Goal: Book appointment/travel/reservation

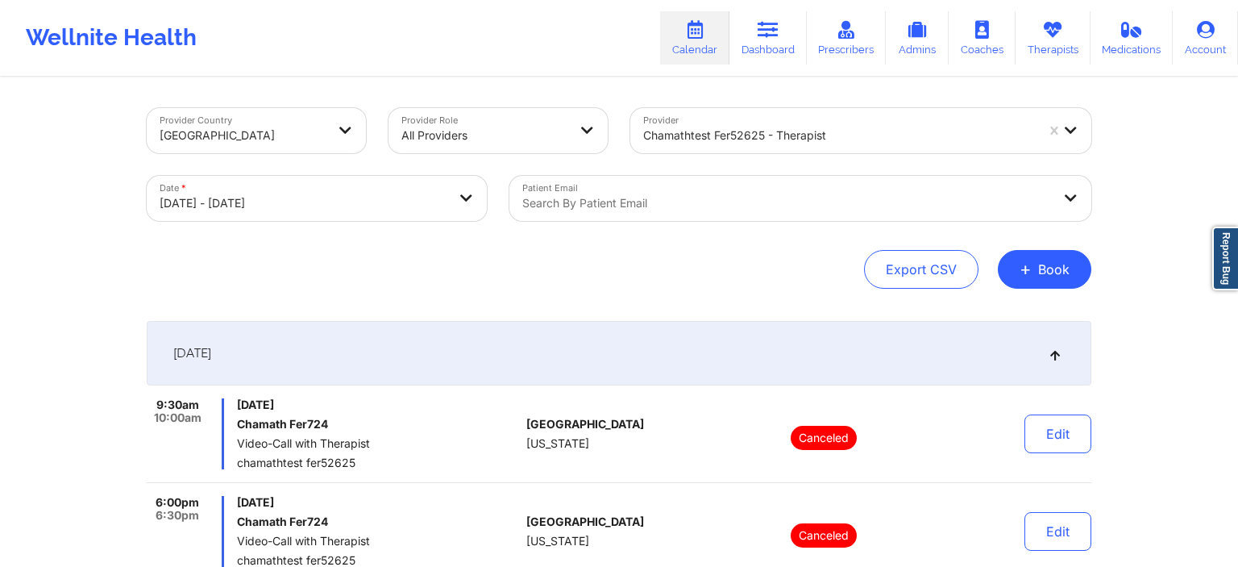
scroll to position [340, 0]
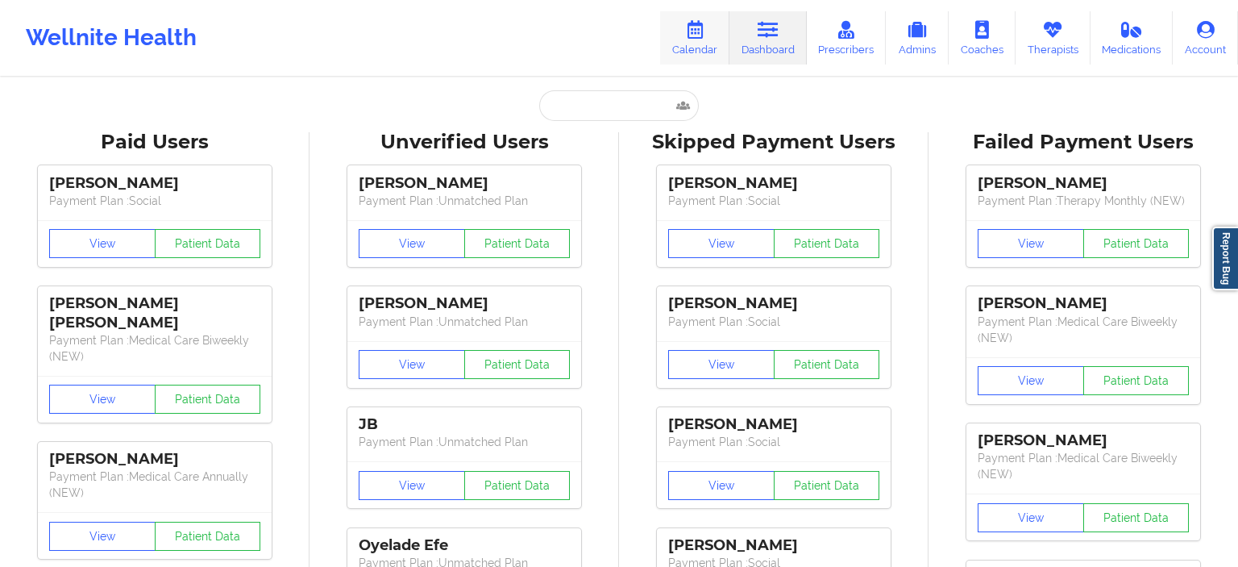
click at [713, 25] on link "Calendar" at bounding box center [694, 37] width 69 height 53
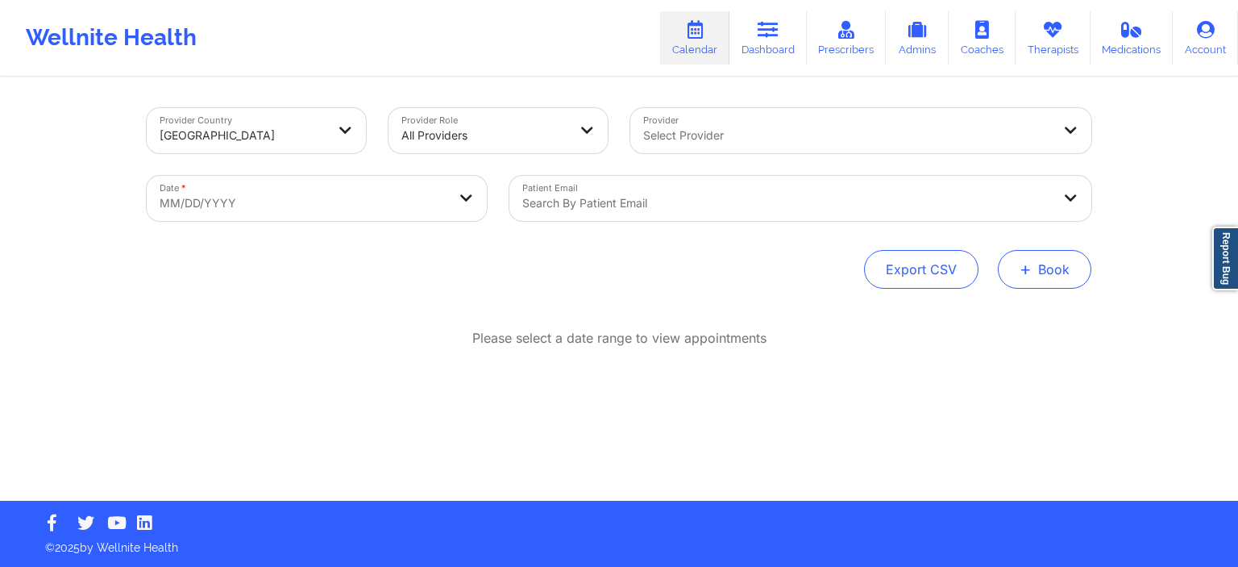
click at [1071, 285] on button "+ Book" at bounding box center [1044, 269] width 93 height 39
click at [993, 316] on button "Therapy Session" at bounding box center [1017, 320] width 123 height 27
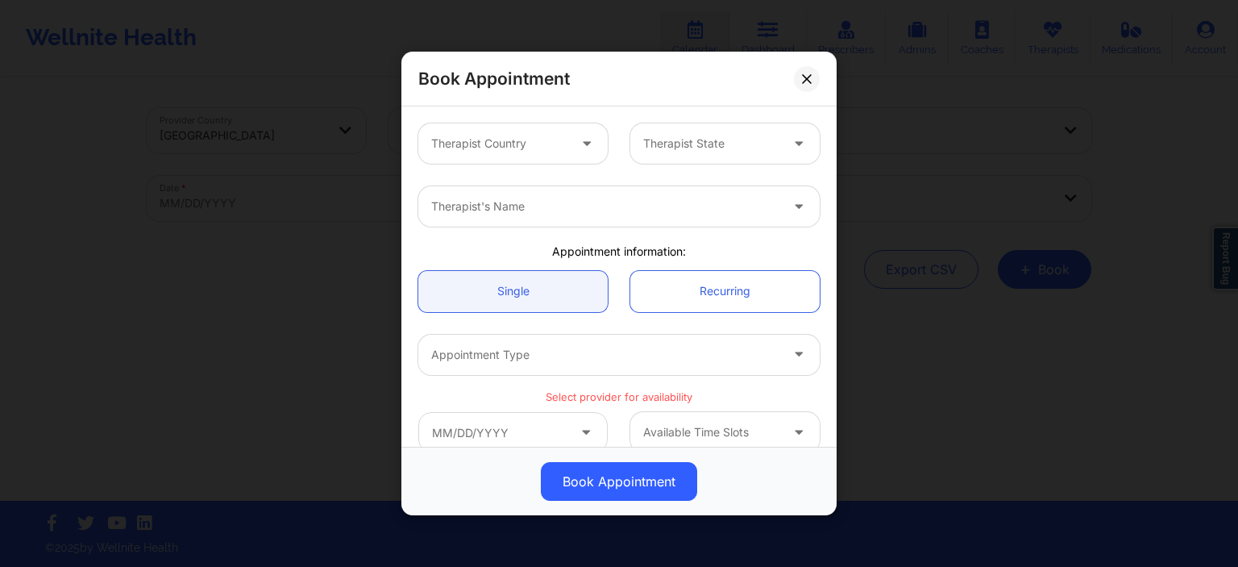
click at [542, 145] on div at bounding box center [499, 143] width 136 height 19
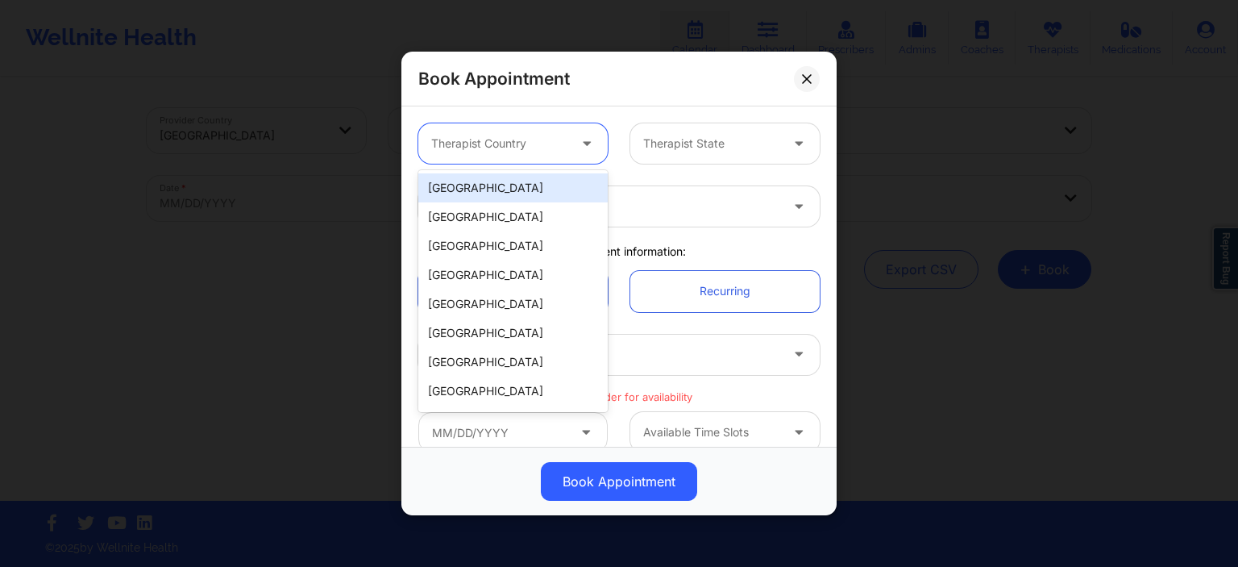
click at [492, 192] on div "[GEOGRAPHIC_DATA]" at bounding box center [512, 187] width 189 height 29
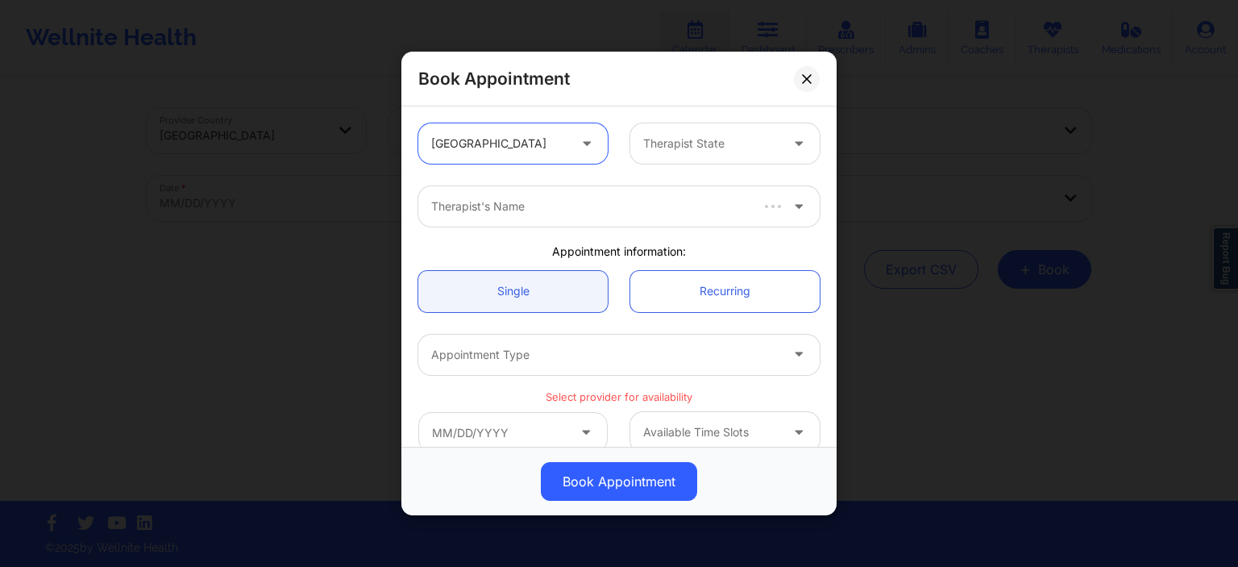
click at [696, 134] on div "Therapist State" at bounding box center [705, 143] width 151 height 40
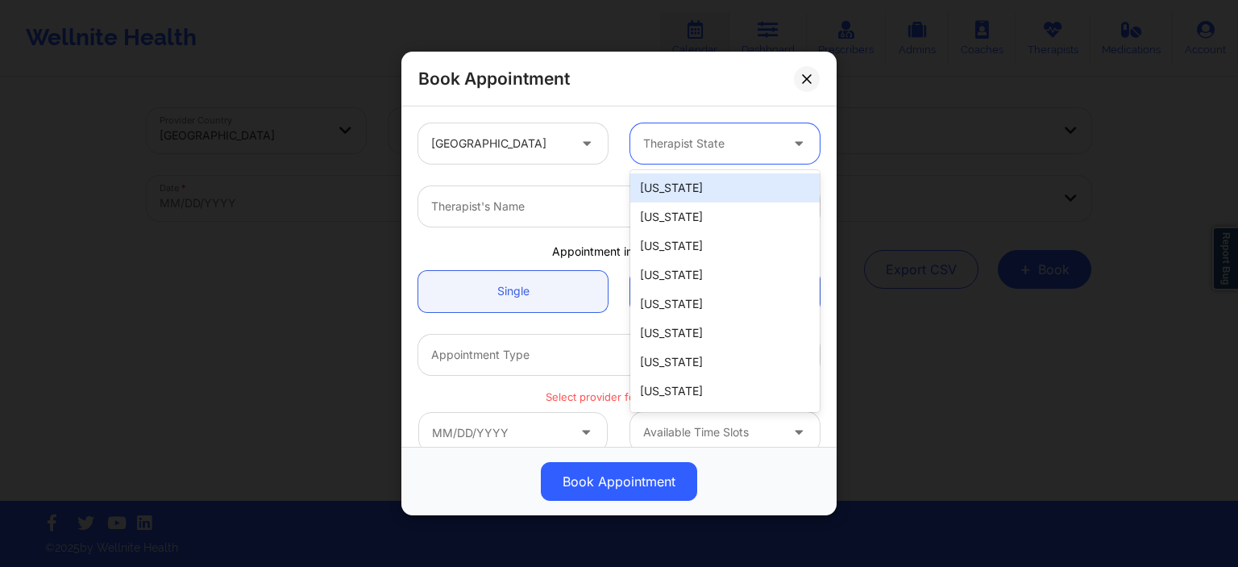
drag, startPoint x: 680, startPoint y: 193, endPoint x: 663, endPoint y: 193, distance: 16.9
click at [679, 193] on div "[US_STATE]" at bounding box center [724, 187] width 189 height 29
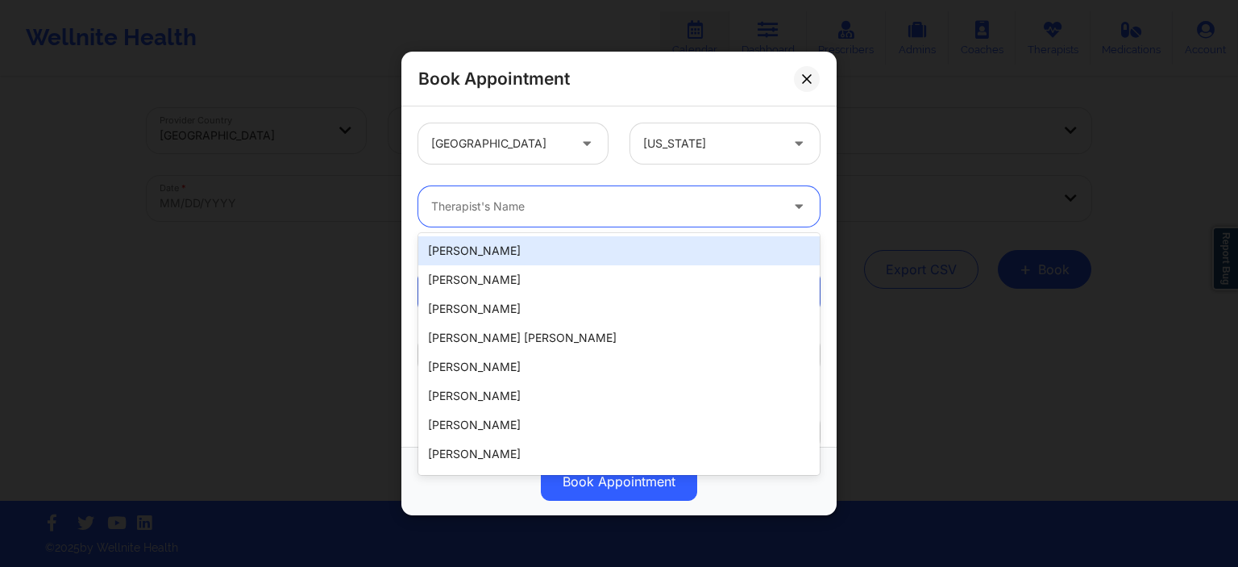
click at [572, 203] on div at bounding box center [605, 206] width 348 height 19
paste input "[EMAIL_ADDRESS][DOMAIN_NAME]"
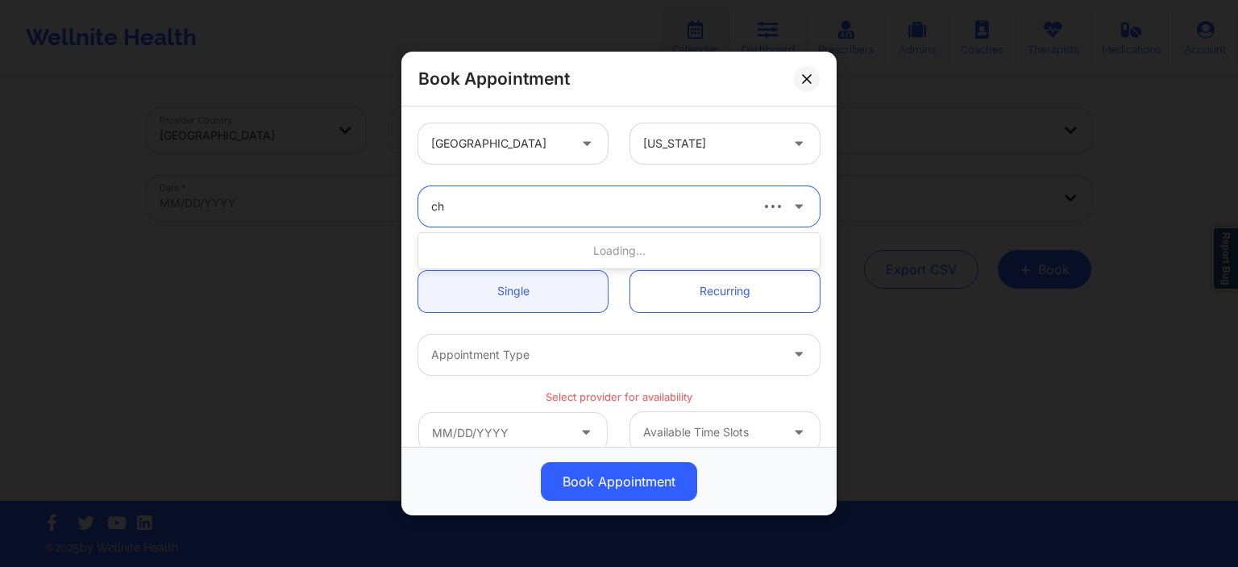
type input "c"
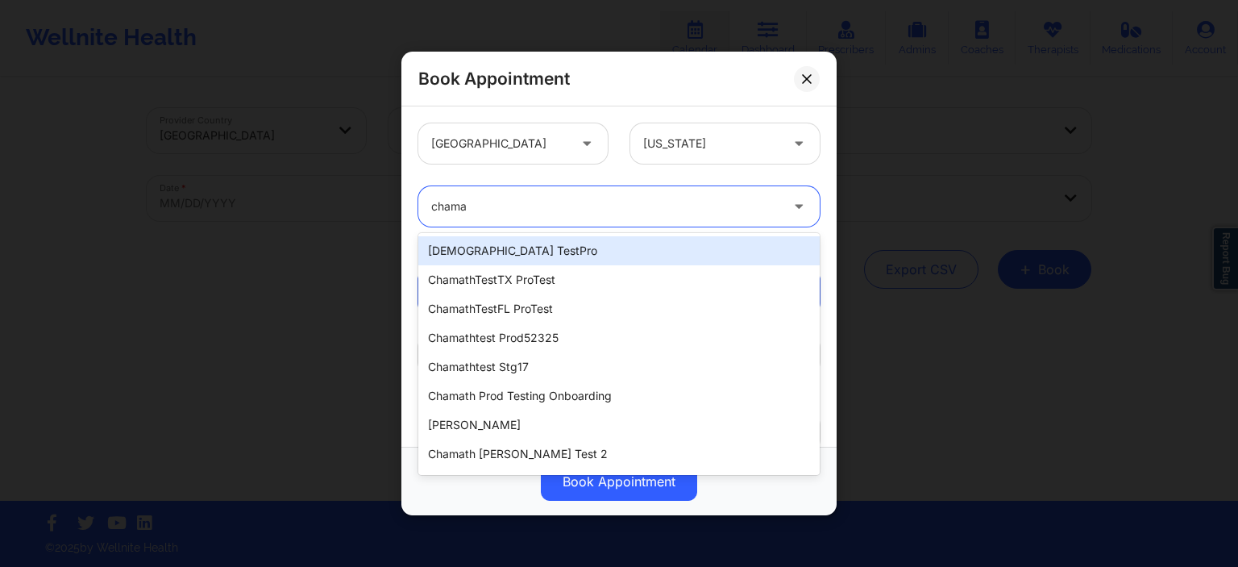
type input "cham"
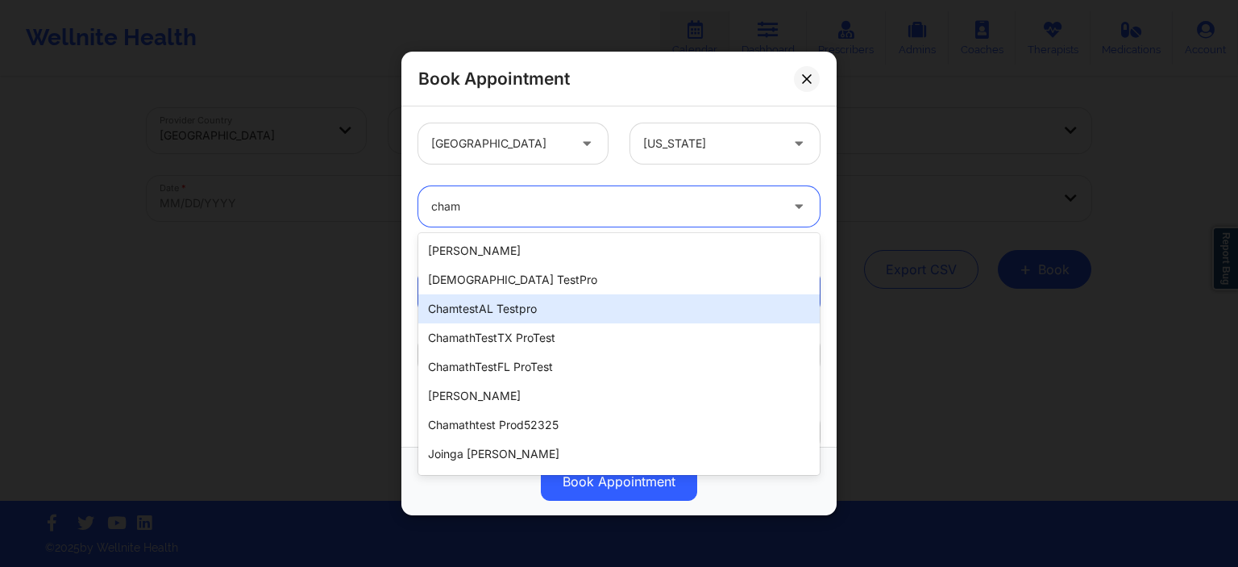
click at [539, 321] on div "chamtestAL testpro" at bounding box center [618, 308] width 401 height 29
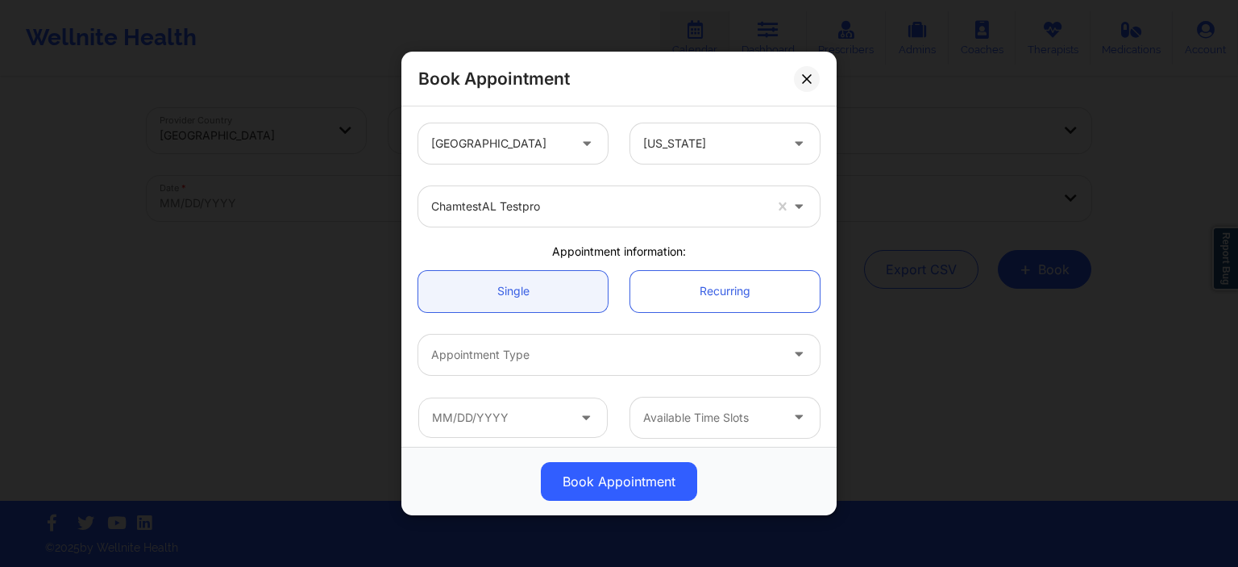
click at [578, 355] on div at bounding box center [605, 354] width 348 height 19
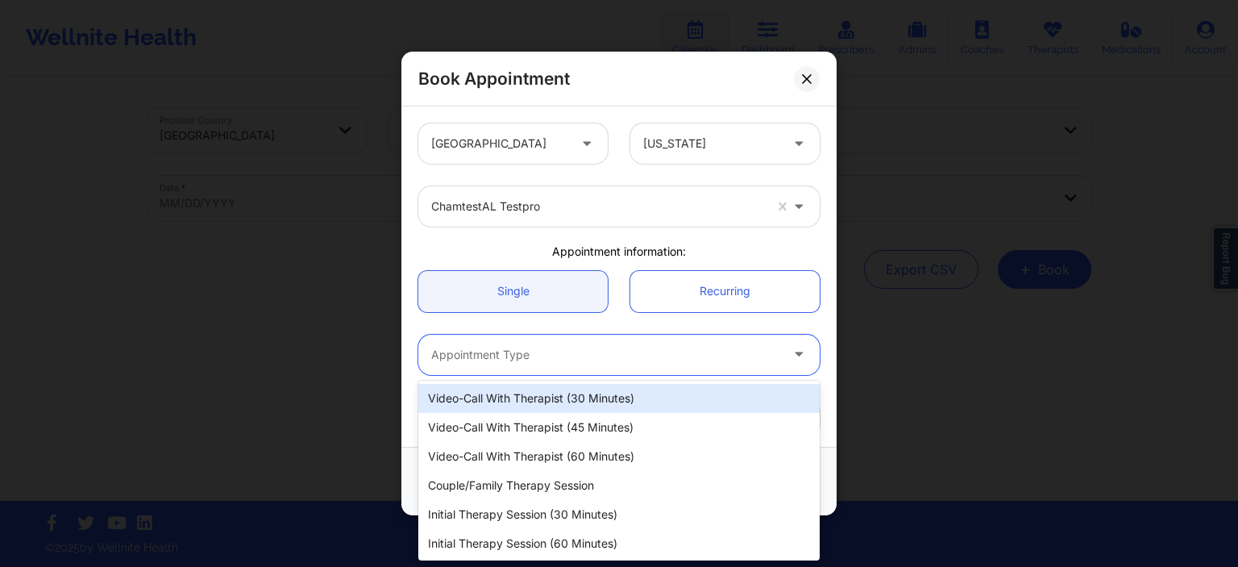
click at [537, 398] on div "Video-Call with Therapist (30 minutes)" at bounding box center [618, 398] width 401 height 29
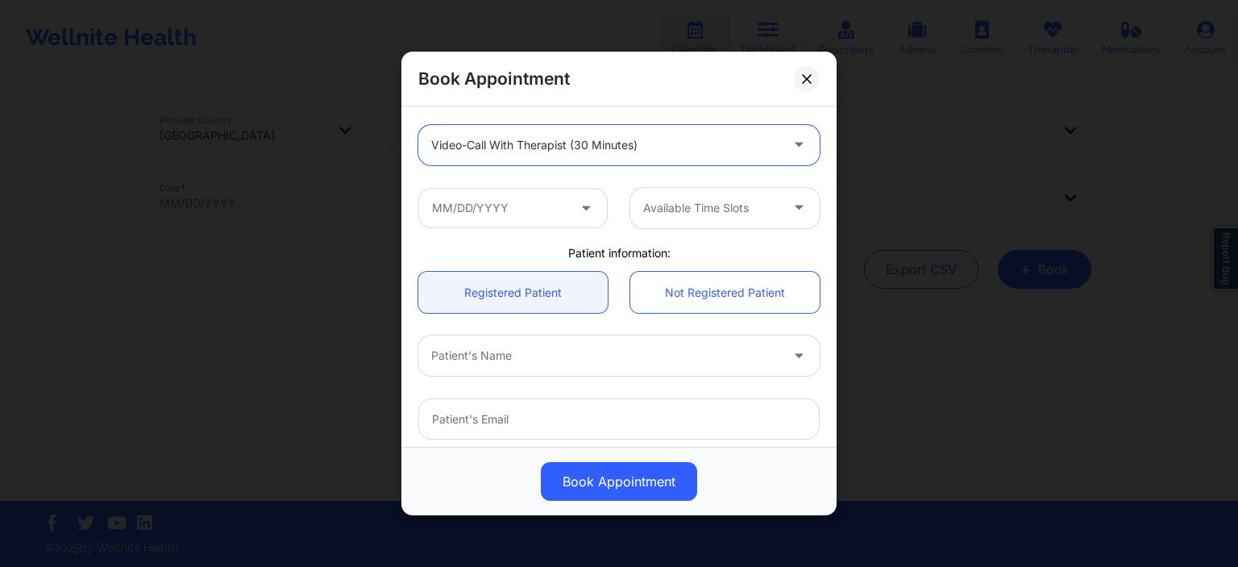
scroll to position [232, 0]
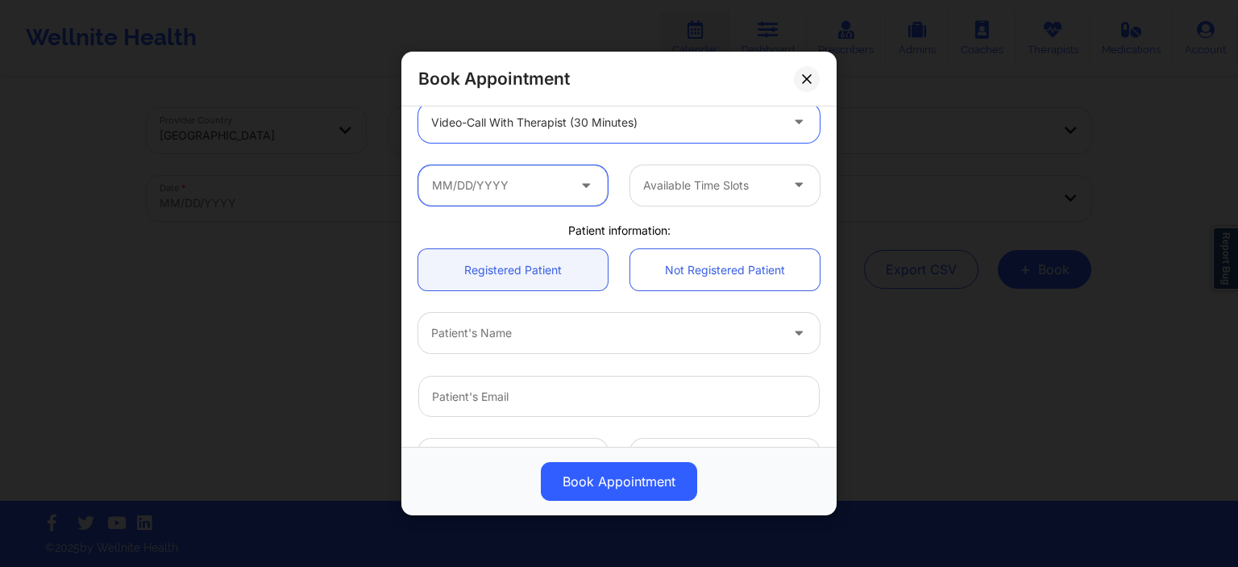
click at [534, 186] on input "text" at bounding box center [512, 184] width 189 height 40
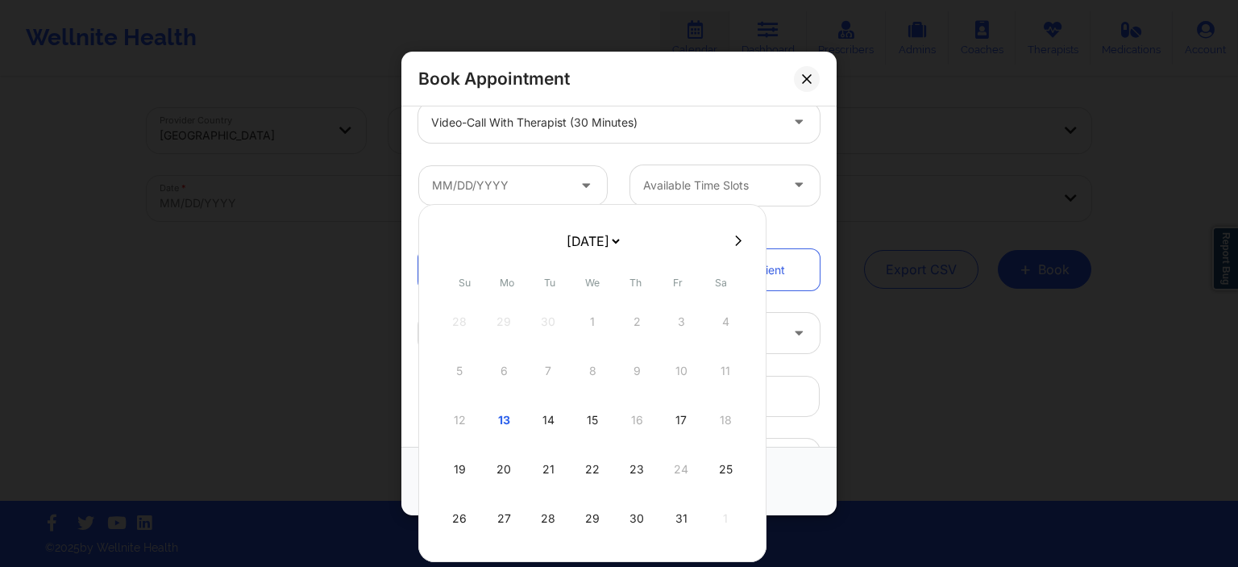
click at [736, 241] on icon at bounding box center [738, 240] width 6 height 10
select select "2025-10"
click at [736, 241] on div at bounding box center [592, 407] width 348 height 407
select select "2025-10"
click at [734, 251] on div at bounding box center [592, 240] width 348 height 24
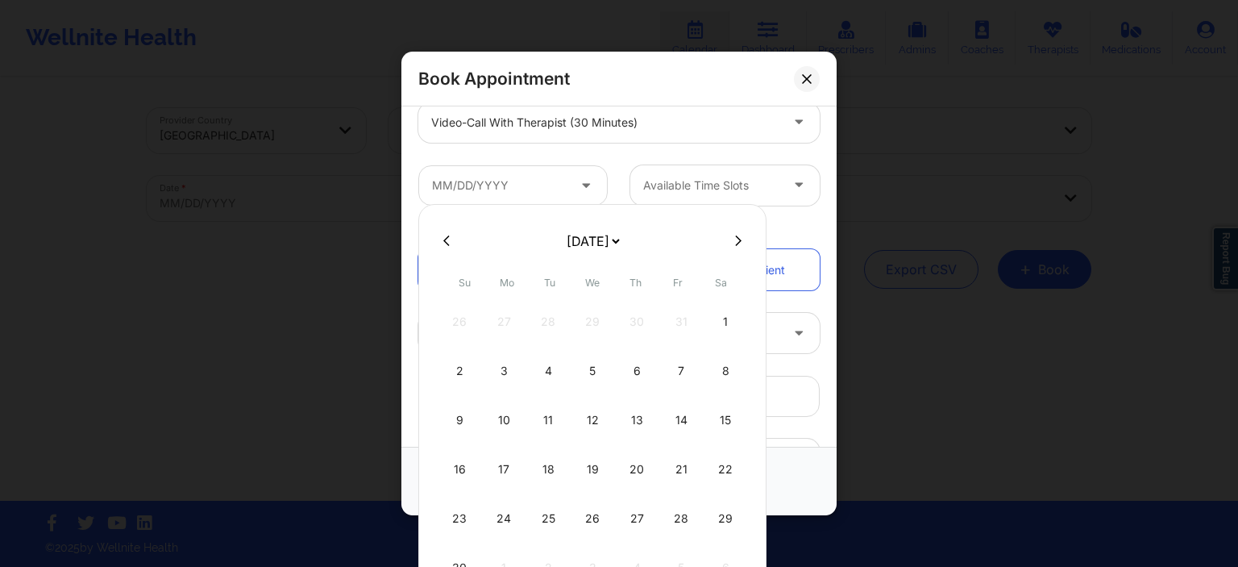
click at [733, 247] on button at bounding box center [738, 241] width 16 height 14
select select "2025-11"
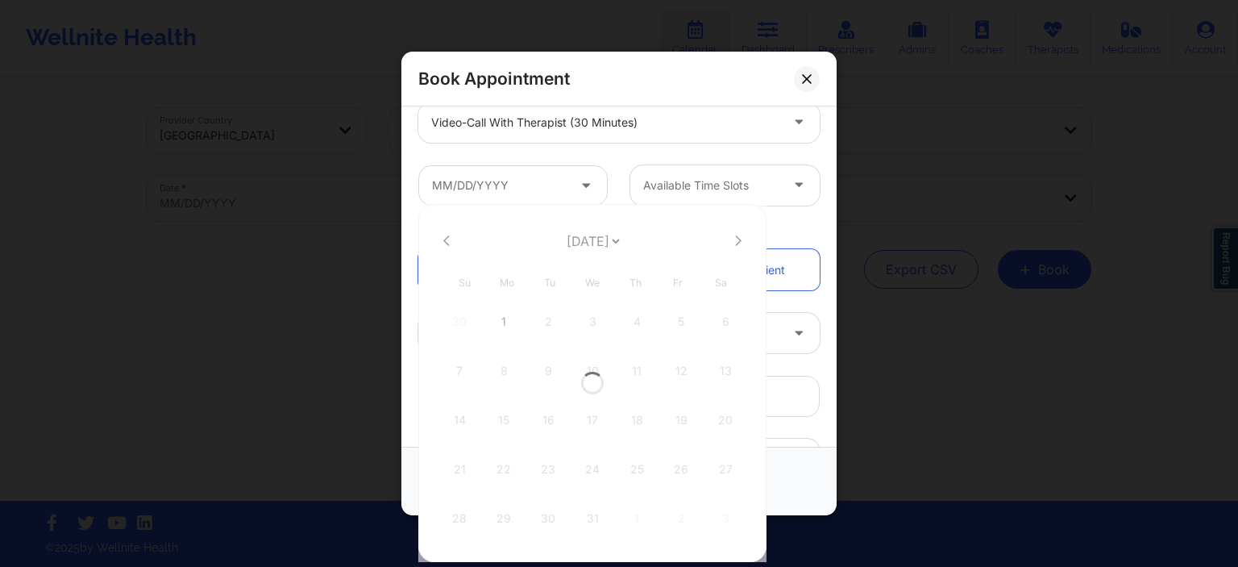
select select "2025-11"
select select "2026-8"
click at [717, 373] on div "12" at bounding box center [725, 370] width 40 height 45
type input "[DATE]"
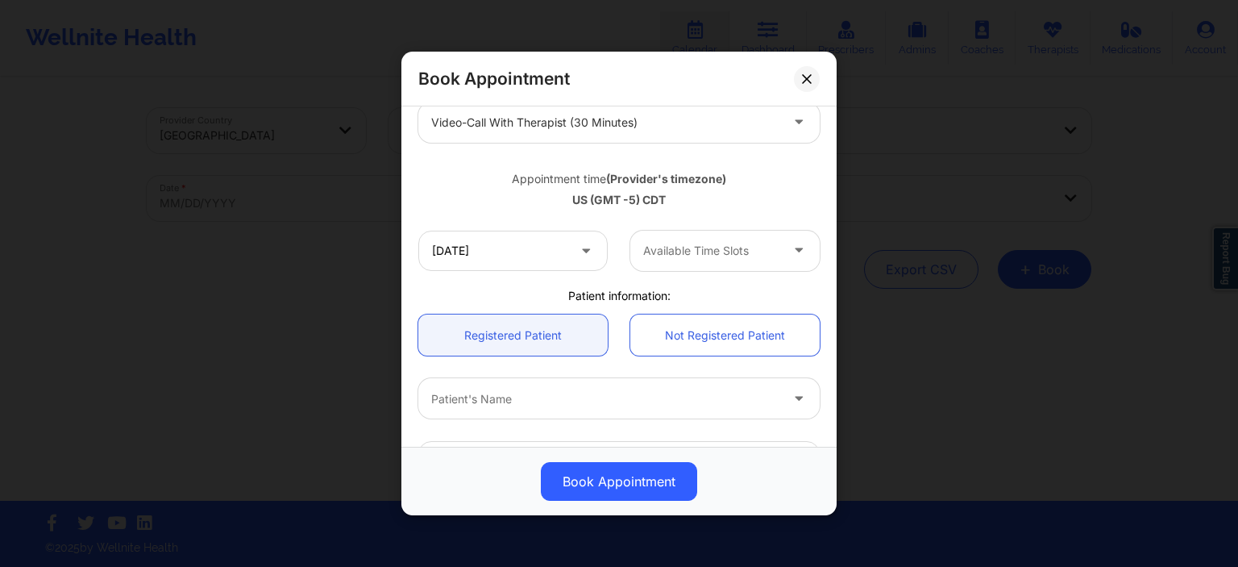
scroll to position [310, 0]
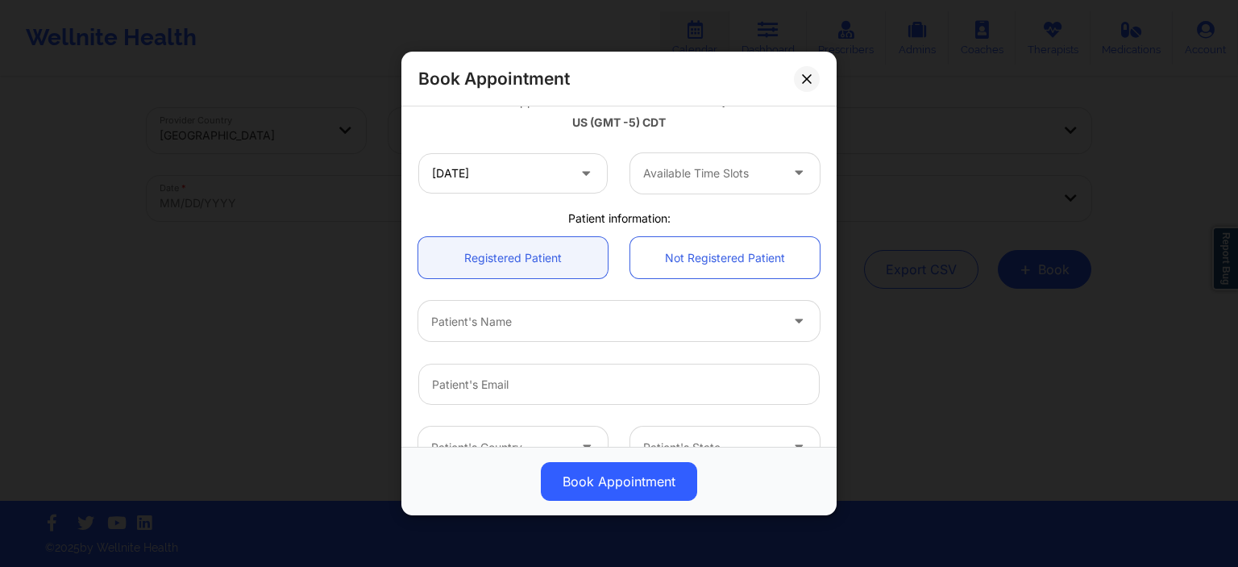
click at [718, 197] on div "[DATE] Available Time Slots" at bounding box center [619, 173] width 424 height 63
click at [712, 182] on div "Available Time Slots" at bounding box center [705, 173] width 151 height 40
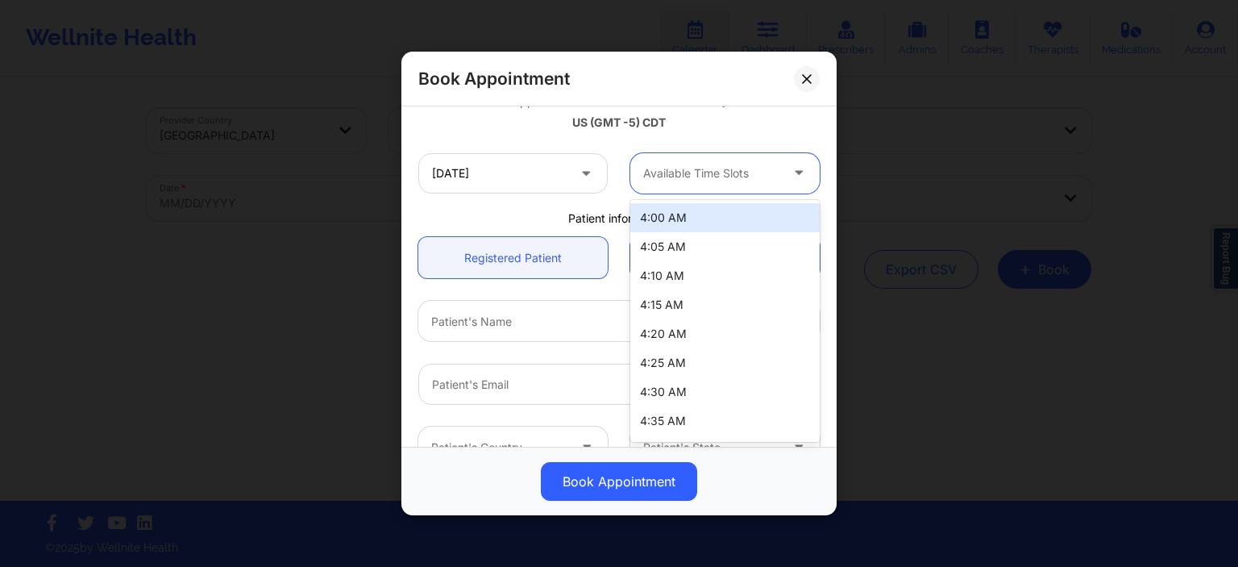
click at [676, 221] on div "4:00 AM" at bounding box center [724, 217] width 189 height 29
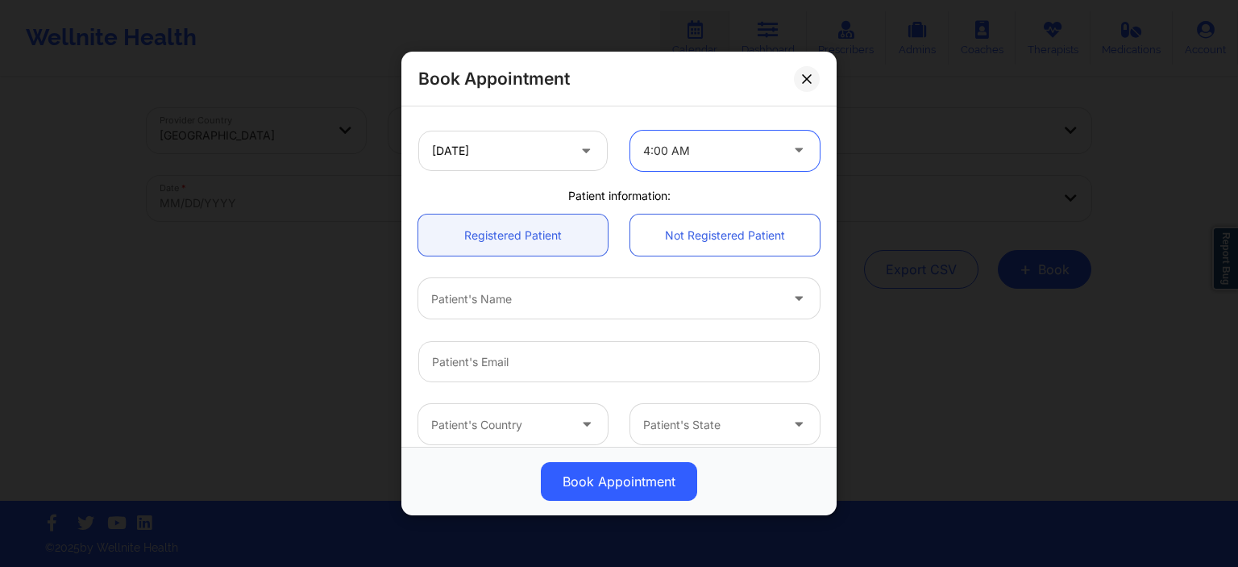
scroll to position [387, 0]
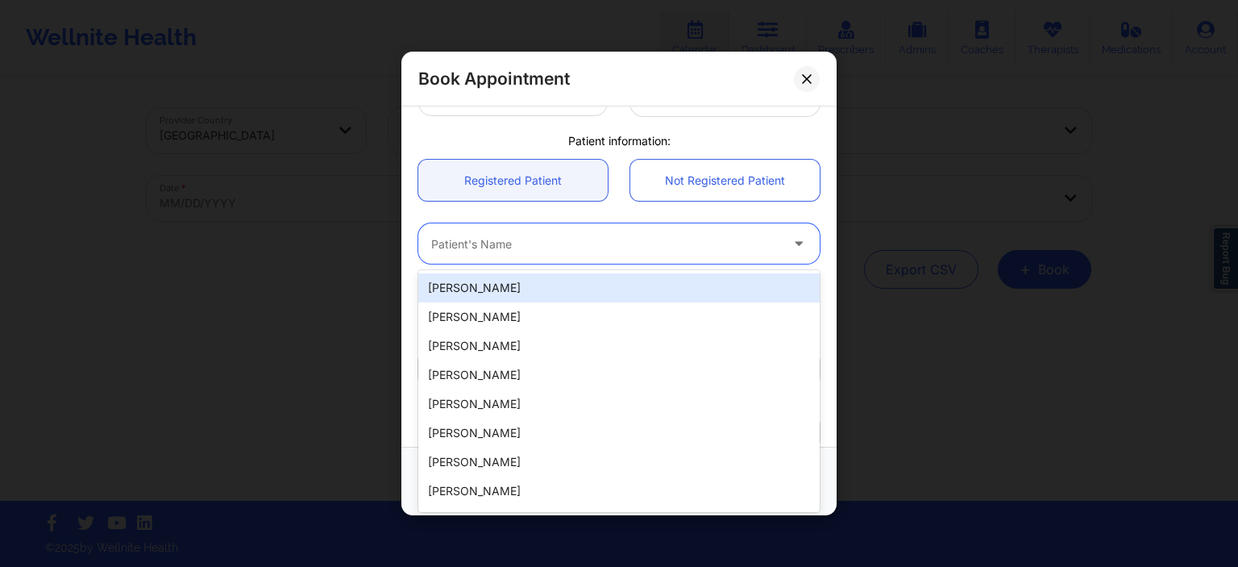
click at [563, 253] on div "Patient's Name" at bounding box center [599, 243] width 363 height 40
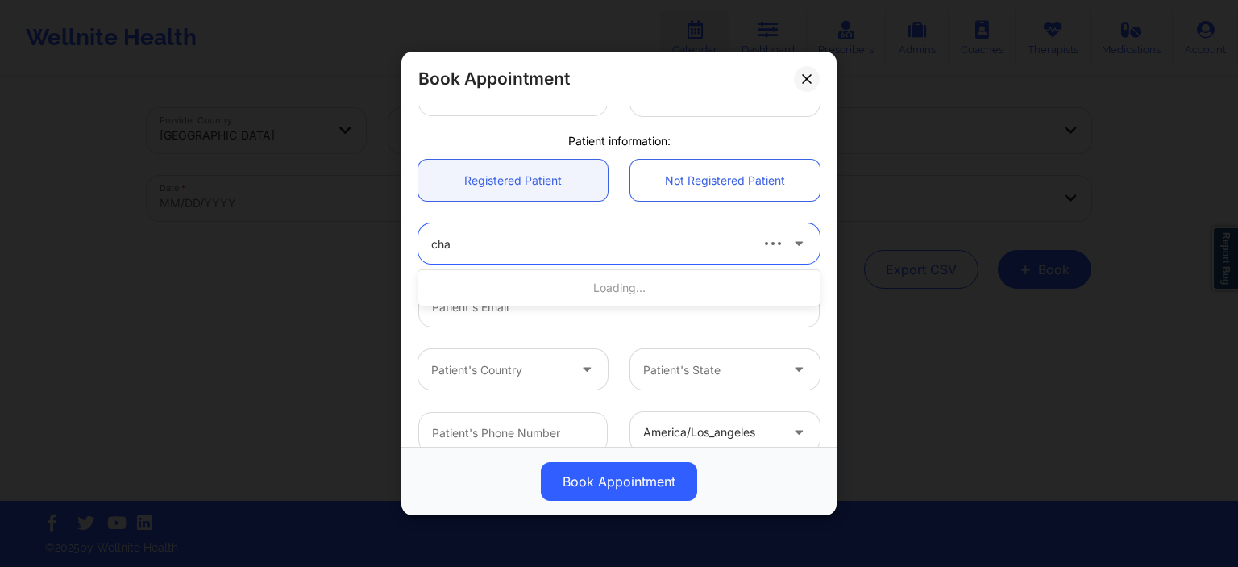
type input "cham"
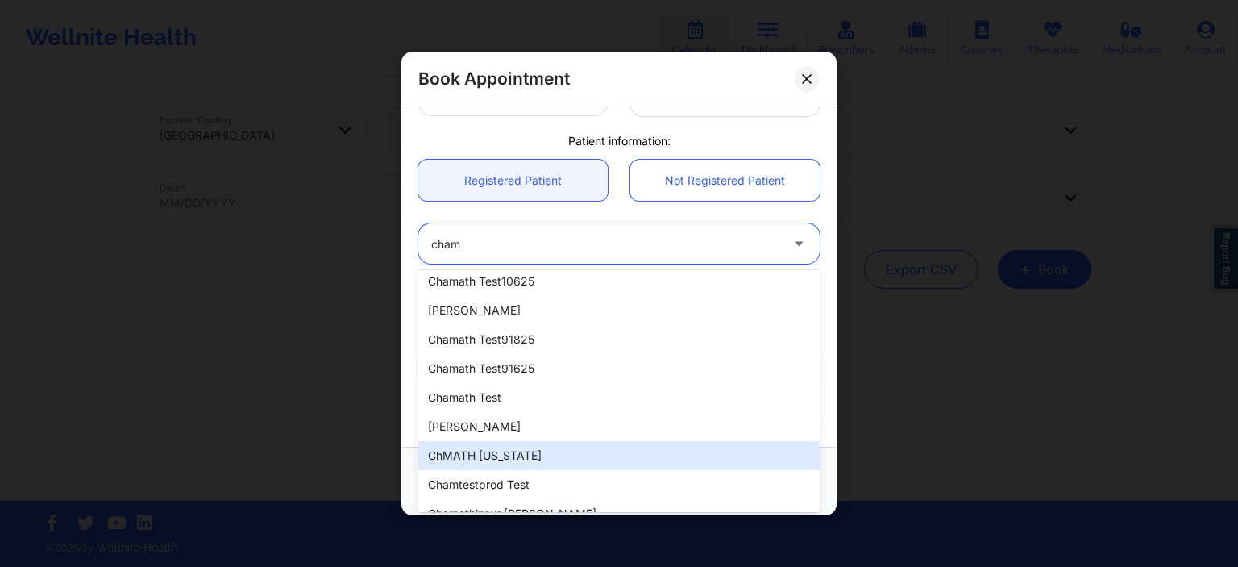
scroll to position [0, 0]
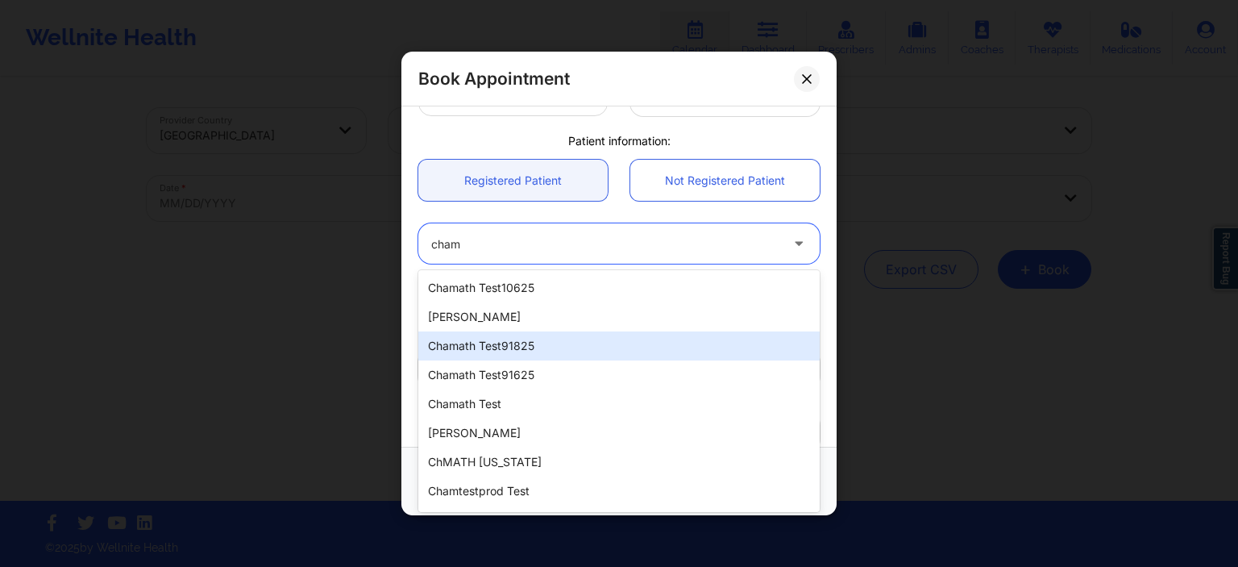
click at [519, 344] on div "chamath test91825" at bounding box center [618, 345] width 401 height 29
type input "[EMAIL_ADDRESS][DOMAIN_NAME]"
type input "[PHONE_NUMBER]"
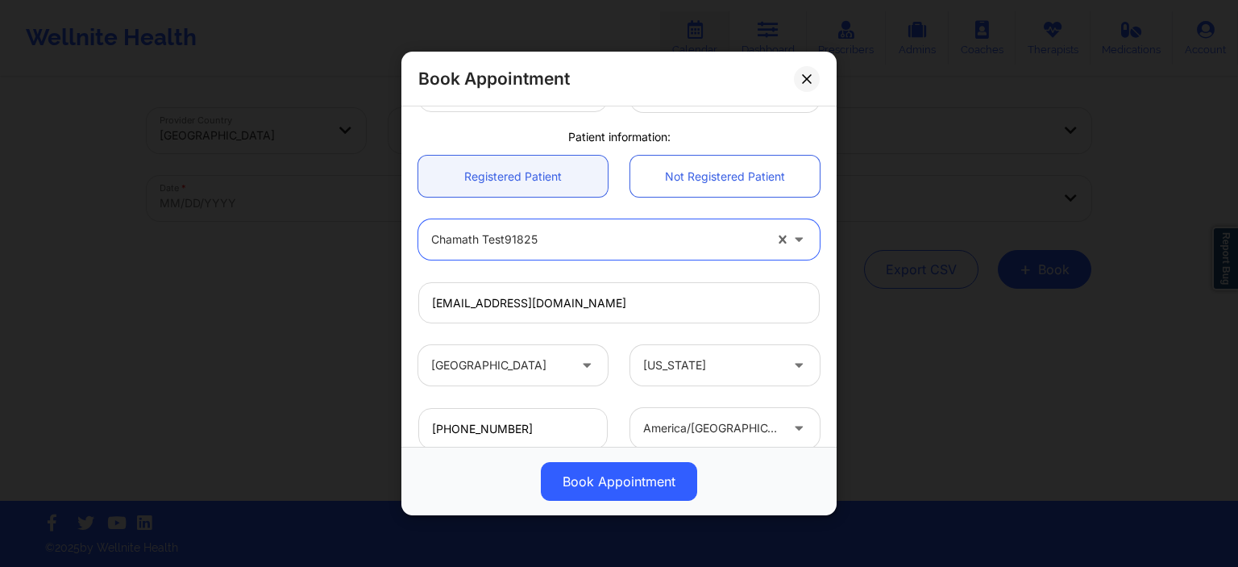
scroll to position [110, 0]
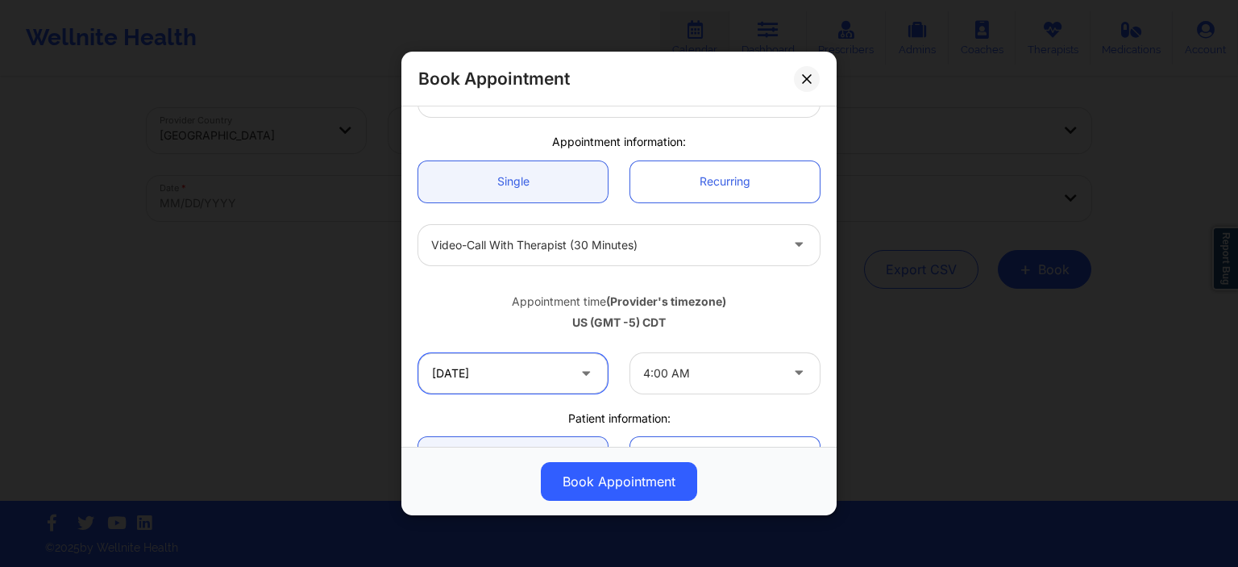
click at [569, 372] on input "[DATE]" at bounding box center [512, 373] width 189 height 40
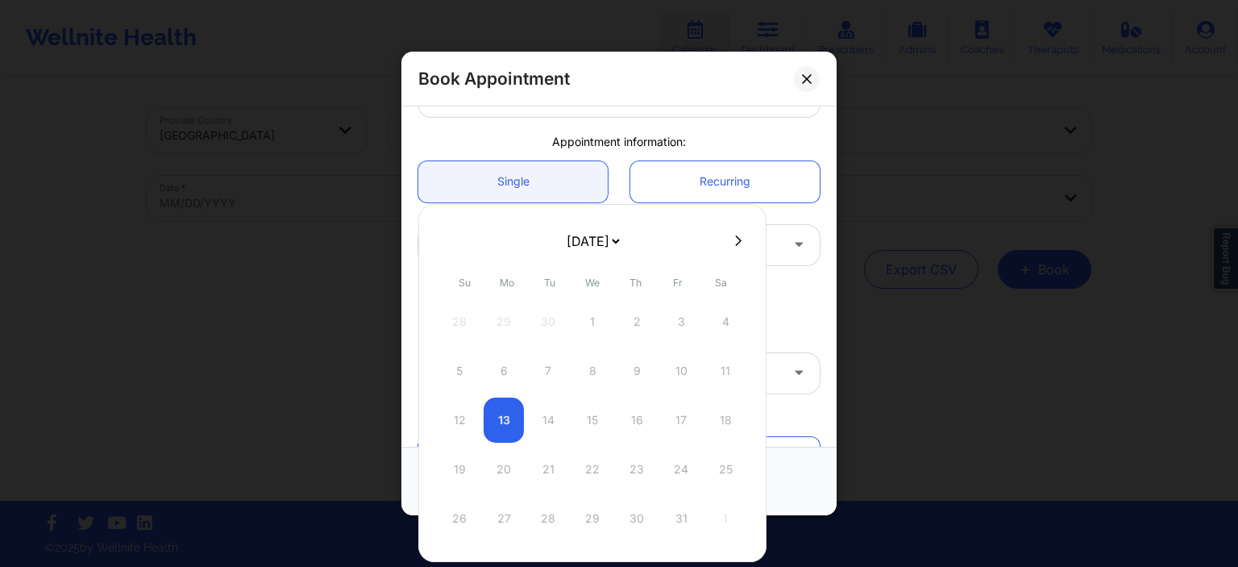
click at [654, 241] on form "[DATE] [DATE] [DATE] [DATE] [DATE] [DATE] [DATE] [DATE] [DATE] [DATE] [DATE] [D…" at bounding box center [593, 241] width 260 height 32
select select "2026-8"
click at [729, 365] on div "12" at bounding box center [725, 370] width 40 height 45
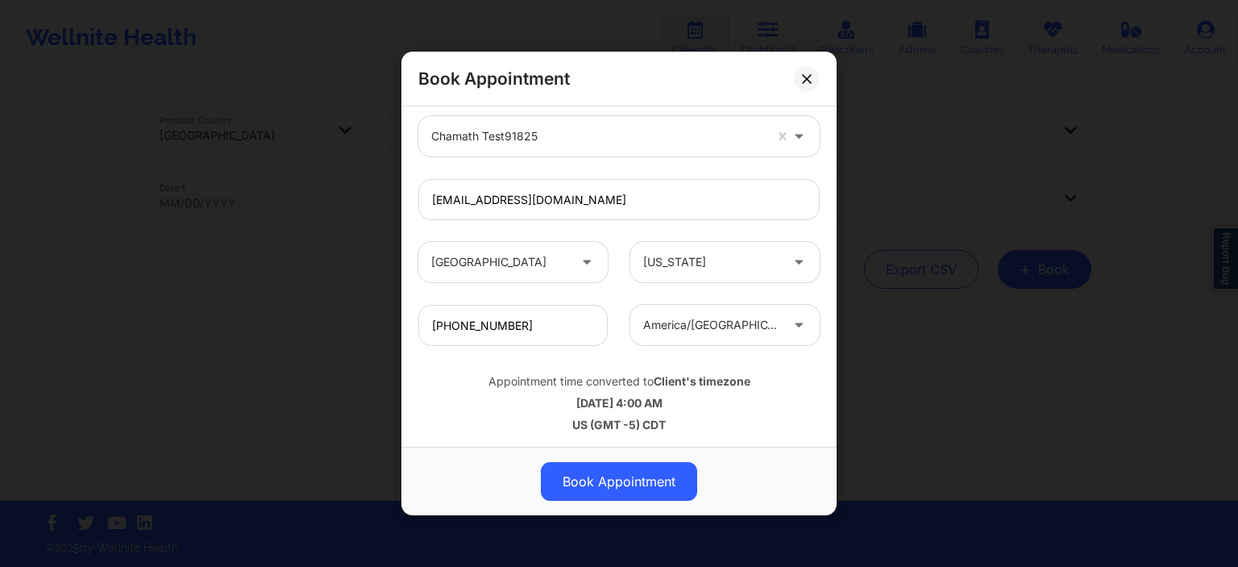
scroll to position [497, 0]
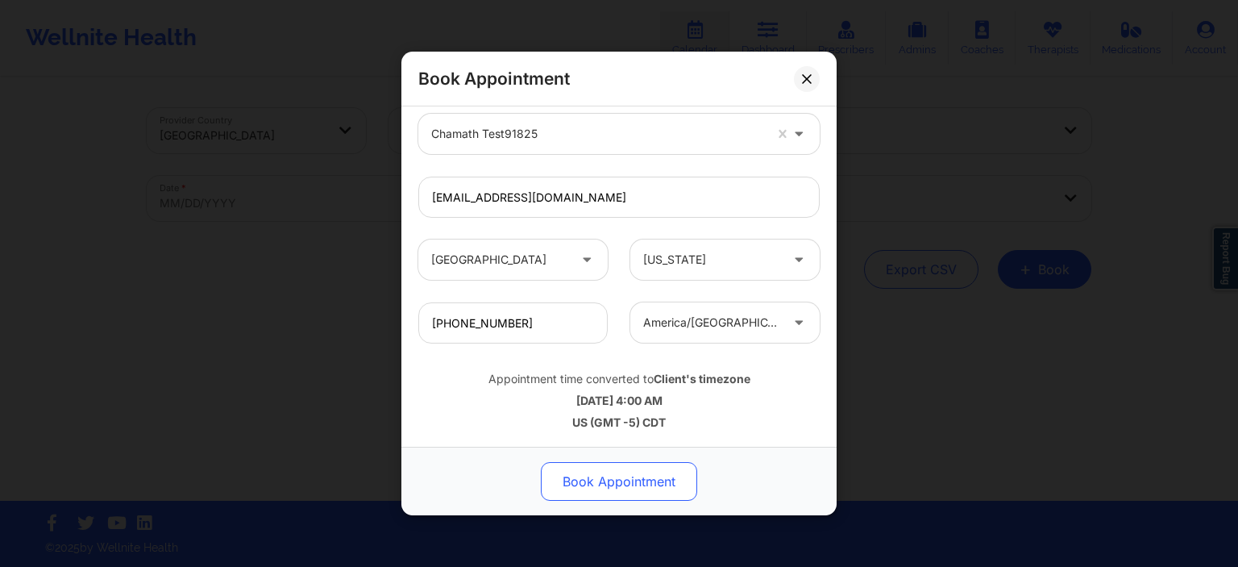
click at [640, 488] on button "Book Appointment" at bounding box center [619, 481] width 156 height 39
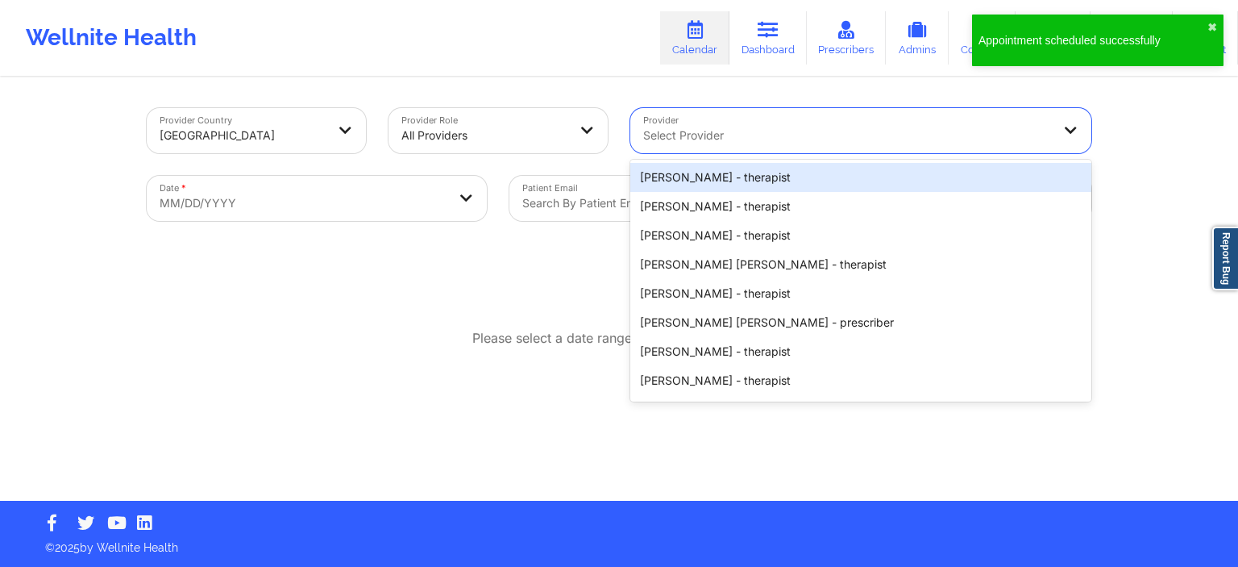
click at [717, 132] on div at bounding box center [847, 135] width 408 height 19
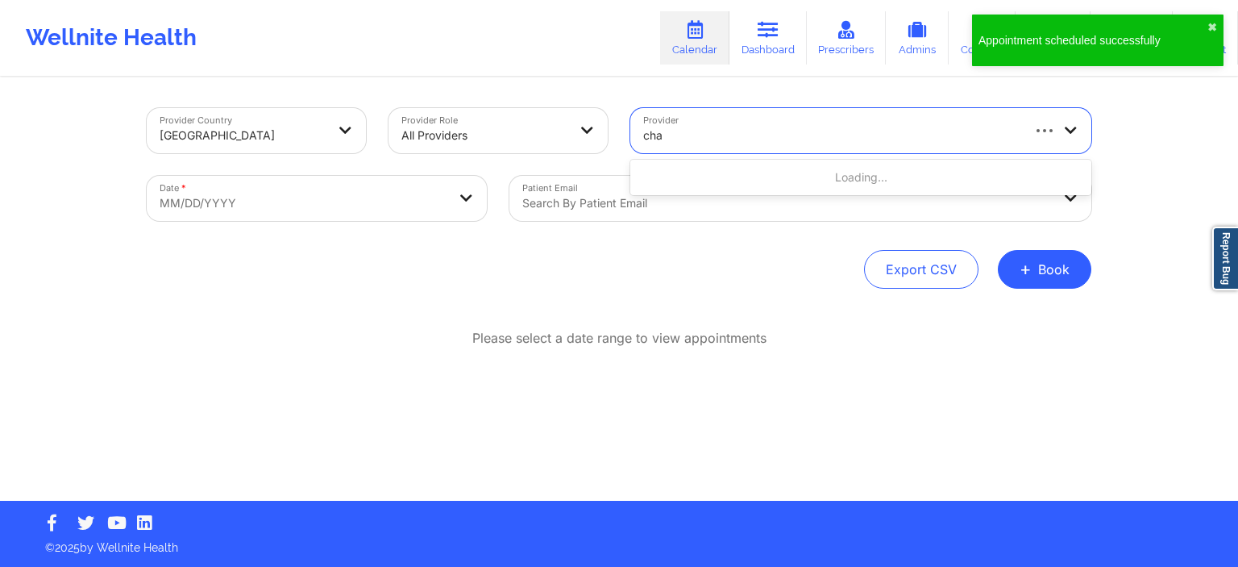
type input "cham"
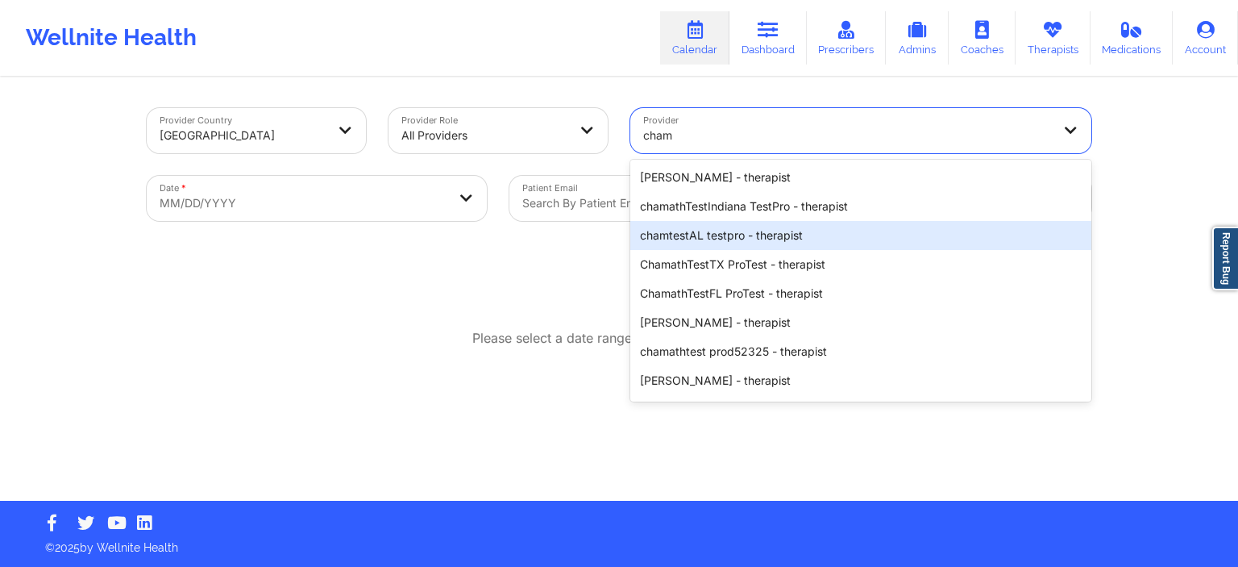
click at [709, 238] on div "chamtestAL testpro - therapist" at bounding box center [860, 235] width 461 height 29
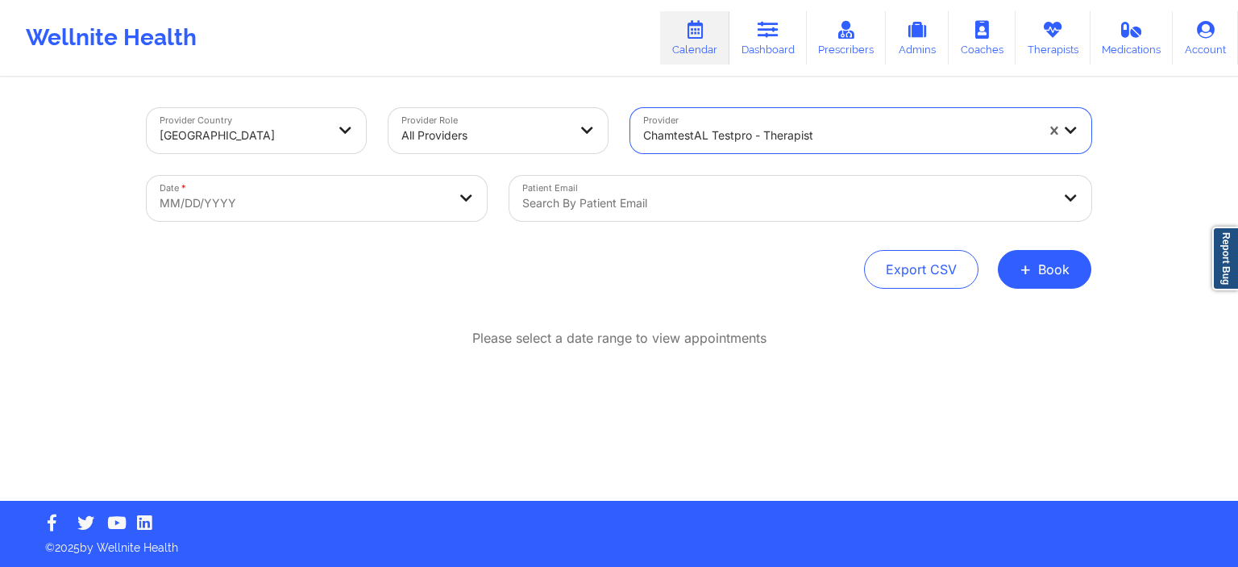
click at [399, 213] on body "Wellnite Health Calendar Dashboard Prescribers Admins Coaches Therapists Medica…" at bounding box center [619, 283] width 1238 height 567
select select "2025-8"
select select "2025-9"
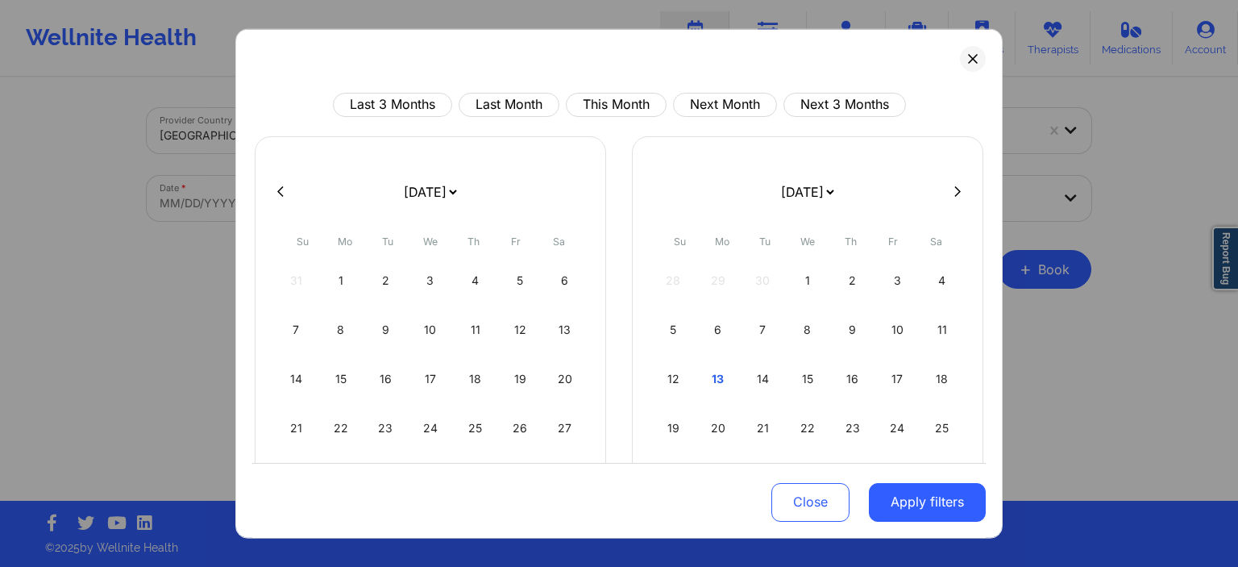
select select "2026-7"
select select "2026-8"
click at [709, 327] on div "7" at bounding box center [718, 328] width 41 height 45
select select "2026-7"
select select "2026-8"
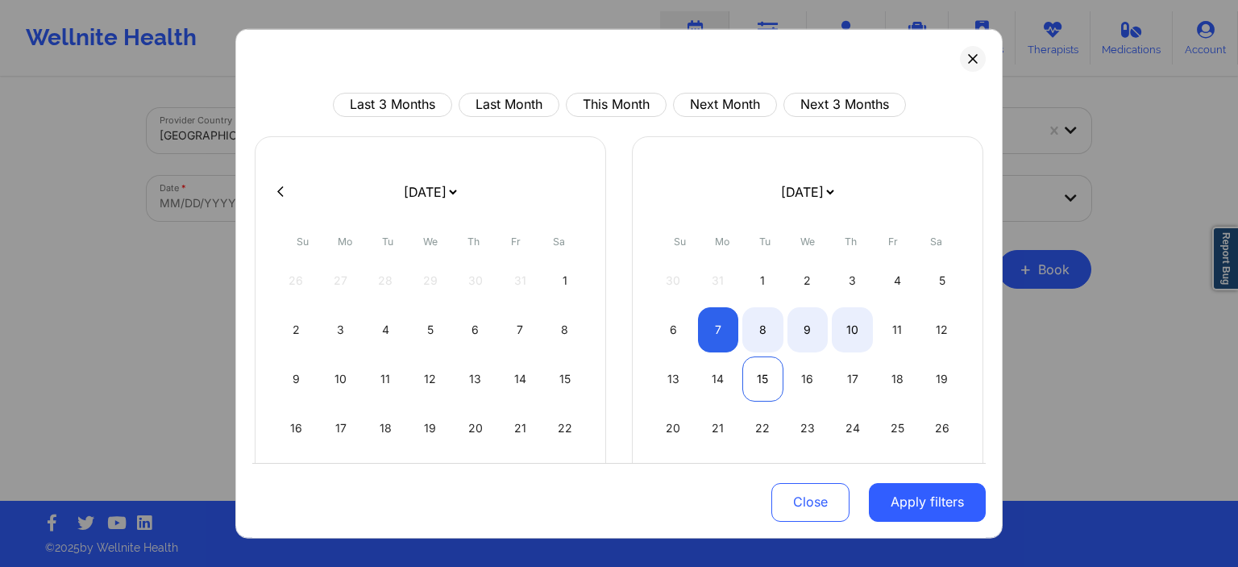
select select "2026-7"
select select "2026-8"
click at [758, 382] on div "15" at bounding box center [762, 377] width 41 height 45
select select "2026-7"
select select "2026-8"
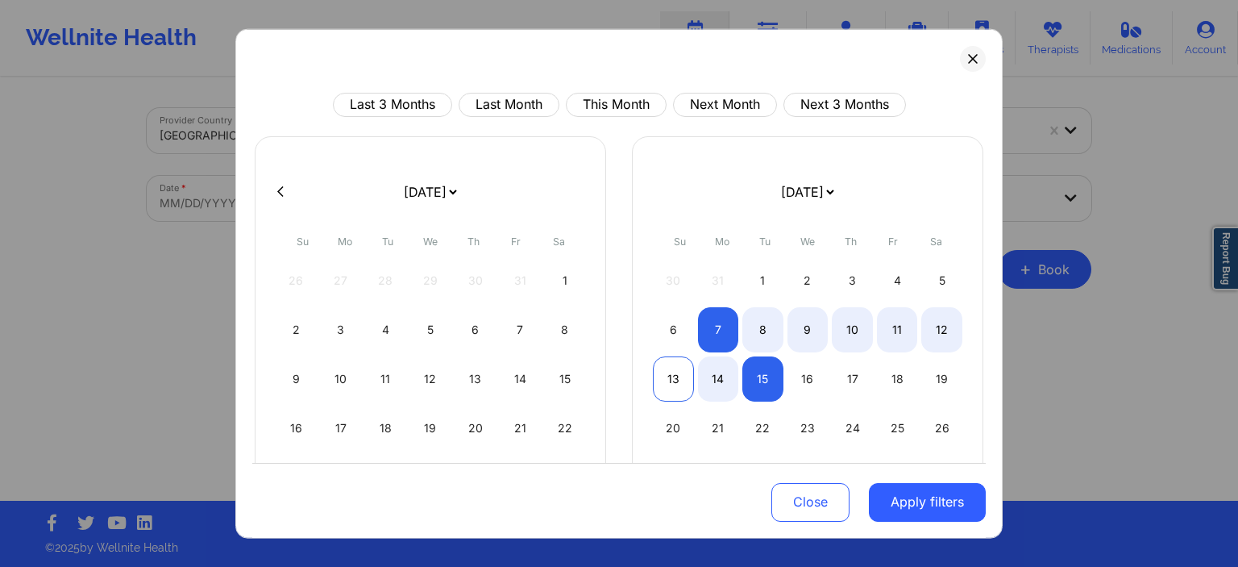
click at [668, 373] on div "13" at bounding box center [673, 377] width 41 height 45
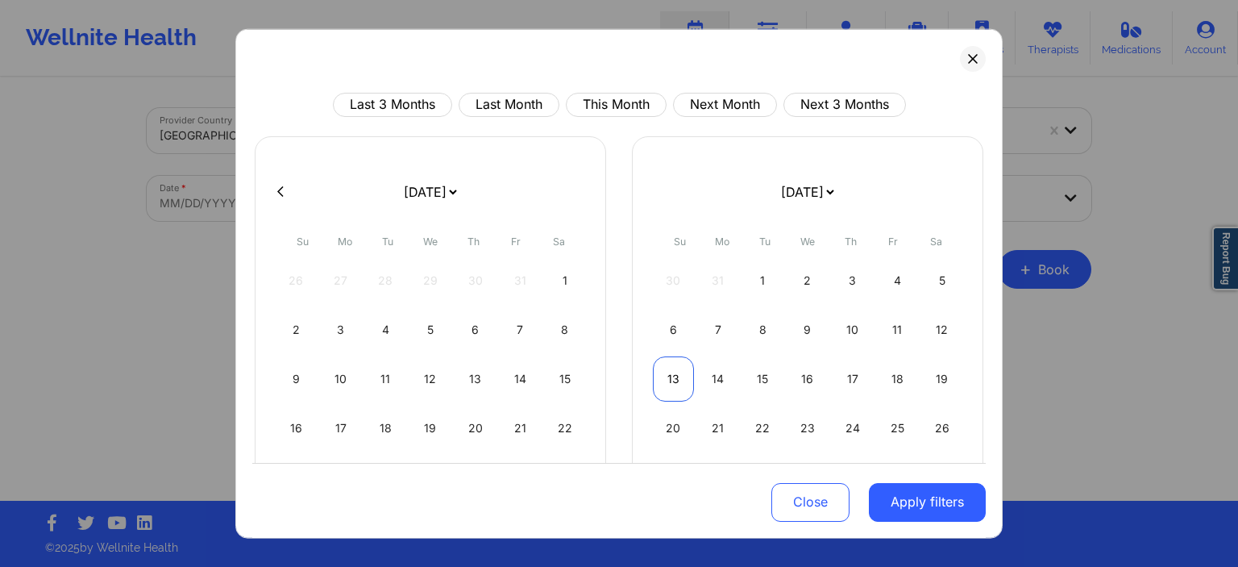
select select "2026-7"
select select "2026-8"
select select "2026-7"
select select "2026-8"
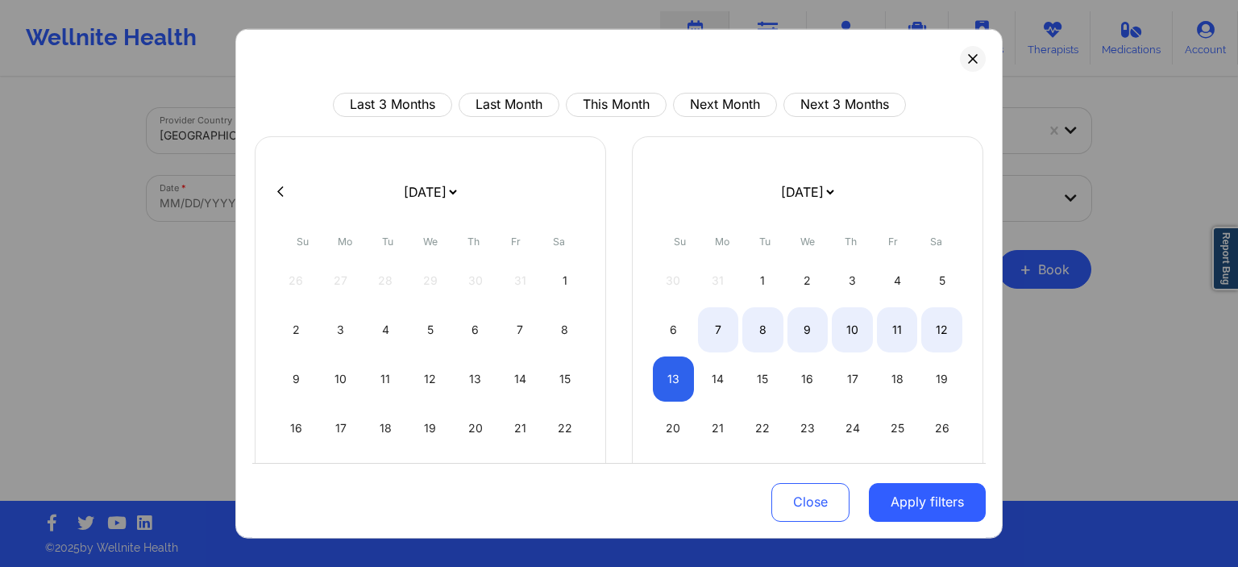
select select "2026-7"
select select "2026-8"
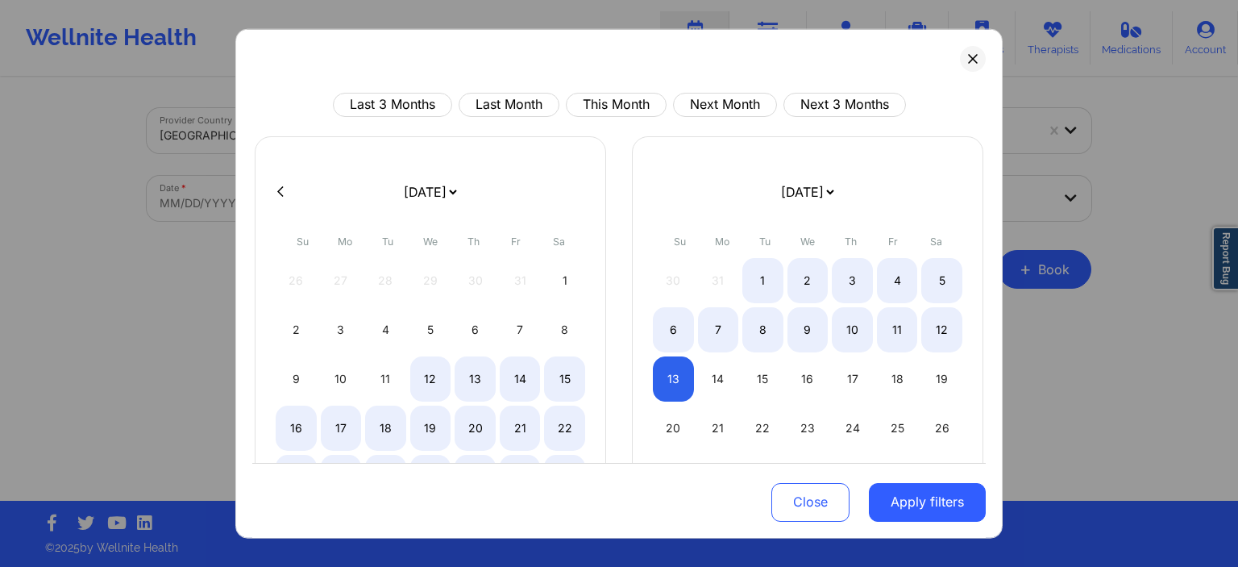
select select "2026-7"
select select "2026-8"
click at [401, 168] on select "[DATE] [DATE] [DATE] [DATE] [DATE] [DATE] [DATE] [DATE] [DATE] [DATE] [DATE] [D…" at bounding box center [430, 190] width 59 height 45
select select "2026-7"
select select "2026-8"
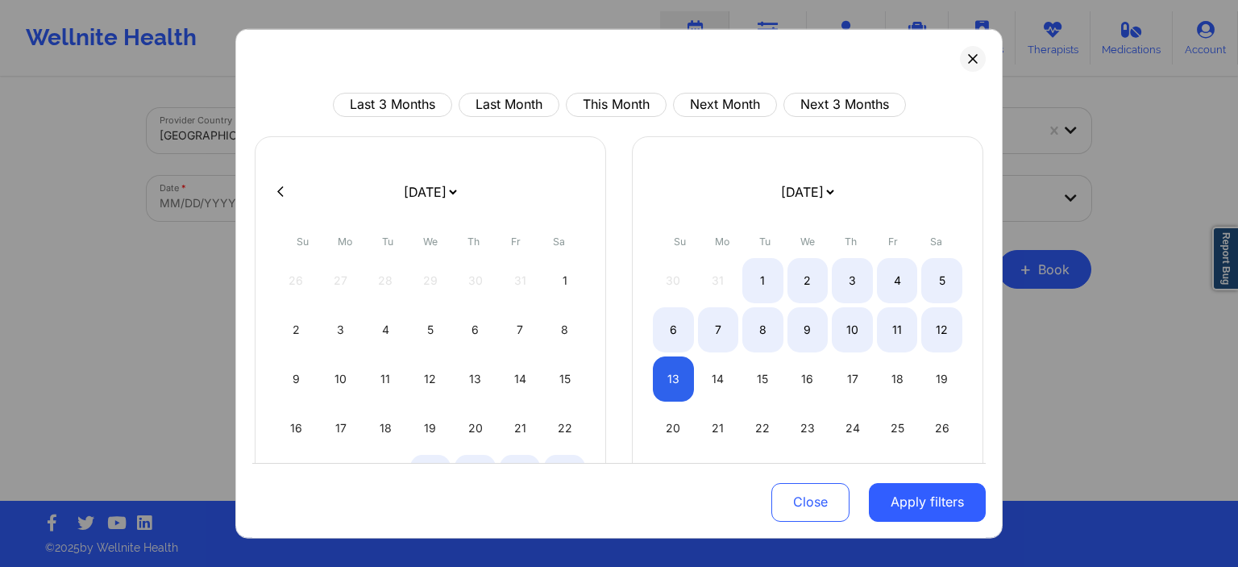
select select "2026-7"
select select "2026-8"
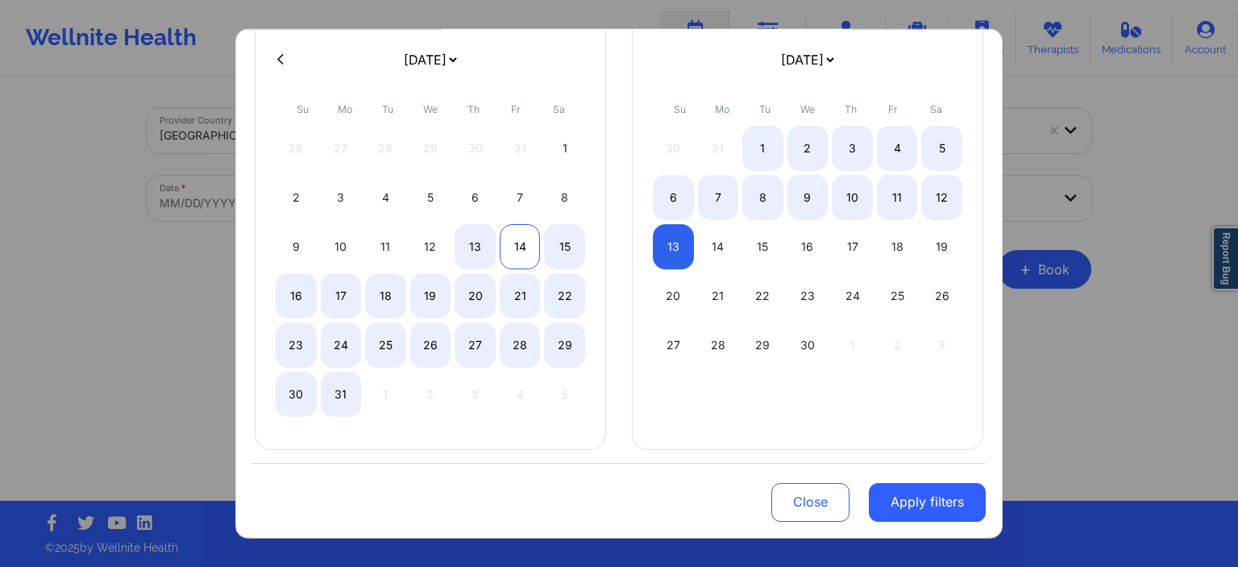
select select "2026-7"
select select "2026-8"
select select "2026-7"
select select "2026-8"
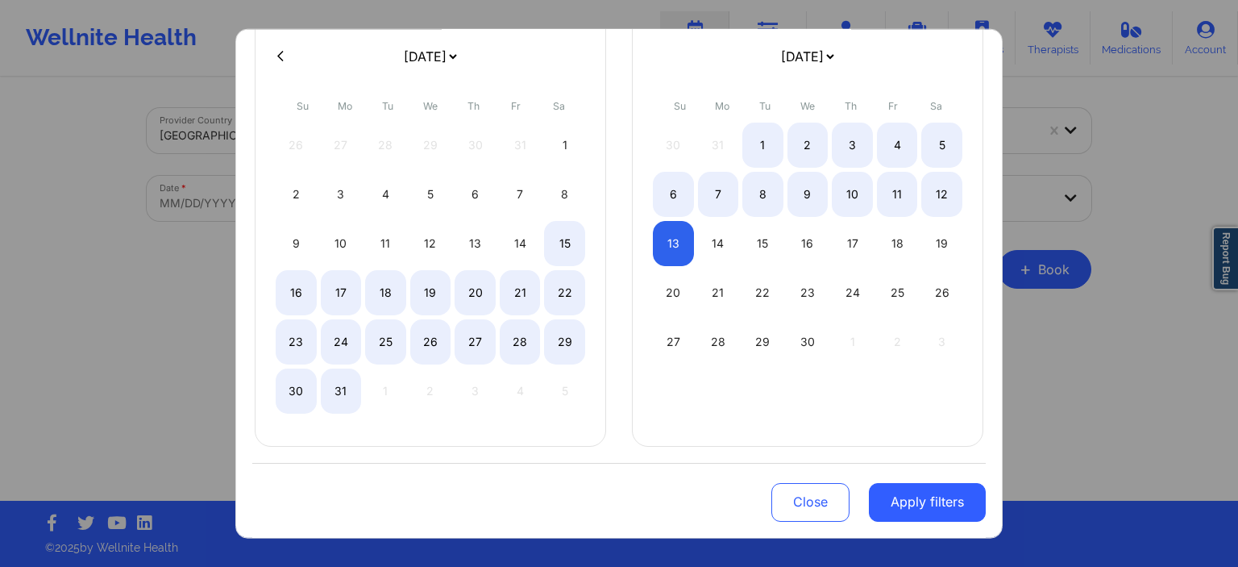
select select "2026-7"
select select "2026-8"
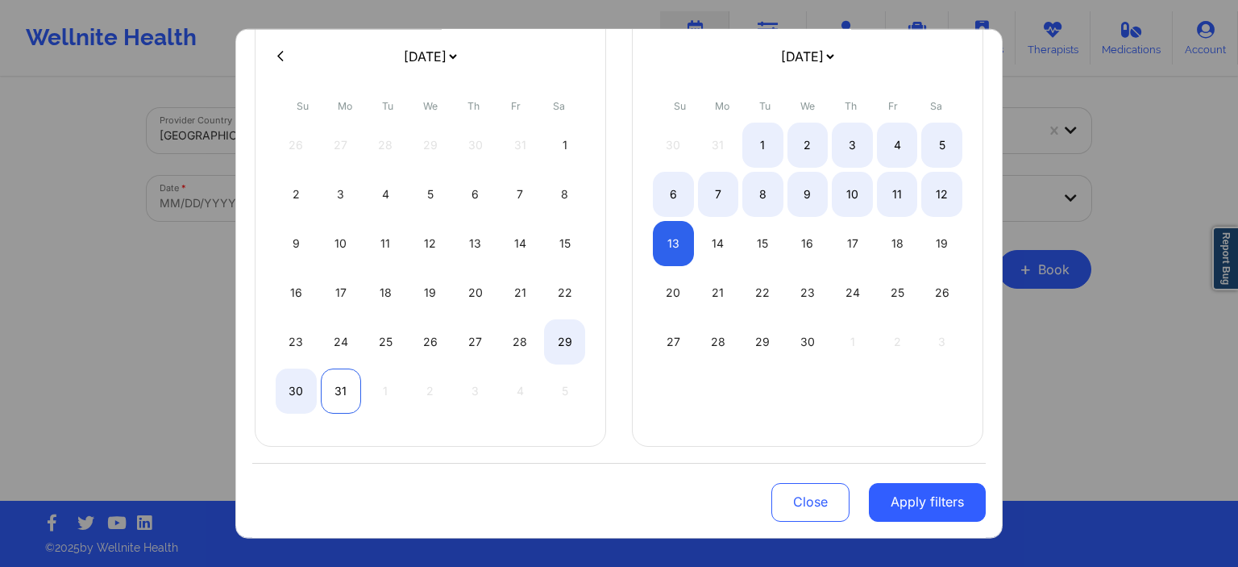
select select "2026-7"
select select "2026-8"
click at [334, 393] on div "31" at bounding box center [341, 390] width 41 height 45
select select "2026-7"
select select "2026-8"
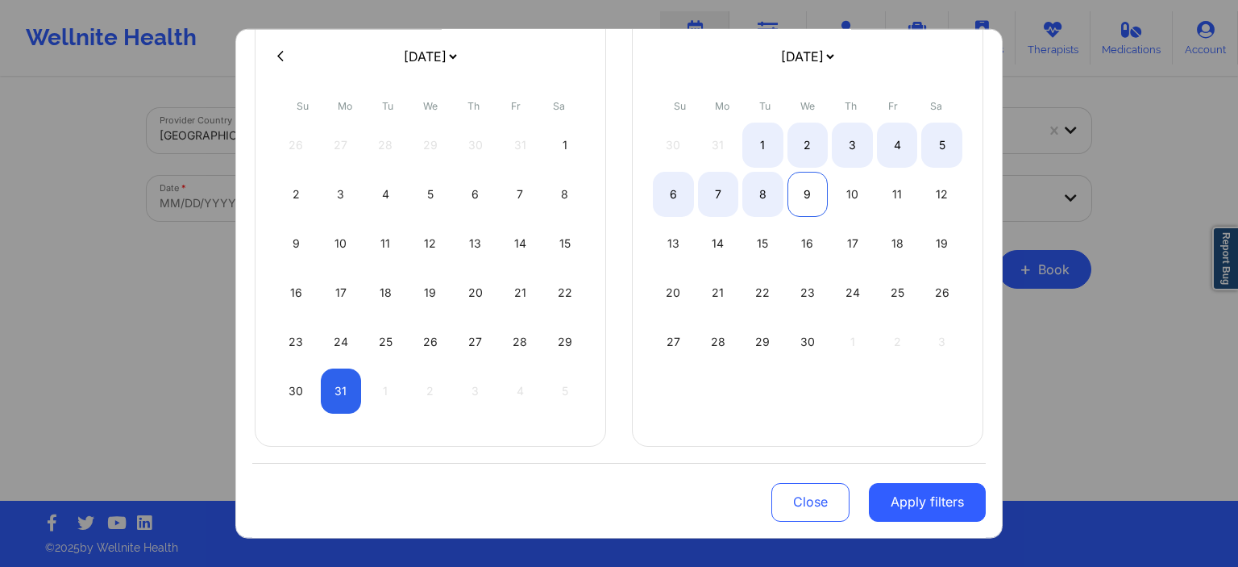
select select "2026-7"
select select "2026-8"
select select "2026-7"
select select "2026-8"
select select "2026-7"
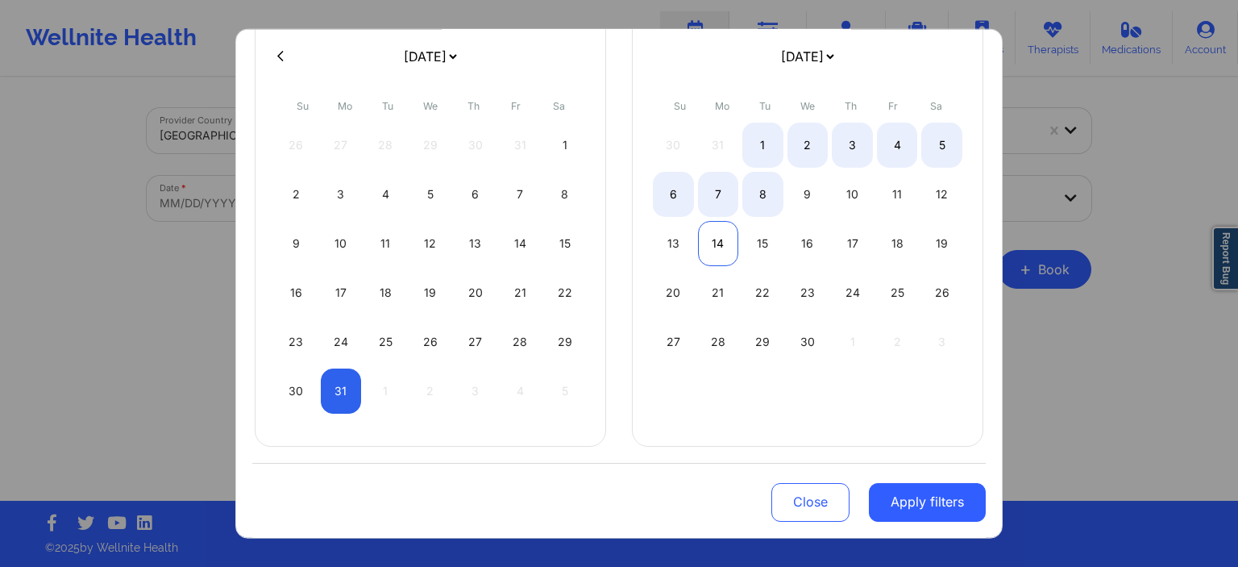
select select "2026-8"
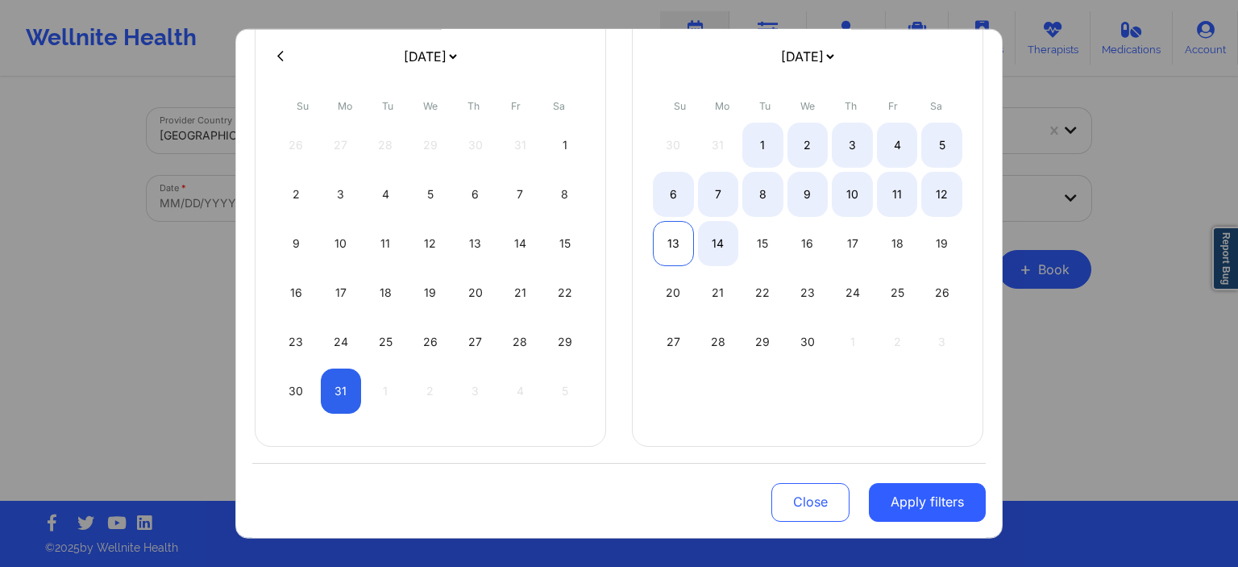
select select "2026-7"
select select "2026-8"
click at [675, 236] on div "13" at bounding box center [673, 242] width 41 height 45
select select "2026-7"
select select "2026-8"
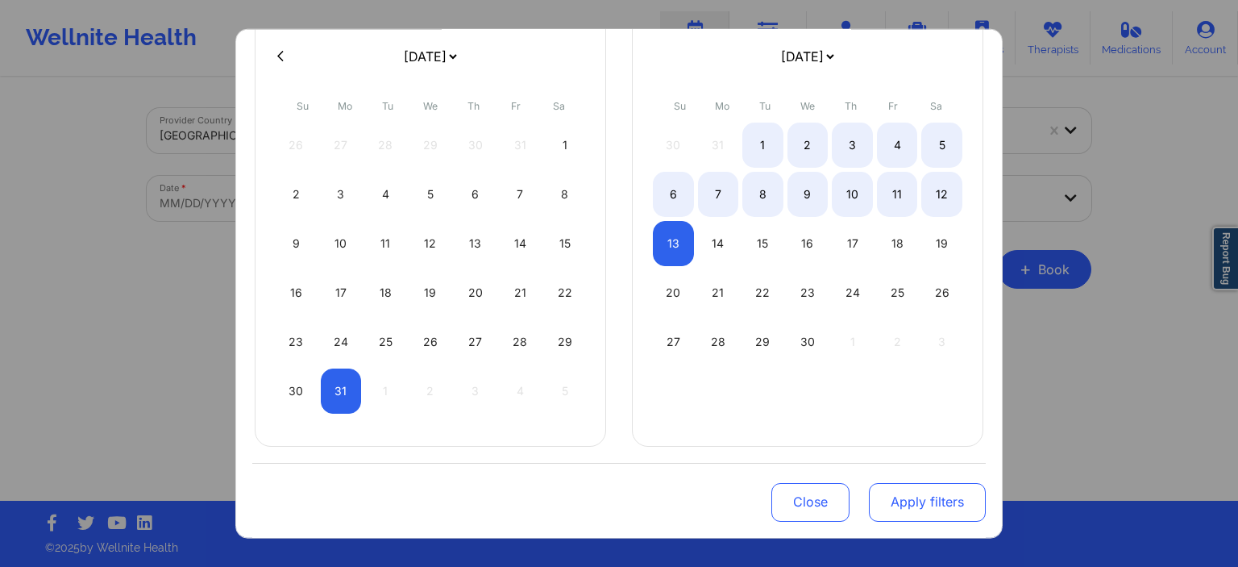
click at [953, 507] on button "Apply filters" at bounding box center [927, 502] width 117 height 39
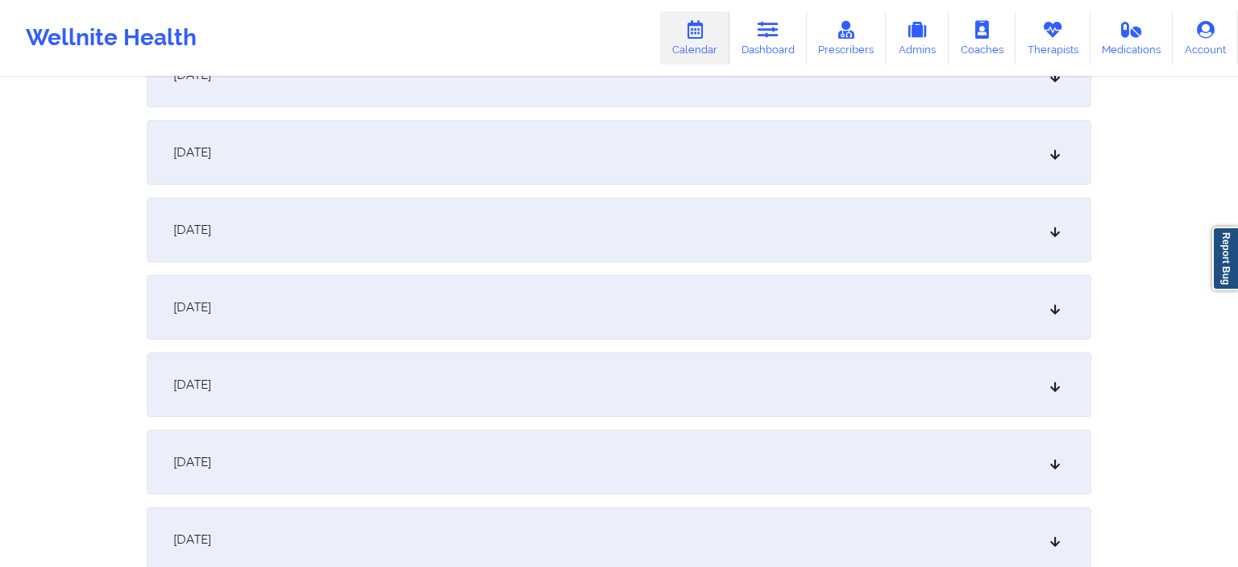
scroll to position [936, 0]
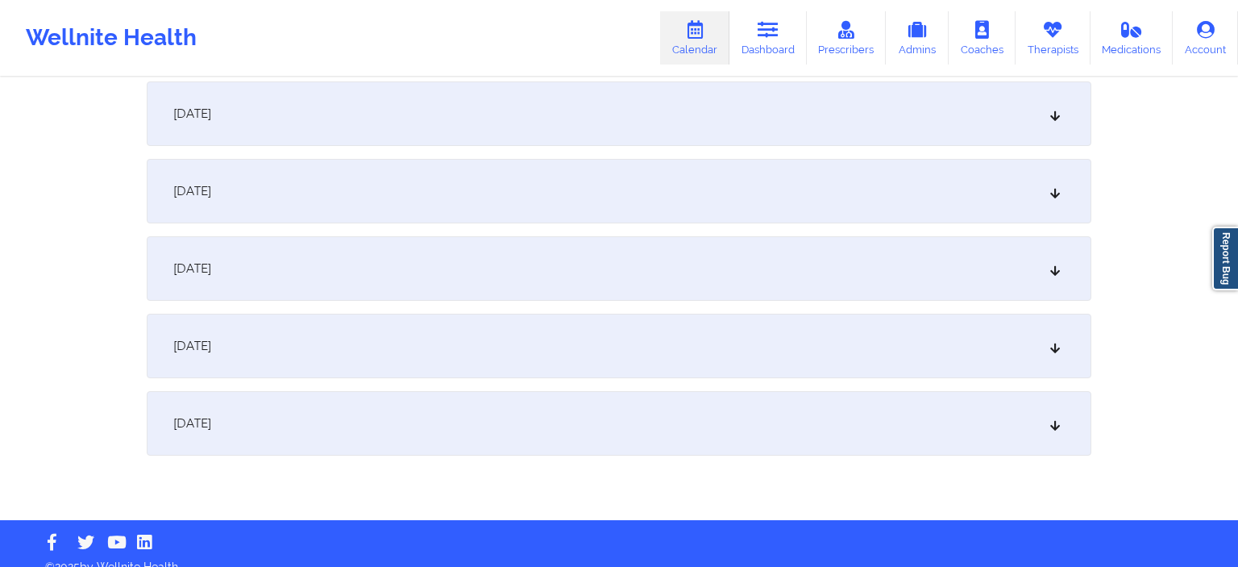
click at [466, 351] on div "[DATE]" at bounding box center [619, 346] width 945 height 64
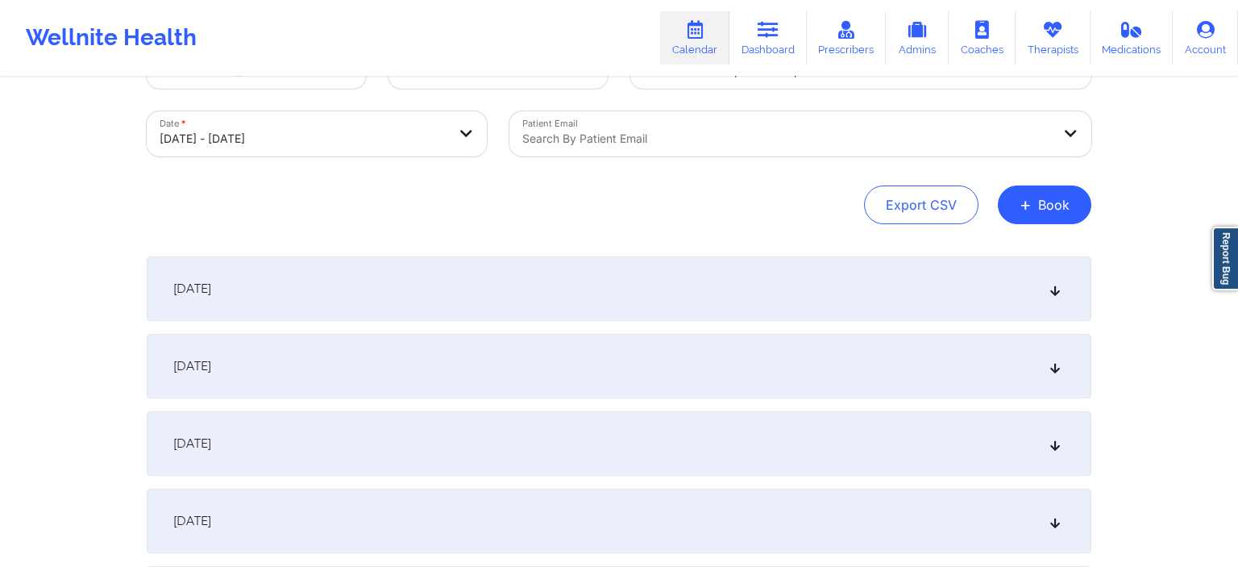
scroll to position [0, 0]
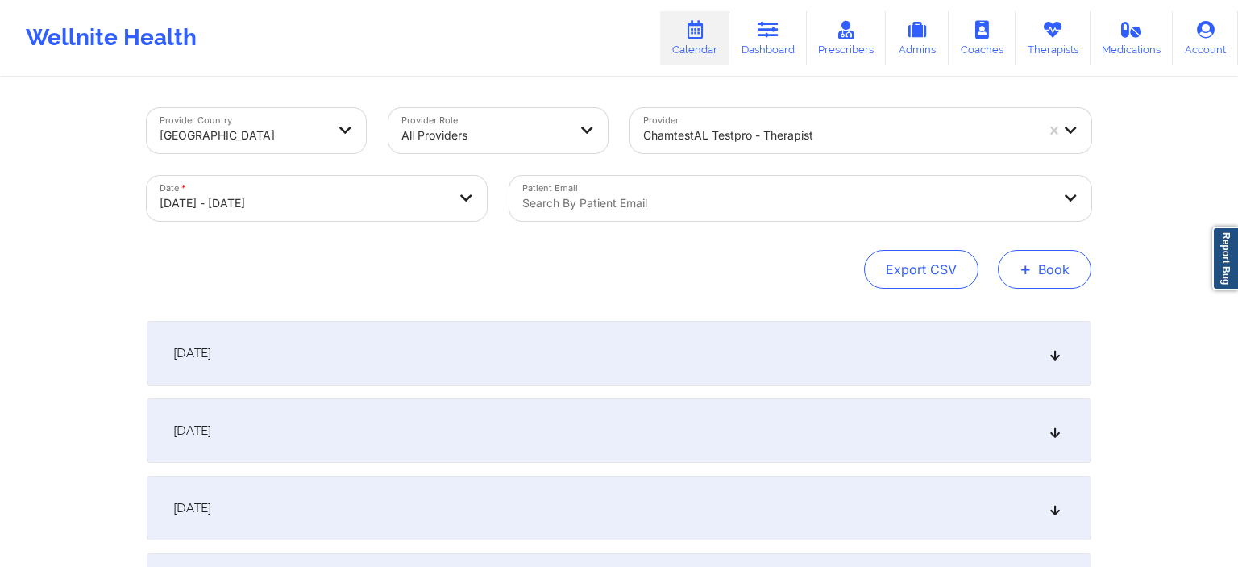
click at [1049, 264] on button "+ Book" at bounding box center [1044, 269] width 93 height 39
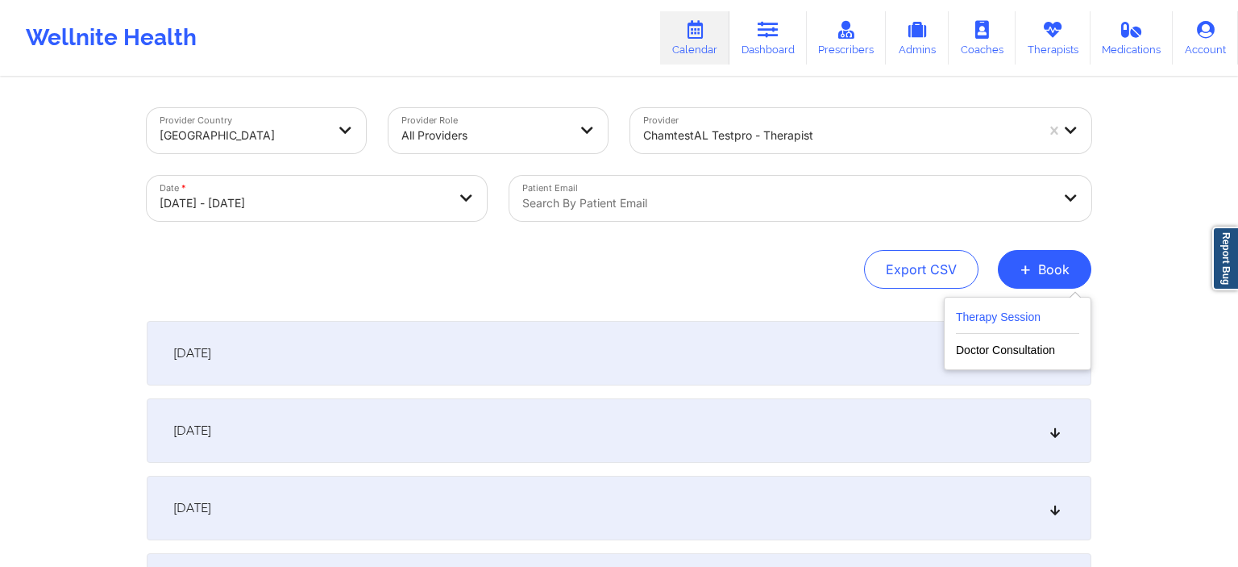
click at [1026, 318] on button "Therapy Session" at bounding box center [1017, 320] width 123 height 27
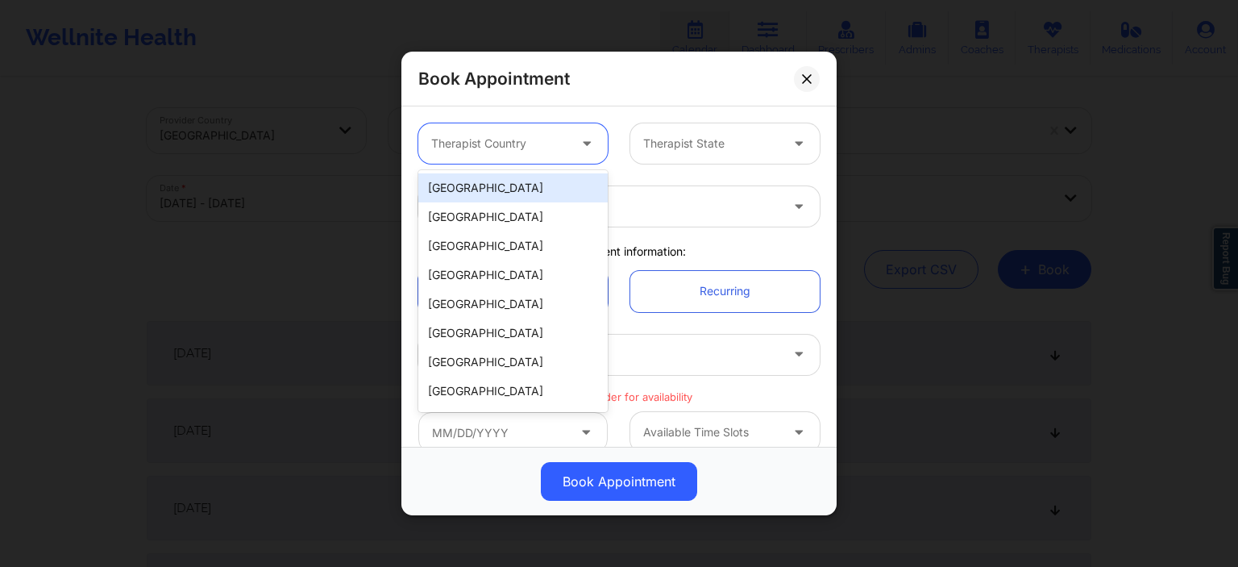
click at [527, 149] on div at bounding box center [499, 143] width 136 height 19
click at [521, 189] on div "[GEOGRAPHIC_DATA]" at bounding box center [512, 187] width 189 height 29
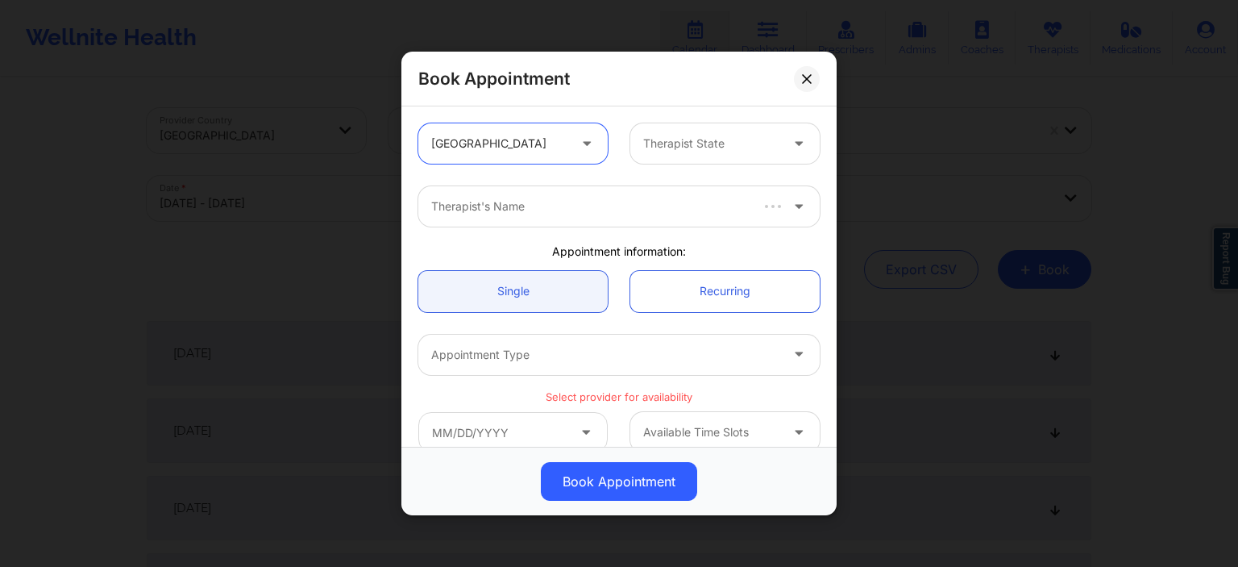
click at [662, 130] on div "Therapist State" at bounding box center [705, 143] width 151 height 40
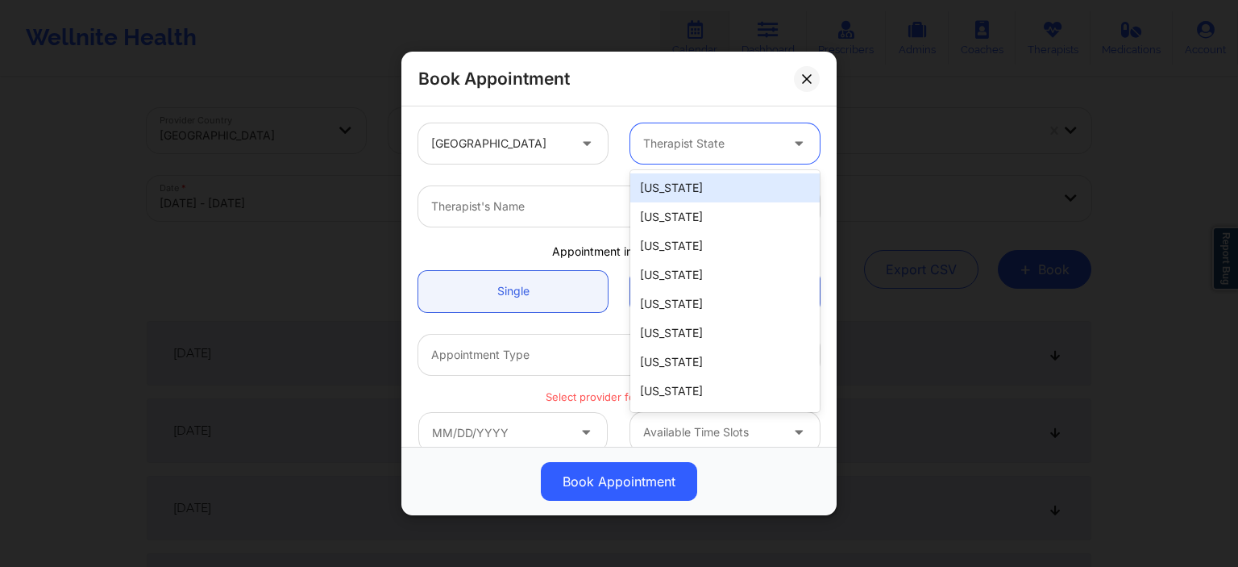
click at [663, 189] on div "[US_STATE]" at bounding box center [724, 187] width 189 height 29
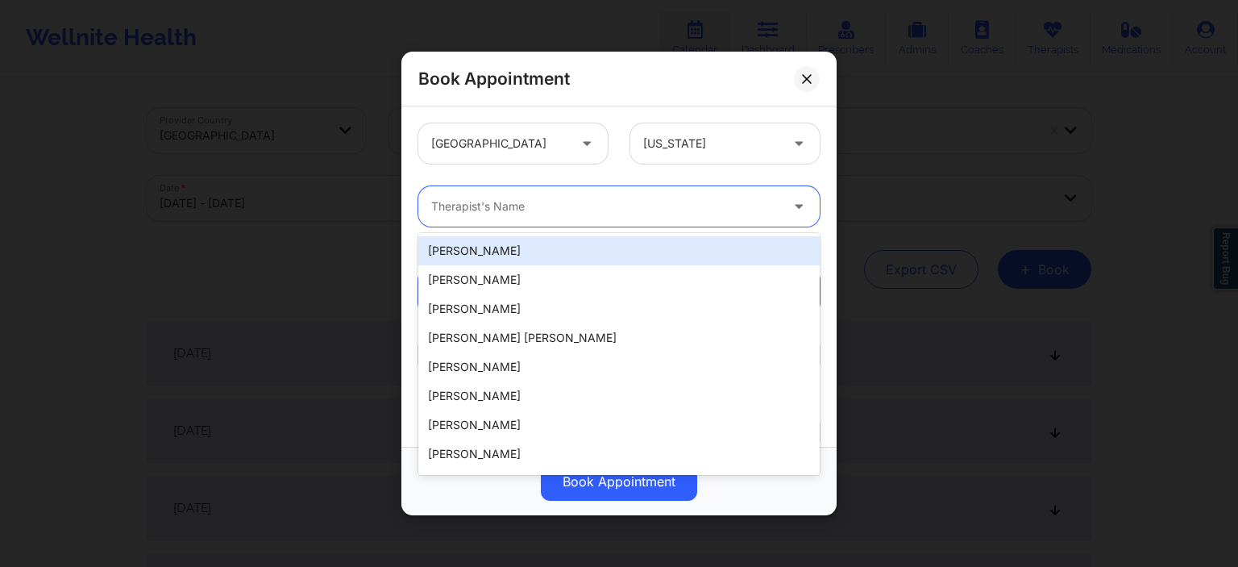
click at [532, 215] on div at bounding box center [605, 206] width 348 height 19
type input "cham"
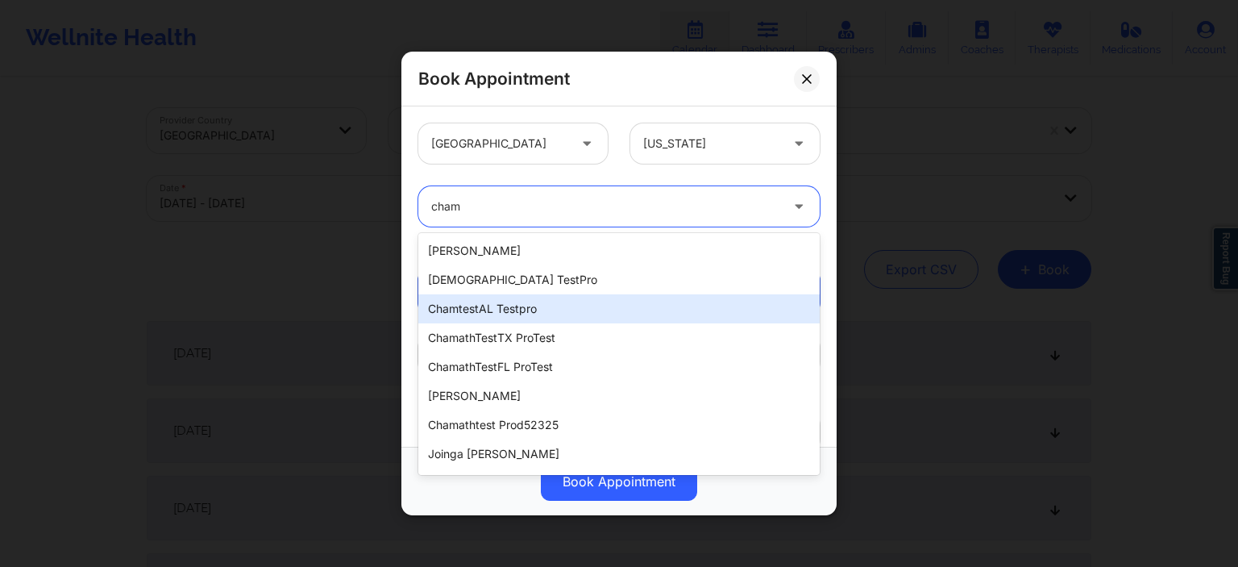
click at [498, 299] on div "chamtestAL testpro" at bounding box center [618, 308] width 401 height 29
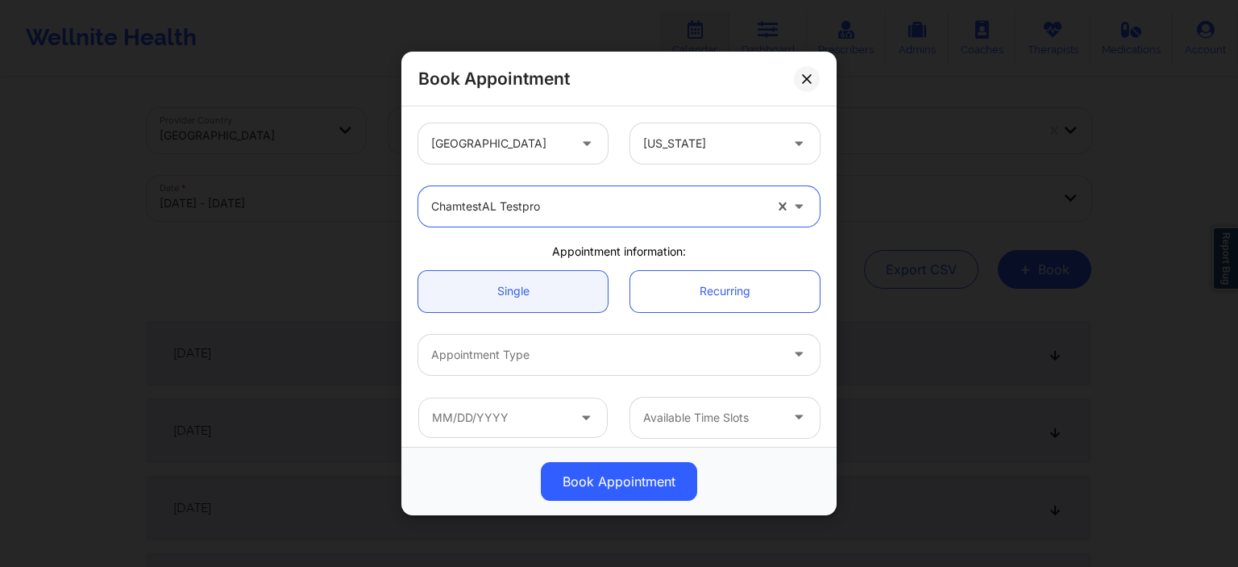
click at [583, 343] on div "Appointment Type" at bounding box center [599, 354] width 363 height 40
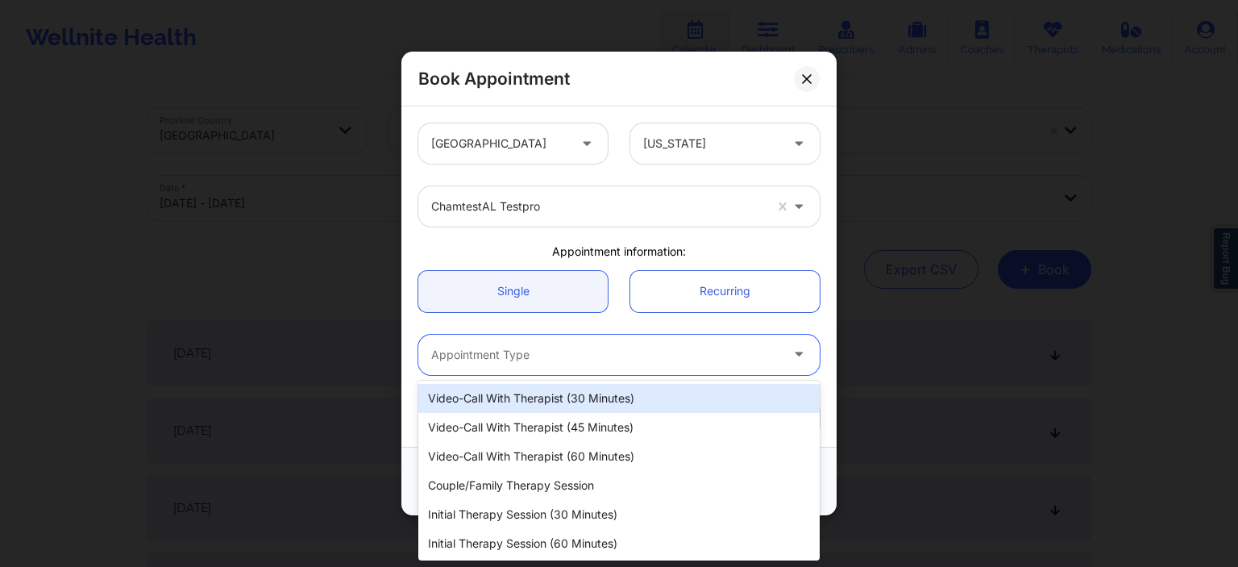
click at [521, 412] on div "Video-Call with Therapist (30 minutes)" at bounding box center [618, 398] width 401 height 29
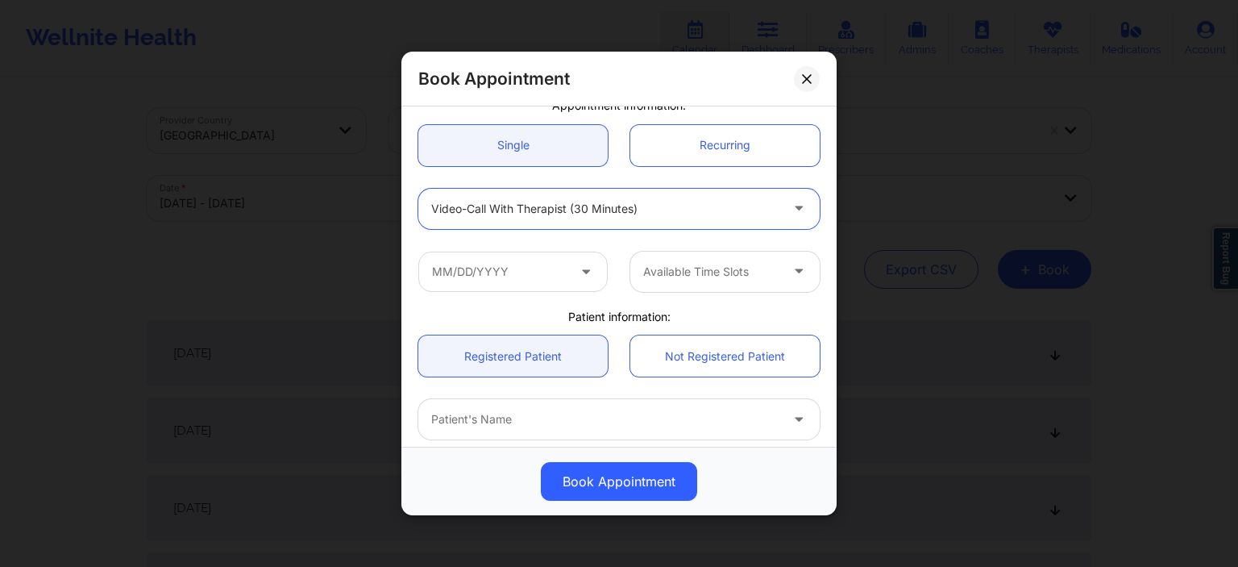
scroll to position [232, 0]
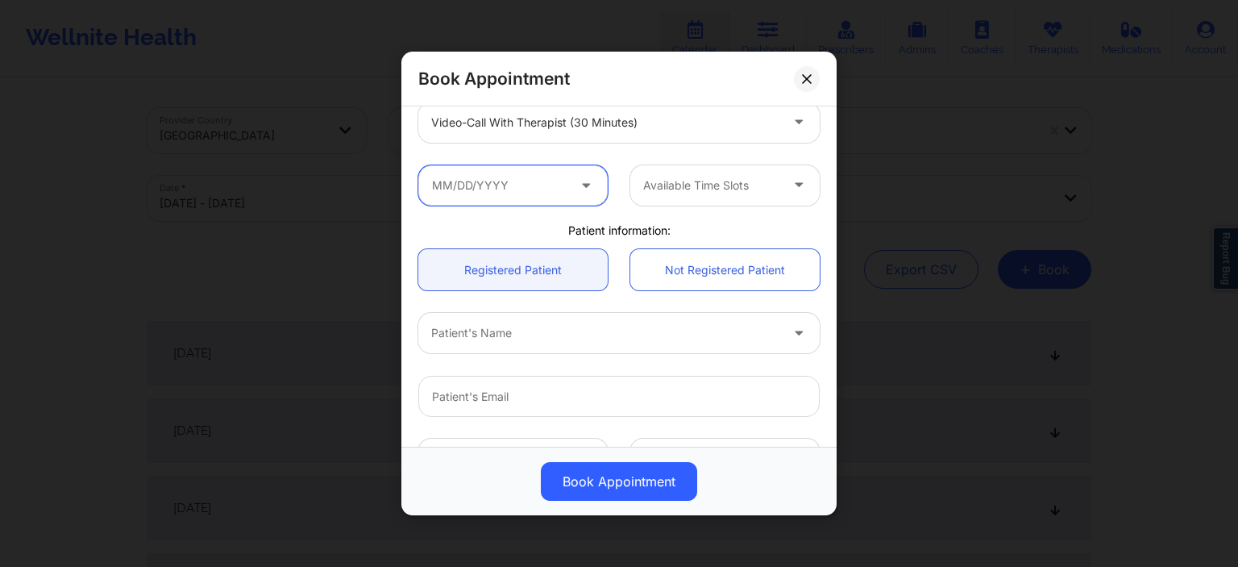
click at [517, 178] on input "text" at bounding box center [512, 184] width 189 height 40
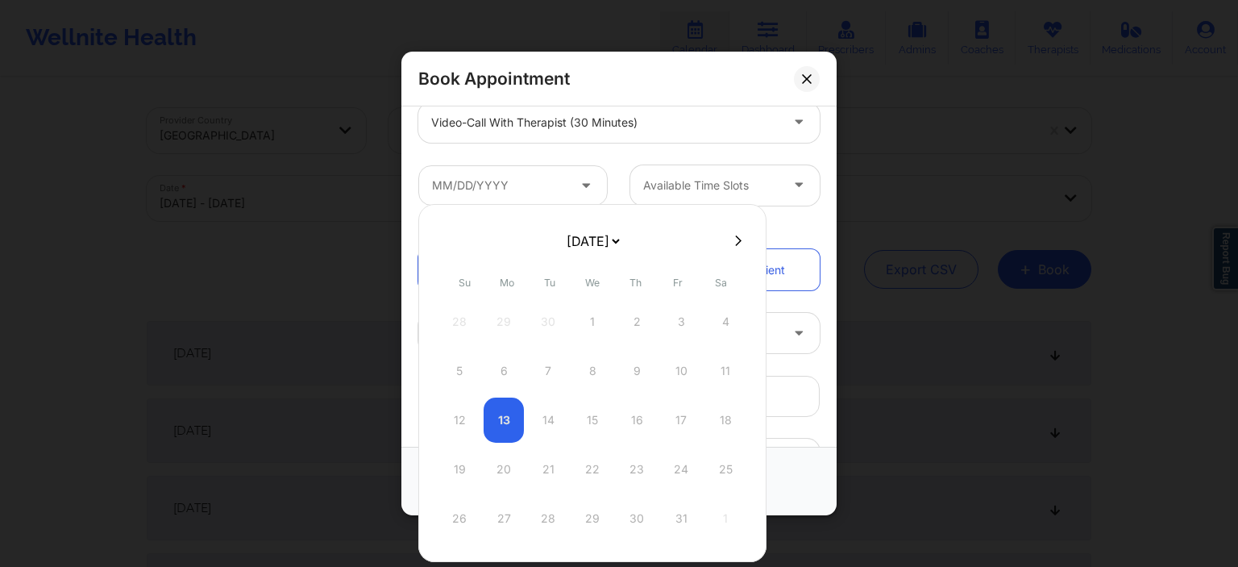
click at [563, 225] on select "[DATE] [DATE] [DATE] [DATE] [DATE] [DATE] [DATE] [DATE] [DATE] [DATE] [DATE] [D…" at bounding box center [592, 241] width 59 height 32
select select "2026-8"
click at [711, 418] on div "19" at bounding box center [725, 419] width 40 height 45
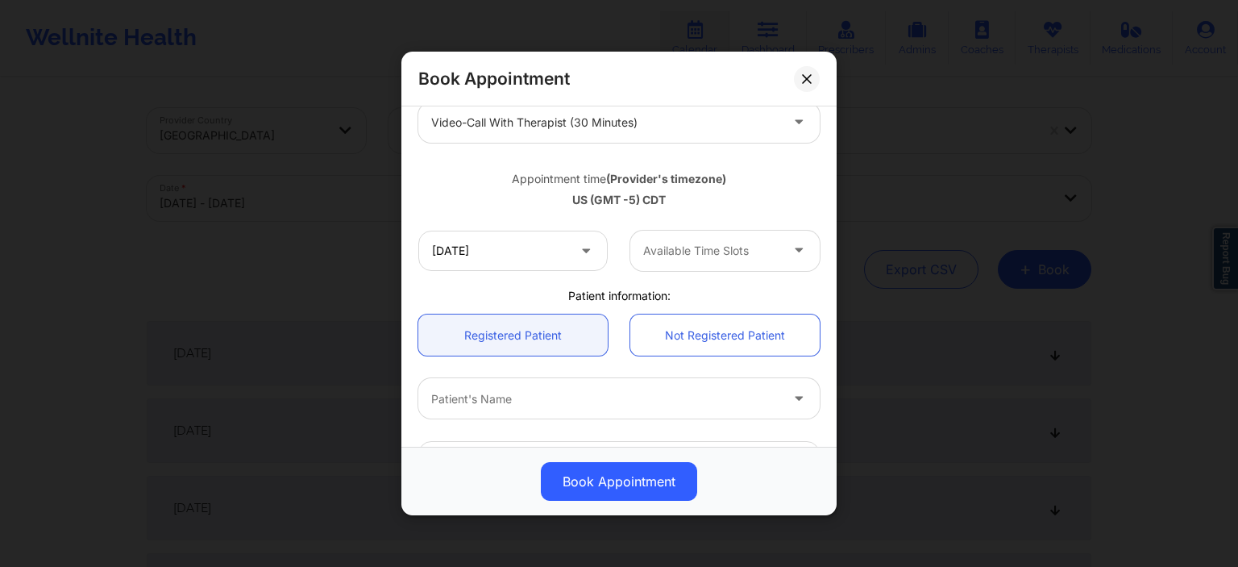
type input "[DATE]"
click at [686, 262] on div "Available Time Slots" at bounding box center [705, 251] width 151 height 40
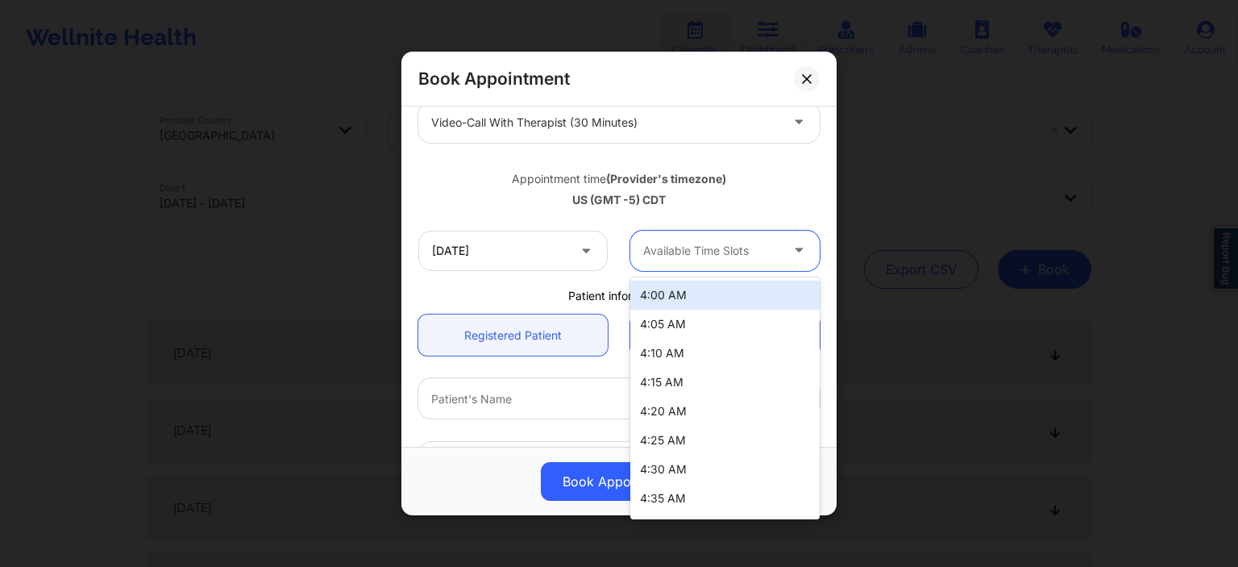
click at [684, 287] on div "4:00 AM" at bounding box center [724, 294] width 189 height 29
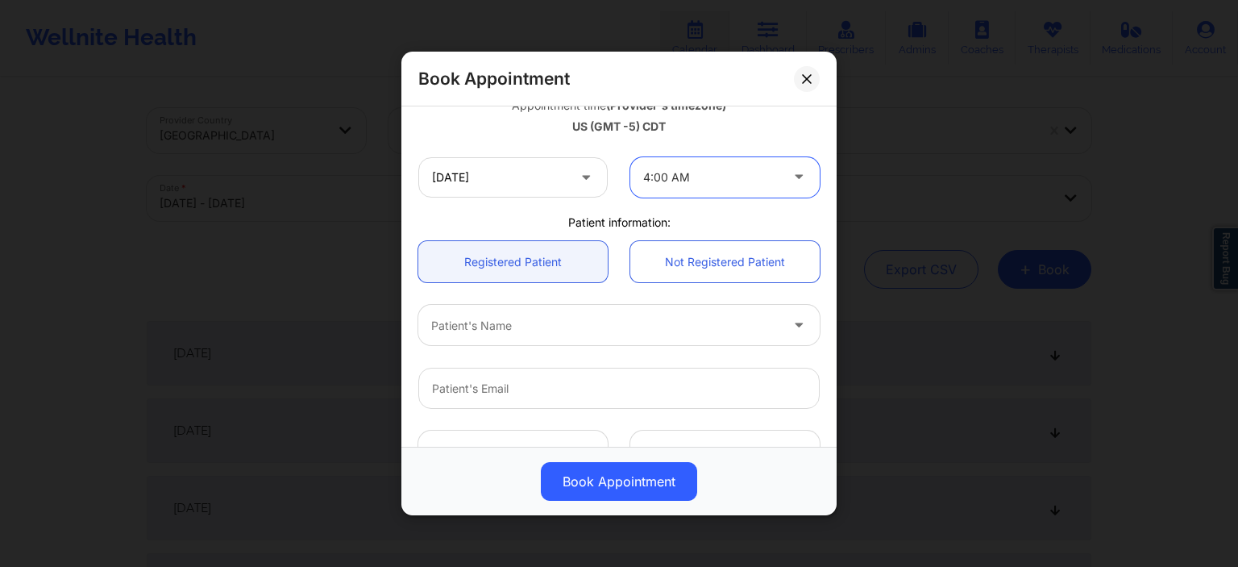
scroll to position [387, 0]
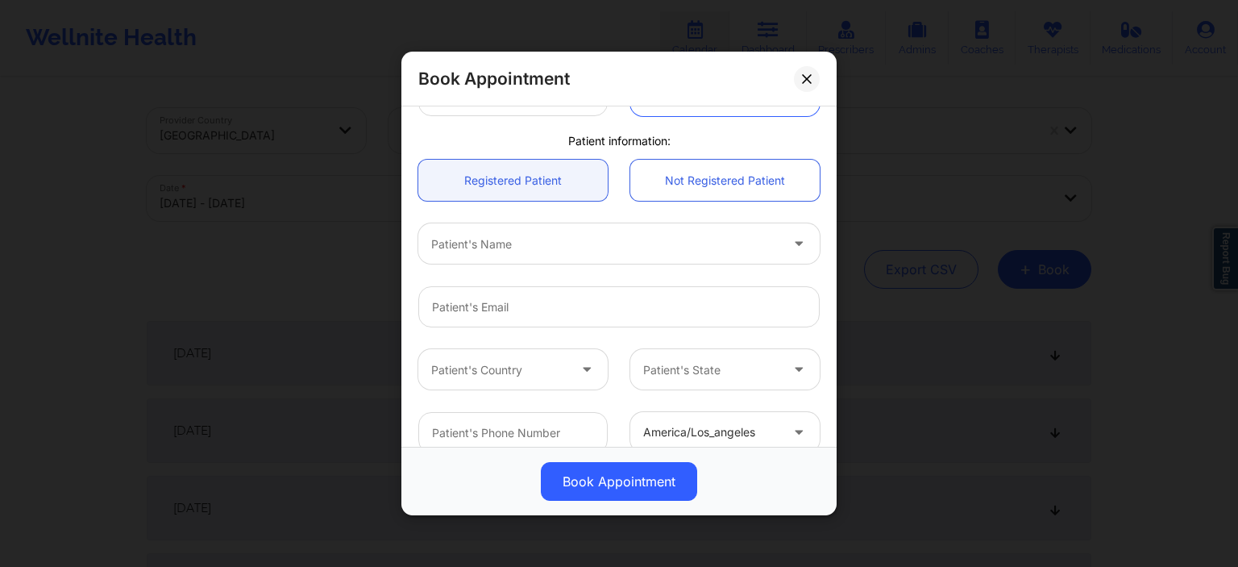
click at [541, 260] on div "Patient's Name" at bounding box center [599, 243] width 363 height 40
type input "cham"
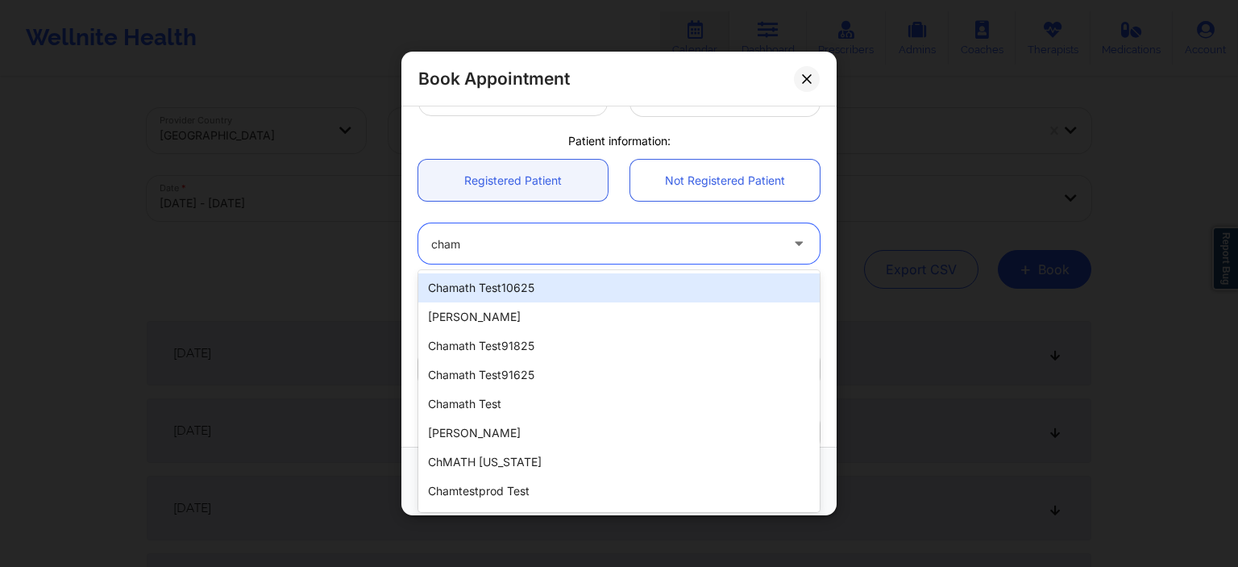
click at [588, 289] on div "chamath test10625" at bounding box center [618, 287] width 401 height 29
type input "[EMAIL_ADDRESS][DOMAIN_NAME]"
type input "[PHONE_NUMBER]"
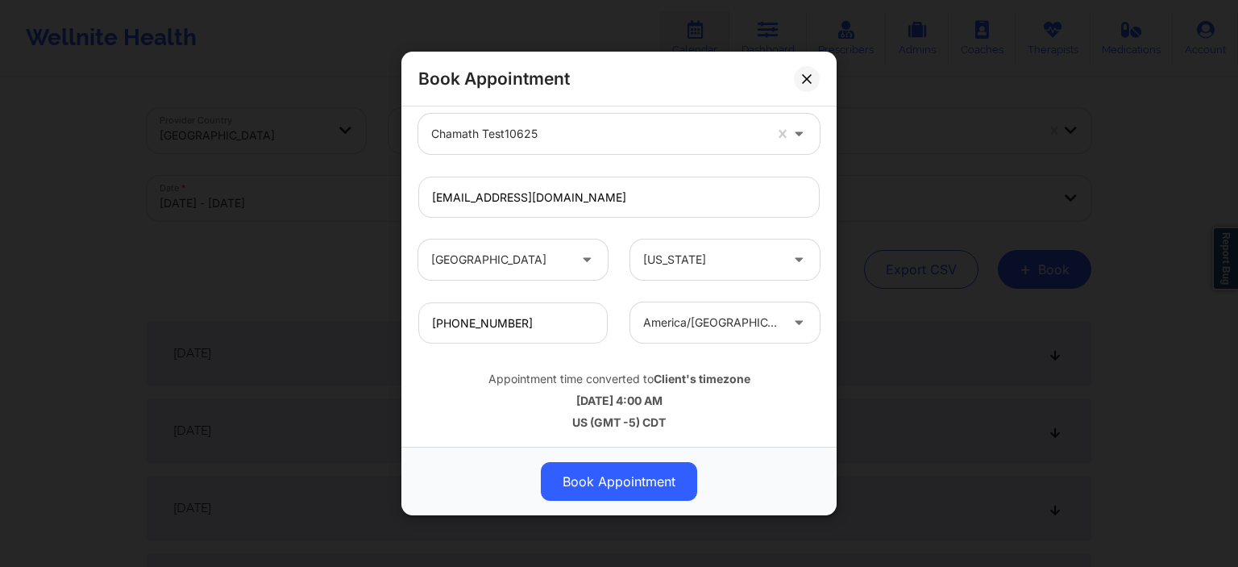
scroll to position [255, 0]
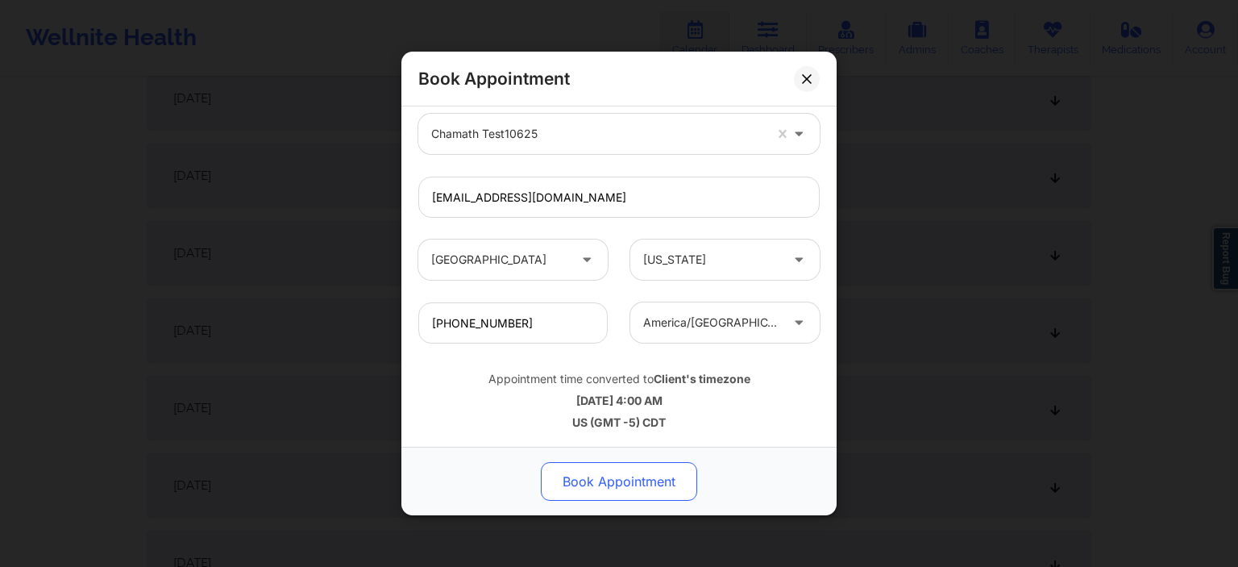
click at [620, 488] on button "Book Appointment" at bounding box center [619, 481] width 156 height 39
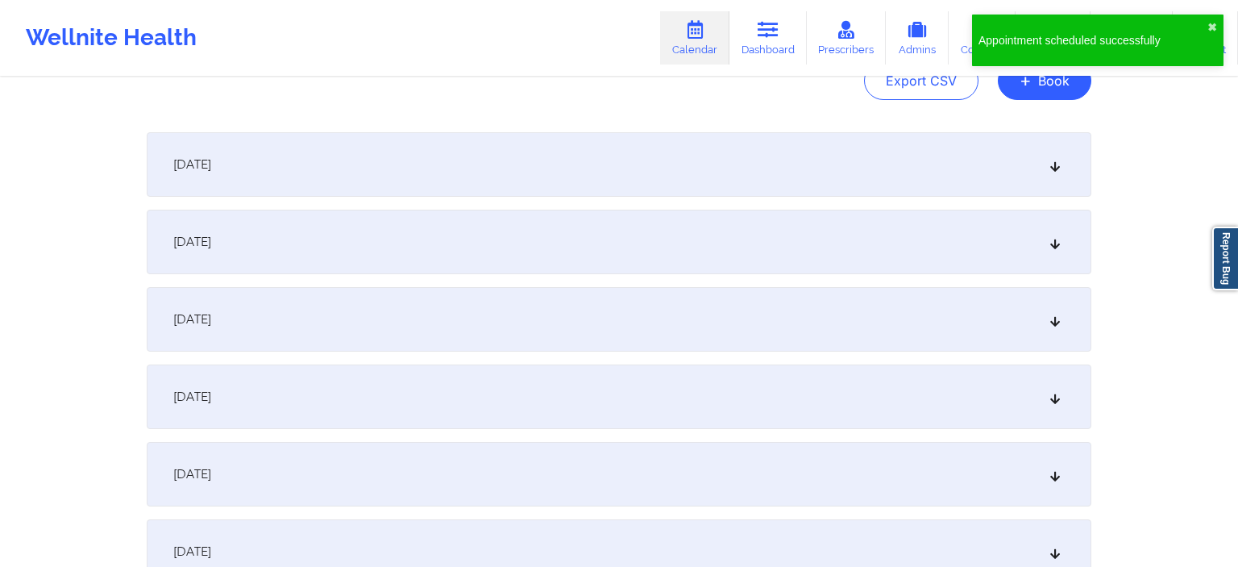
scroll to position [0, 0]
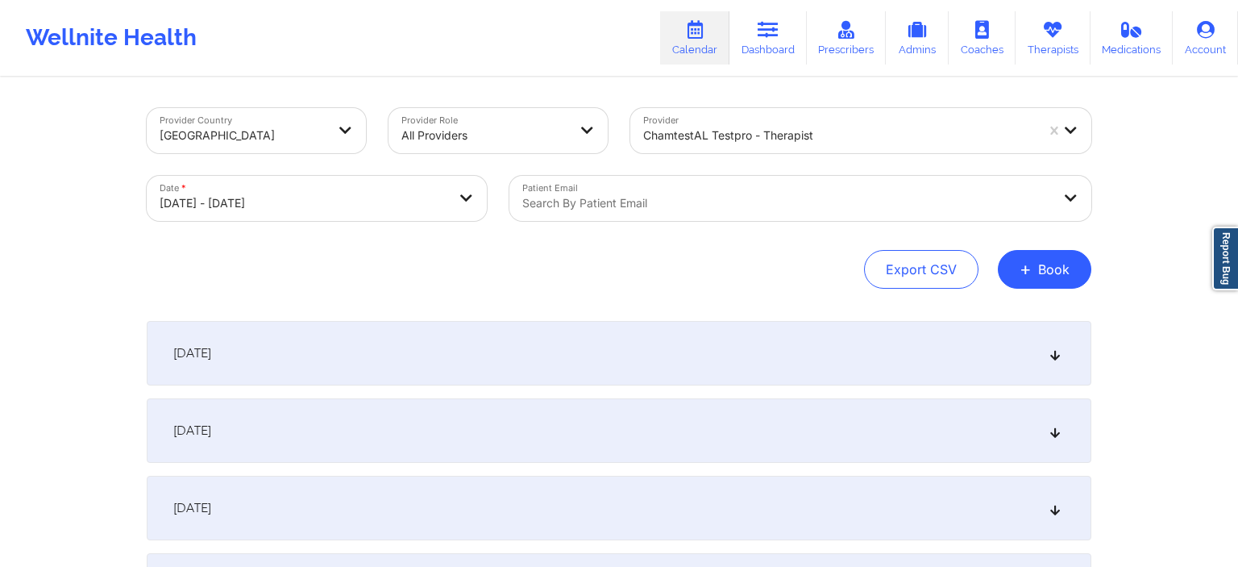
click at [334, 211] on body "Appointment scheduled successfully ✖︎ Wellnite Health Calendar Dashboard Prescr…" at bounding box center [619, 283] width 1238 height 567
select select "2026-7"
select select "2026-8"
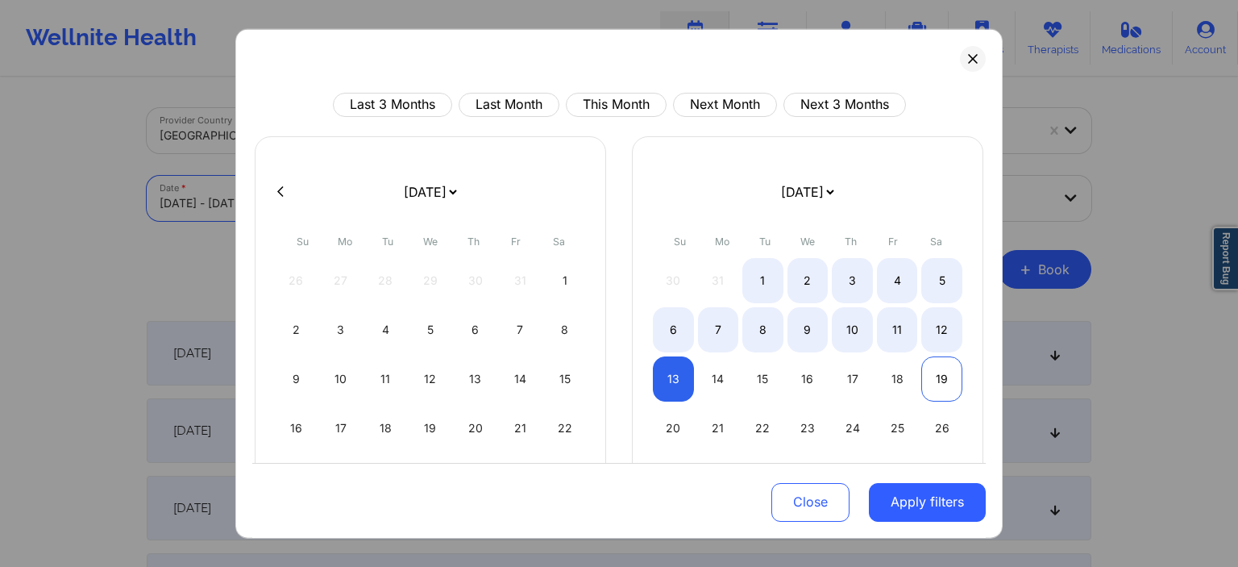
click at [933, 382] on div "19" at bounding box center [941, 377] width 41 height 45
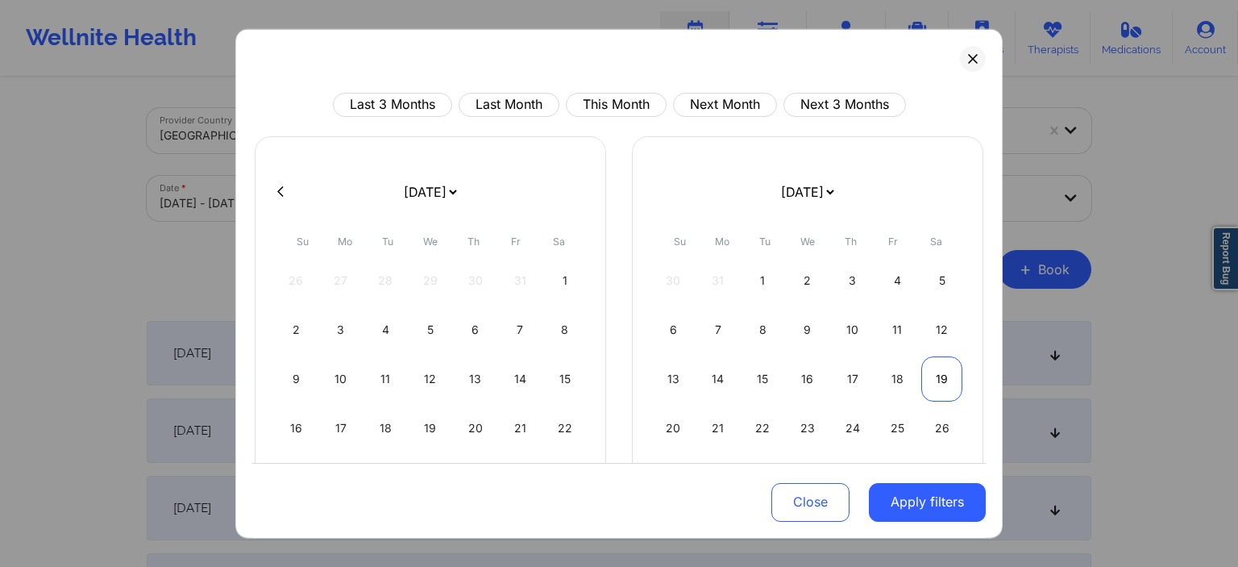
select select "2026-7"
select select "2026-8"
select select "2026-7"
select select "2026-8"
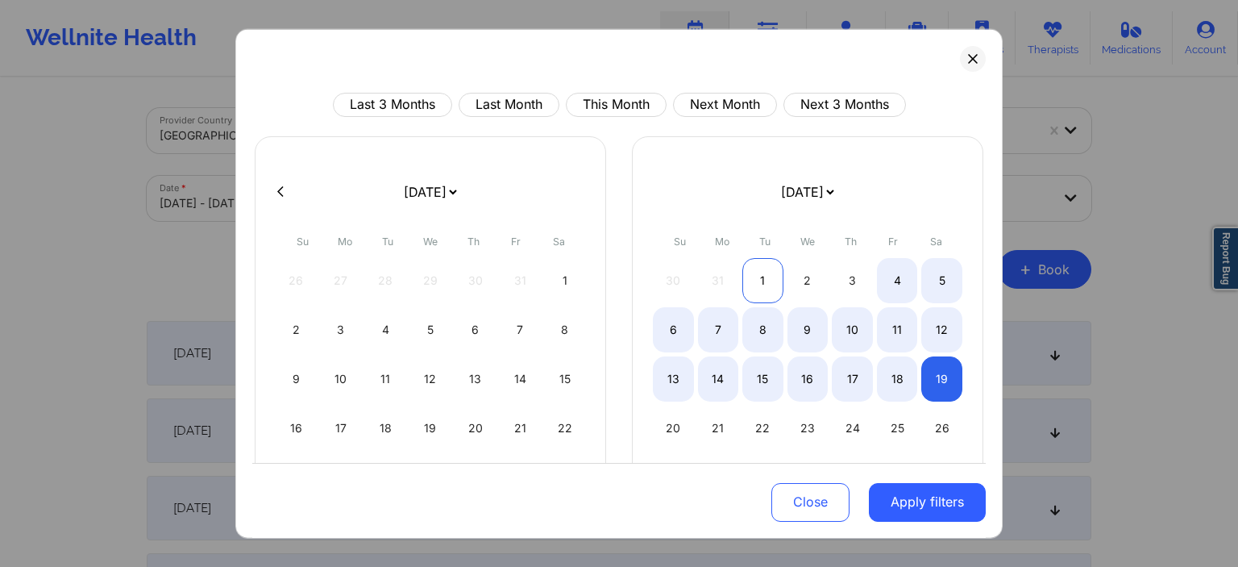
select select "2026-7"
select select "2026-8"
select select "2026-7"
select select "2026-8"
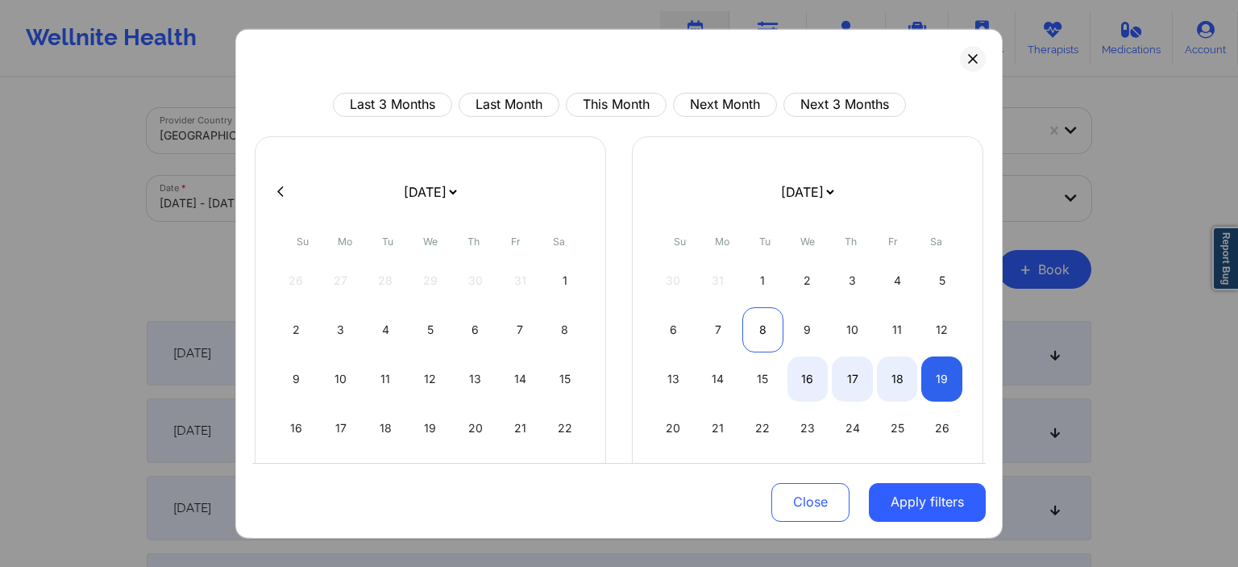
select select "2026-7"
select select "2026-8"
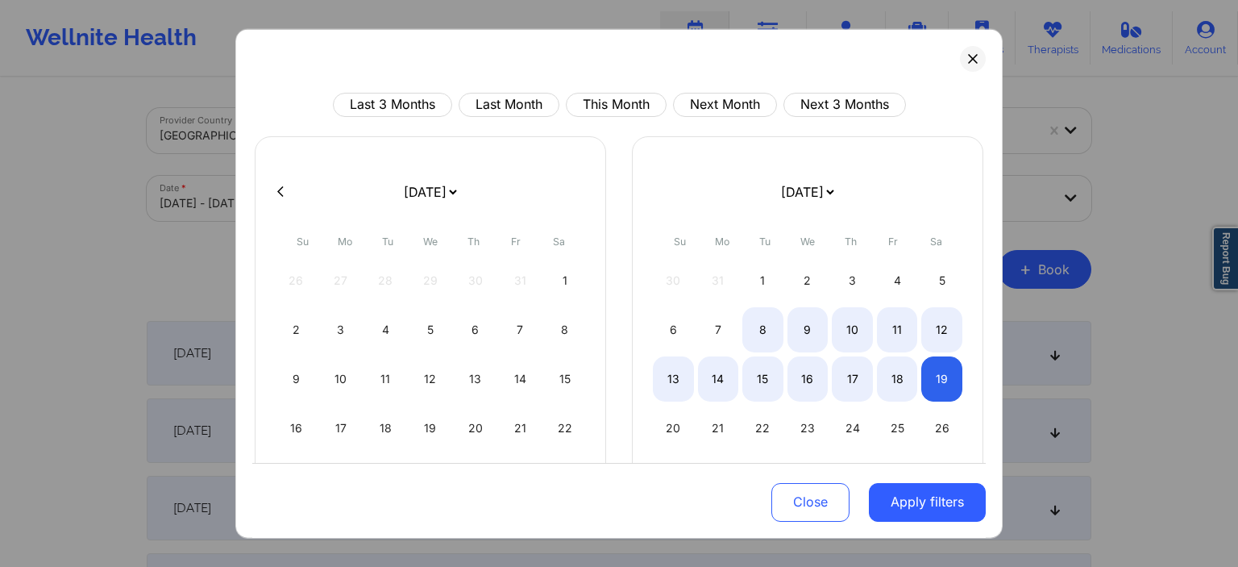
select select "2026-7"
select select "2026-8"
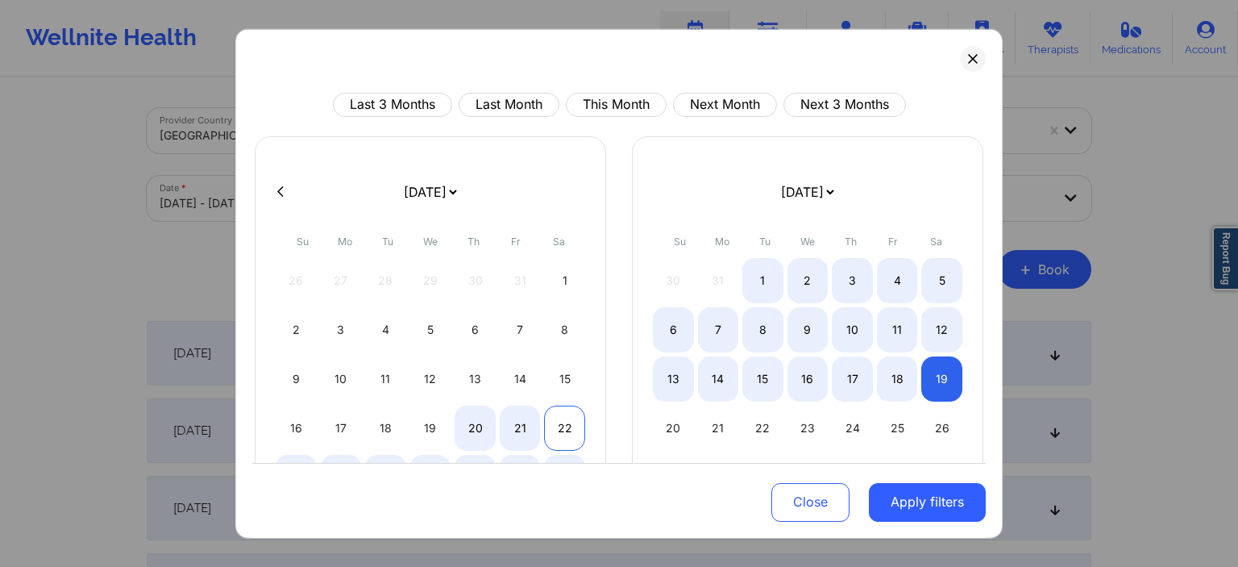
select select "2026-7"
select select "2026-8"
select select "2026-7"
select select "2026-8"
select select "2026-7"
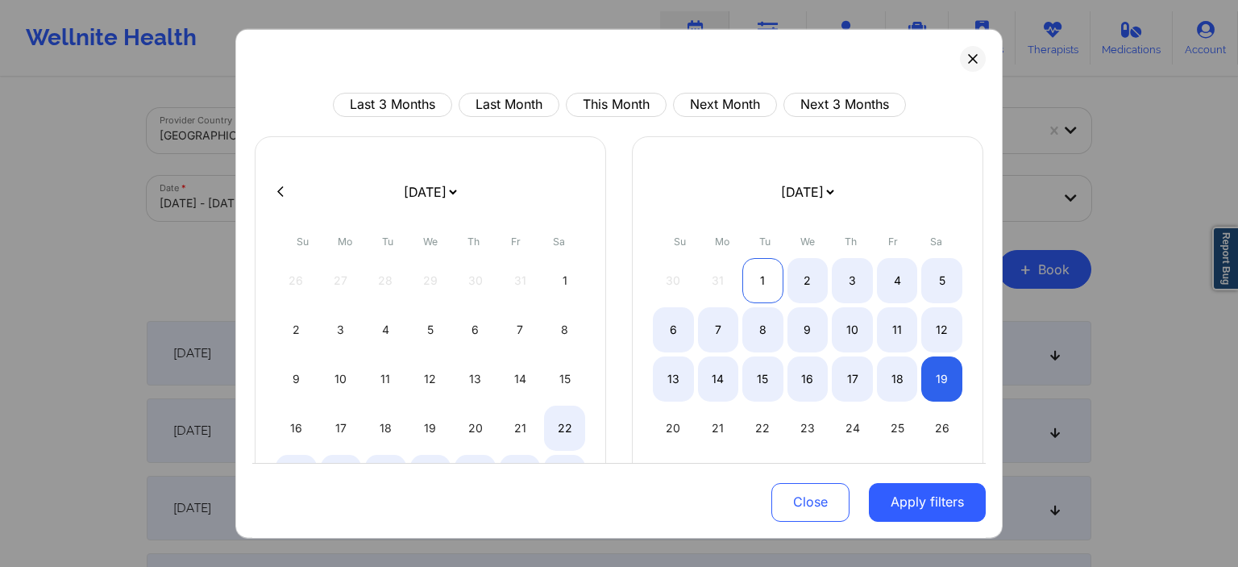
select select "2026-8"
click at [760, 280] on div "1" at bounding box center [762, 279] width 41 height 45
select select "2026-7"
select select "2026-8"
click at [942, 385] on div "19" at bounding box center [941, 377] width 41 height 45
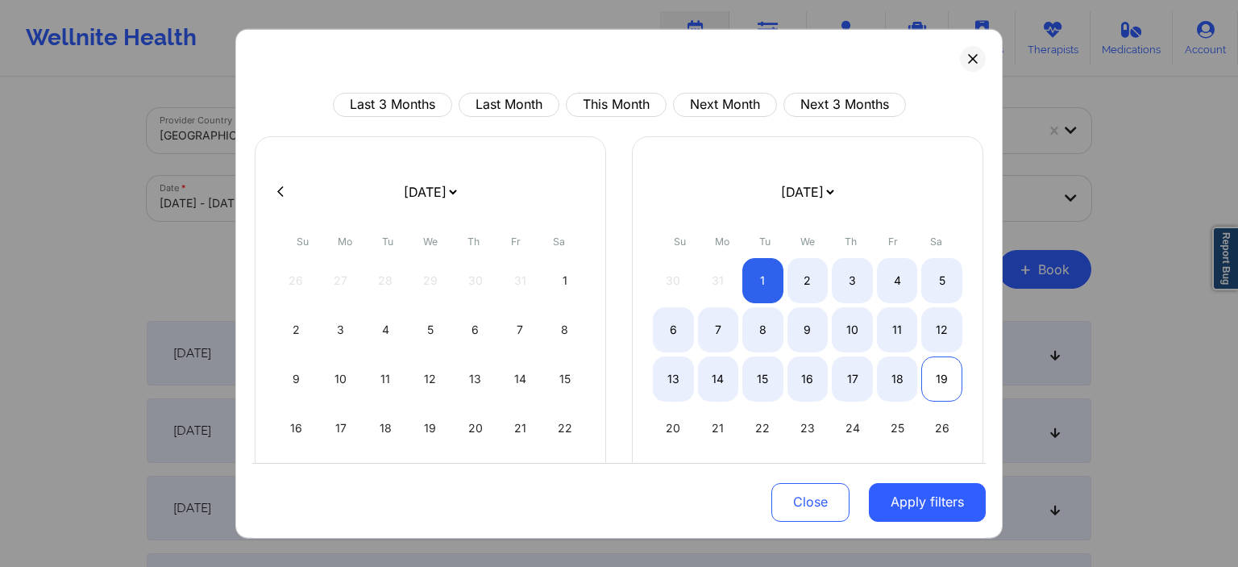
select select "2026-7"
select select "2026-8"
click at [933, 510] on button "Apply filters" at bounding box center [927, 502] width 117 height 39
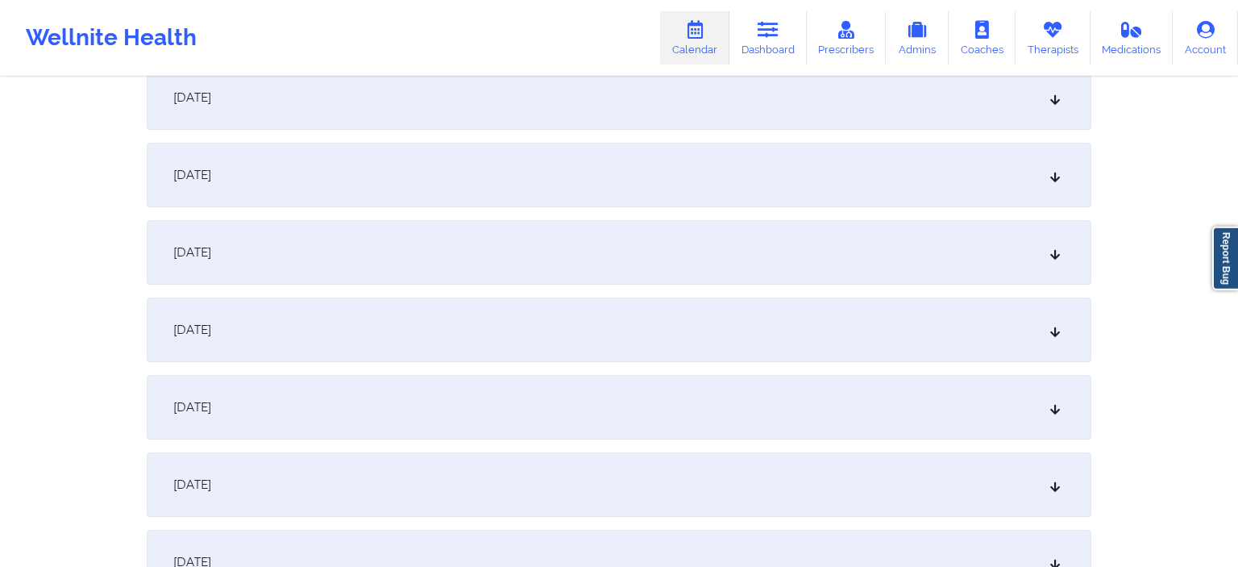
scroll to position [1341, 0]
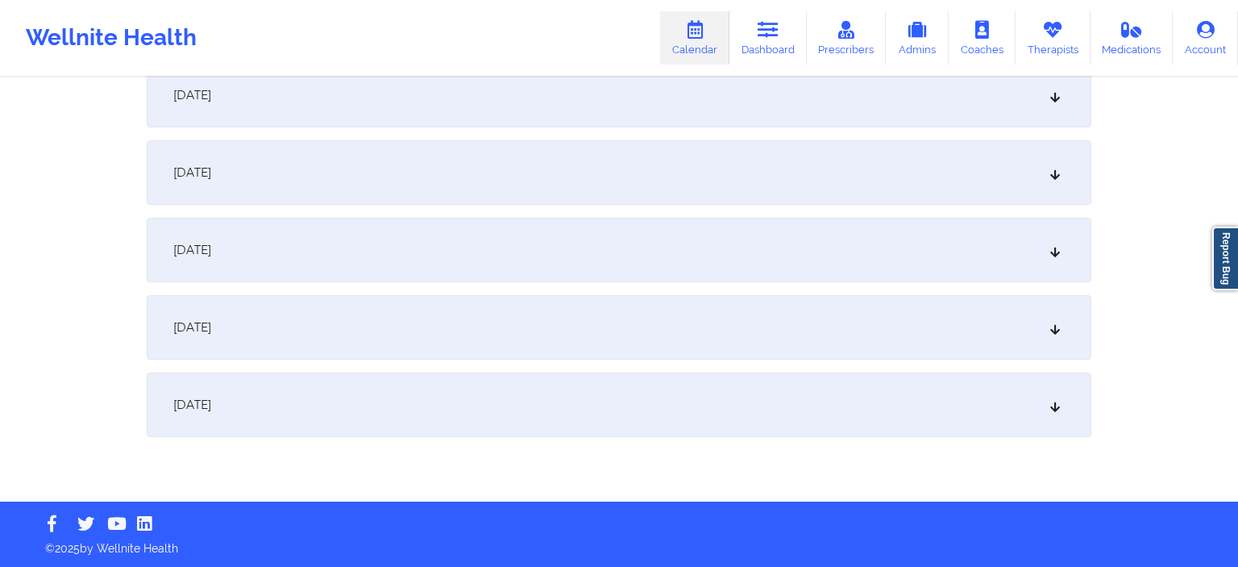
click at [472, 408] on div "[DATE]" at bounding box center [619, 404] width 945 height 64
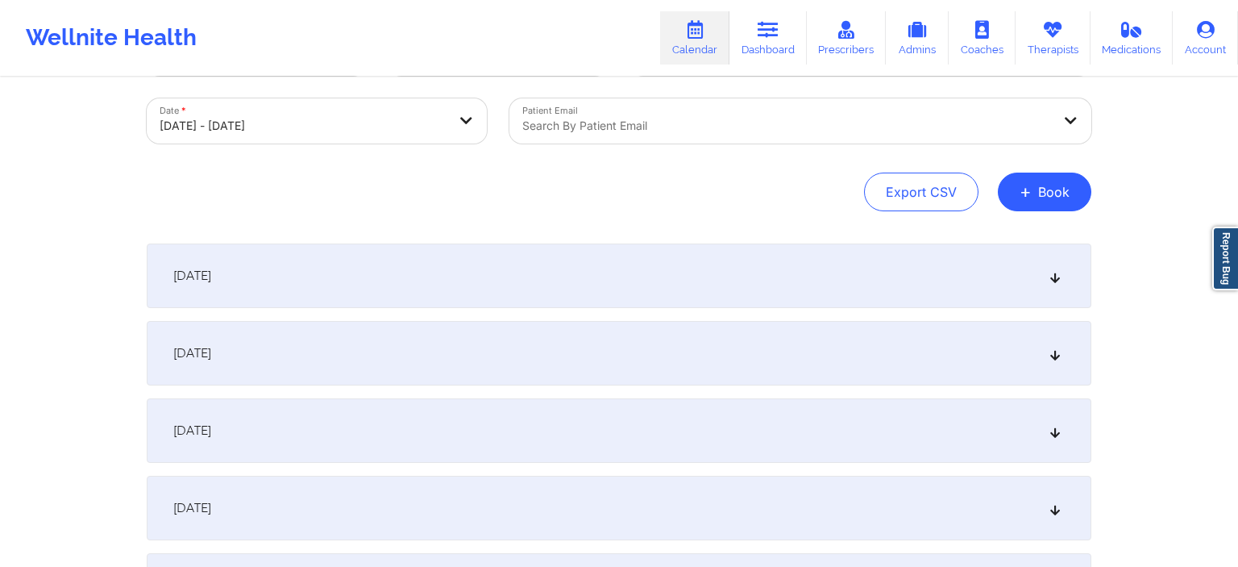
scroll to position [0, 0]
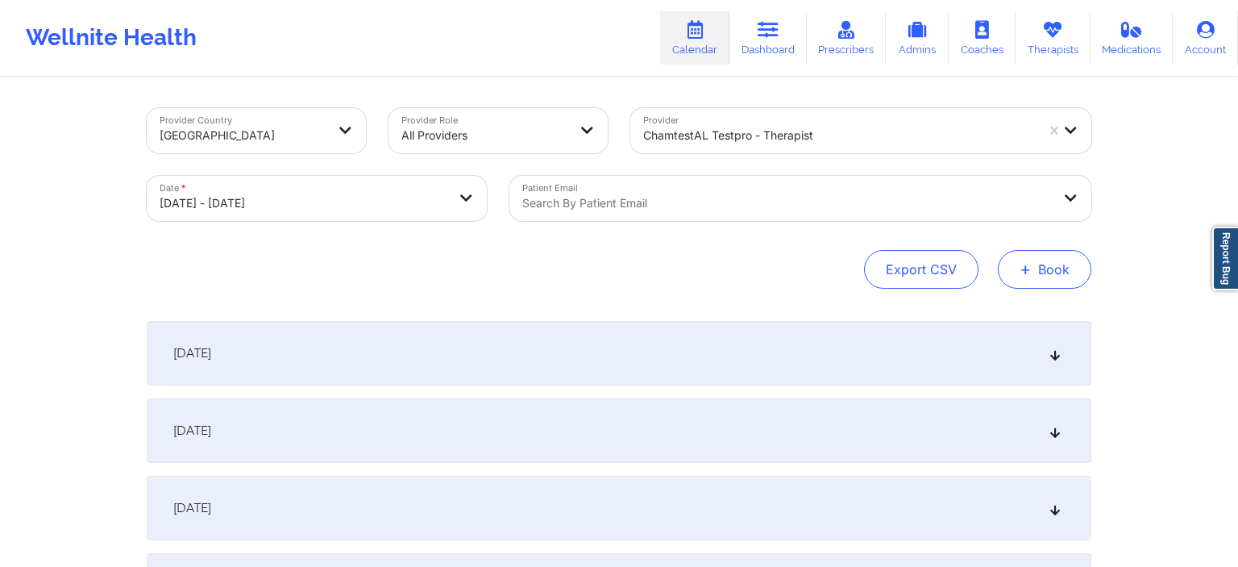
click at [1046, 273] on button "+ Book" at bounding box center [1044, 269] width 93 height 39
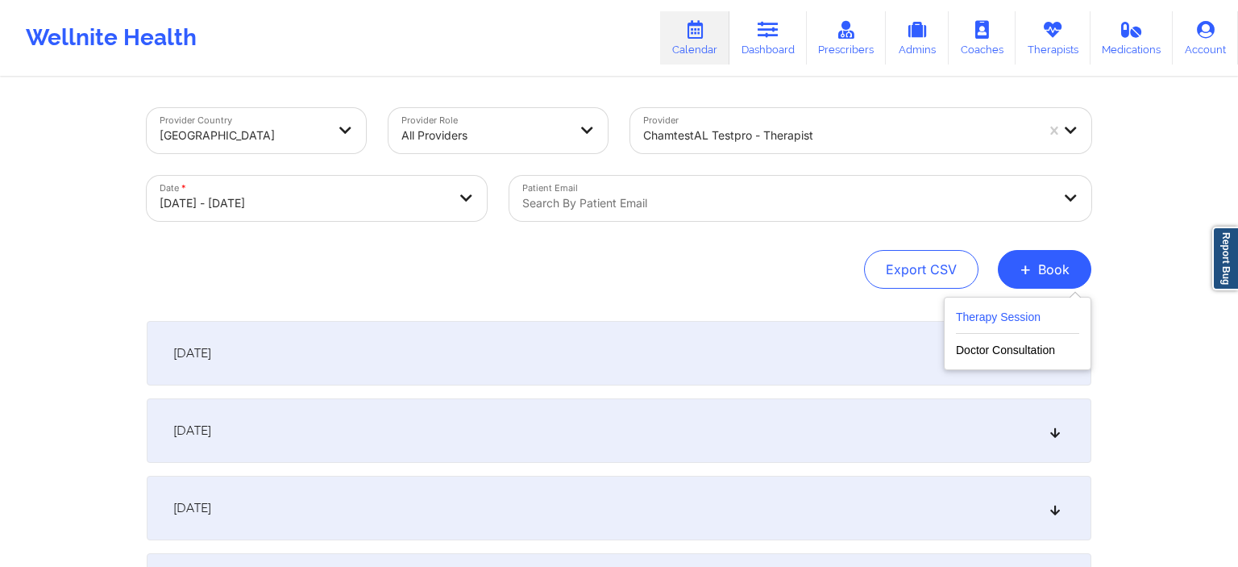
click at [1007, 318] on button "Therapy Session" at bounding box center [1017, 320] width 123 height 27
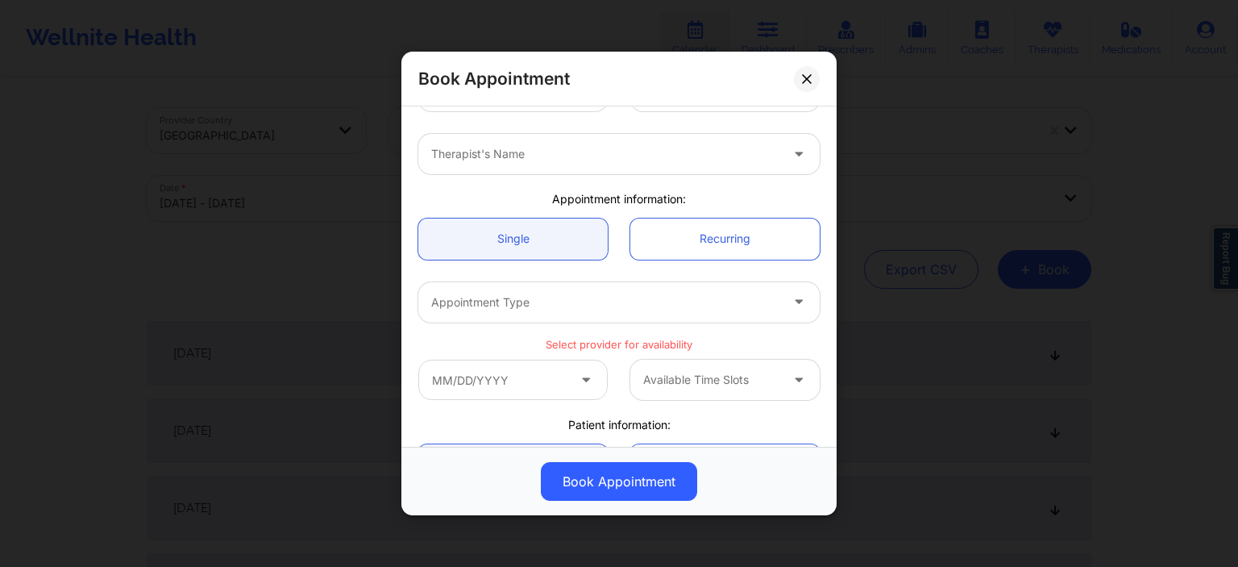
scroll to position [48, 0]
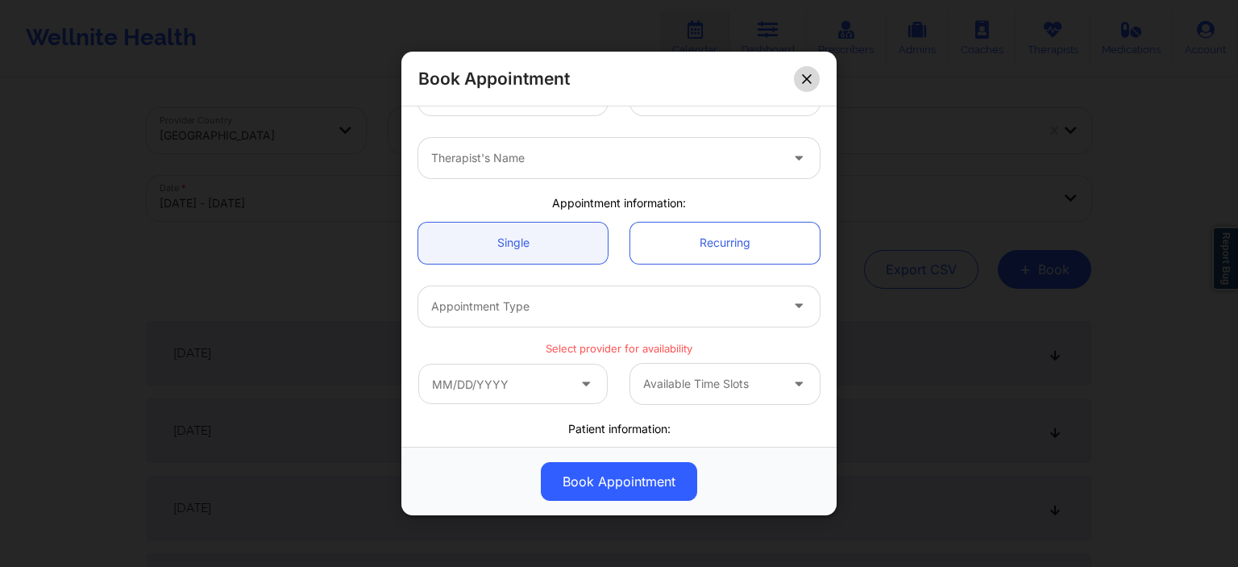
click at [811, 81] on icon at bounding box center [807, 78] width 10 height 10
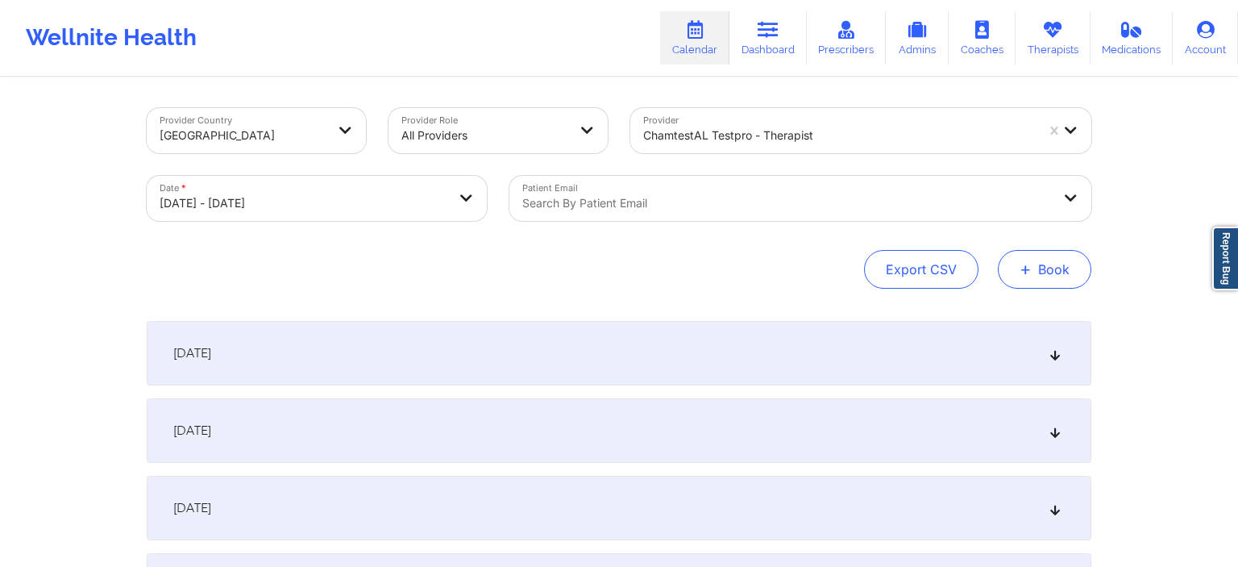
click at [1063, 263] on button "+ Book" at bounding box center [1044, 269] width 93 height 39
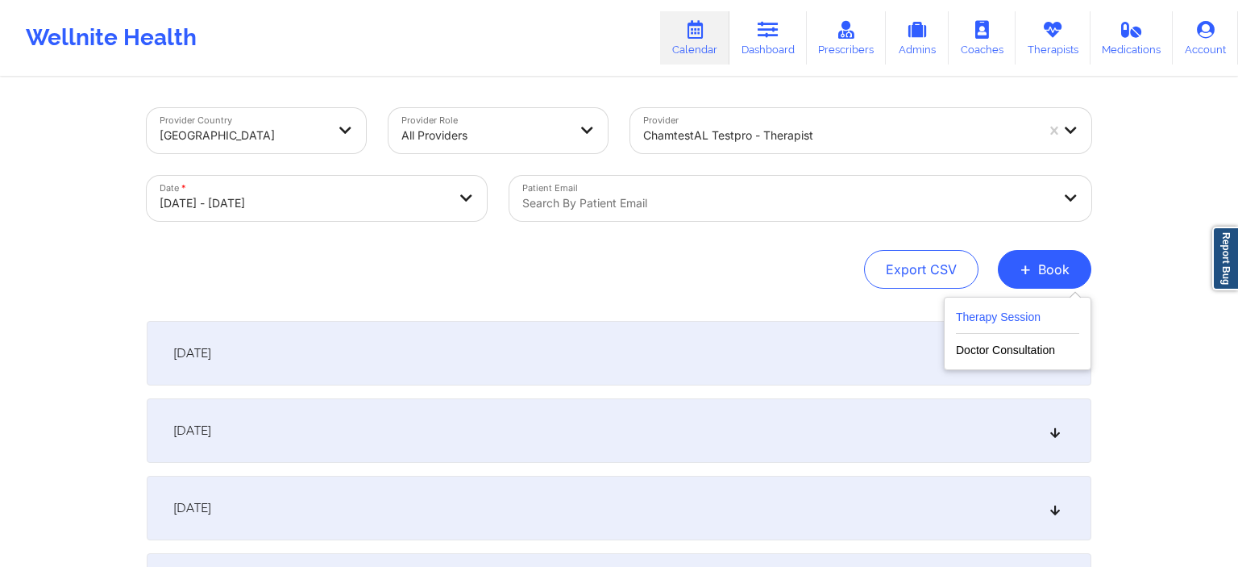
click at [1015, 324] on button "Therapy Session" at bounding box center [1017, 320] width 123 height 27
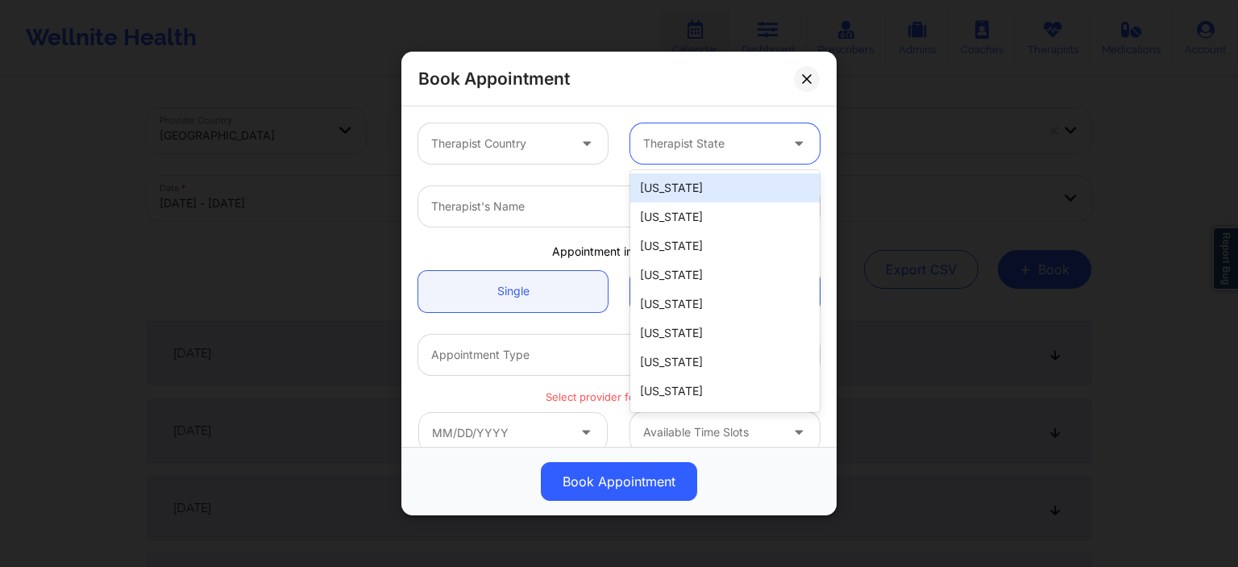
click at [706, 147] on div at bounding box center [711, 143] width 136 height 19
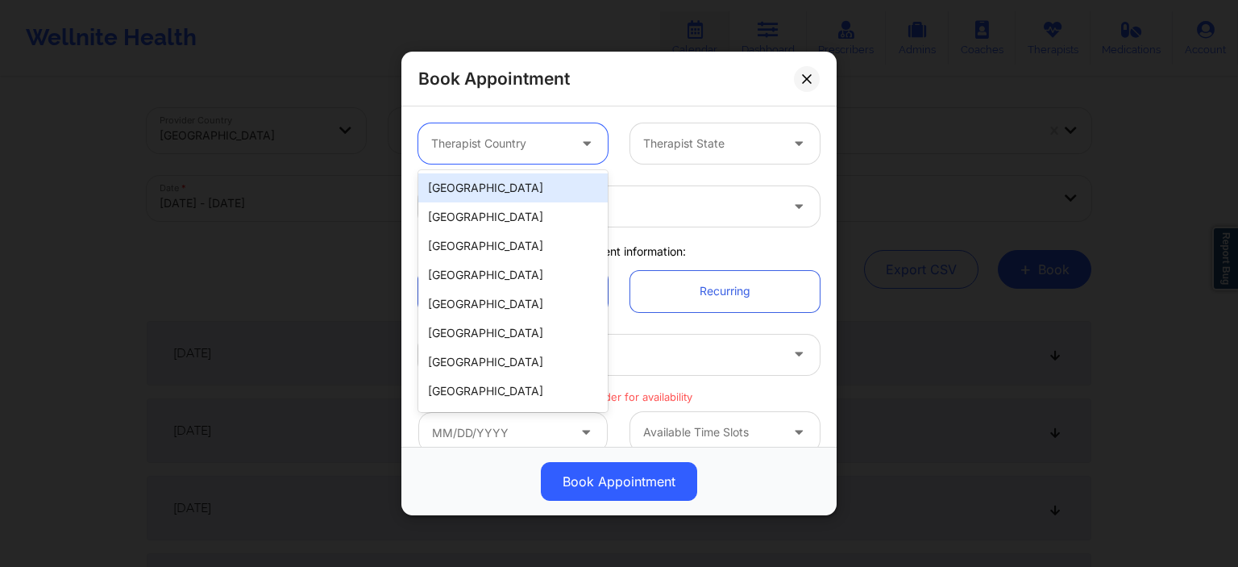
click at [540, 155] on div "Therapist Country" at bounding box center [493, 143] width 151 height 40
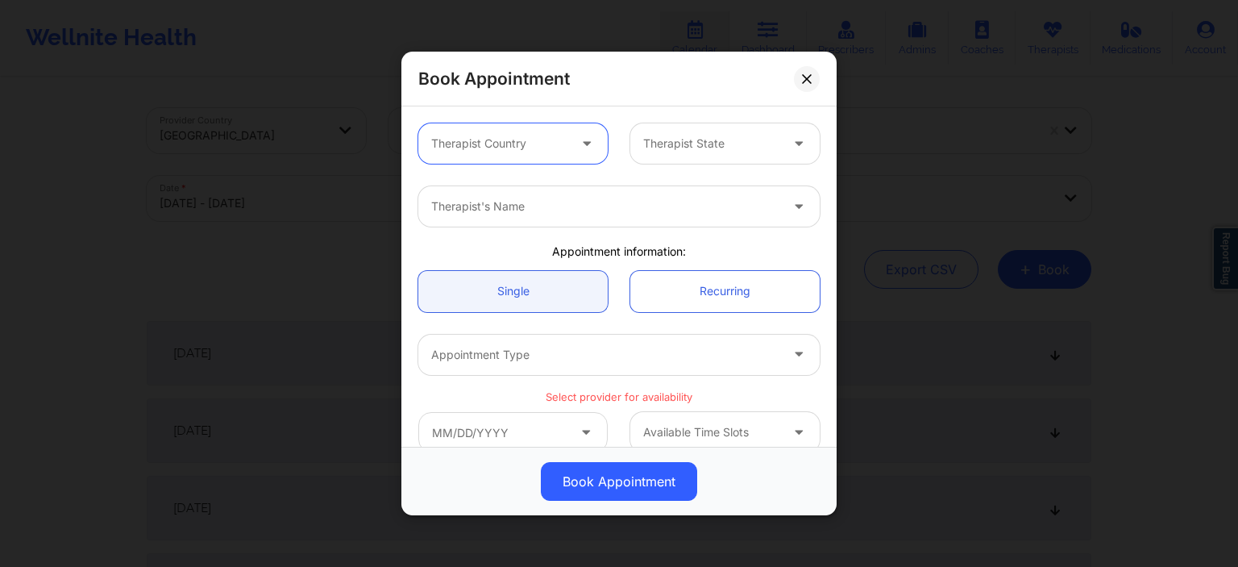
click at [540, 155] on div "Therapist Country" at bounding box center [493, 143] width 151 height 40
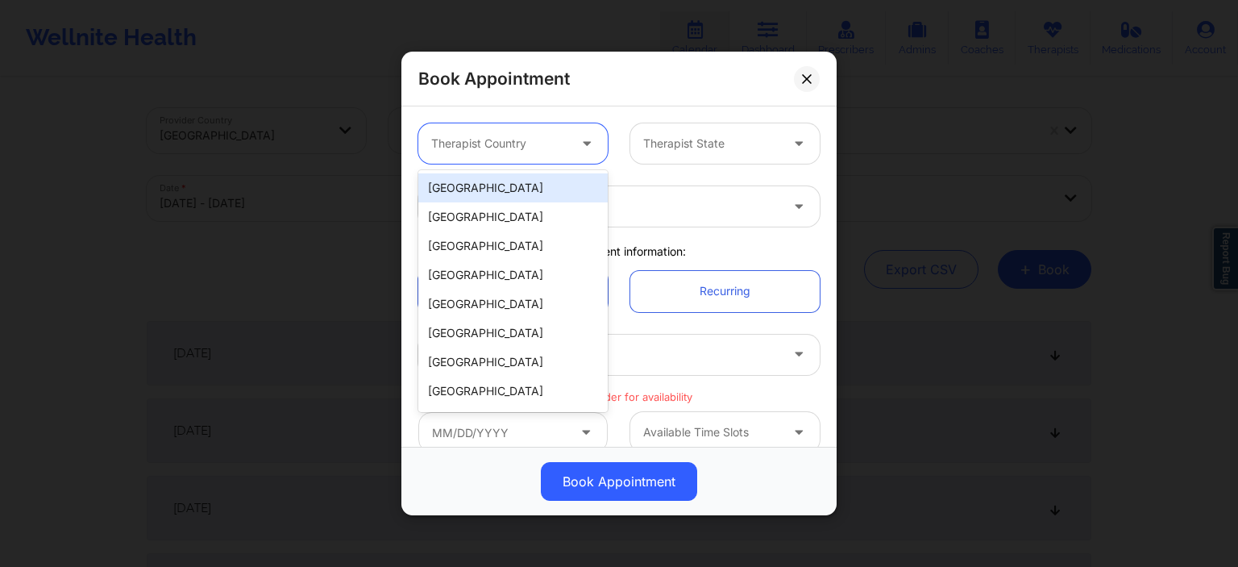
click at [516, 194] on div "[GEOGRAPHIC_DATA]" at bounding box center [512, 187] width 189 height 29
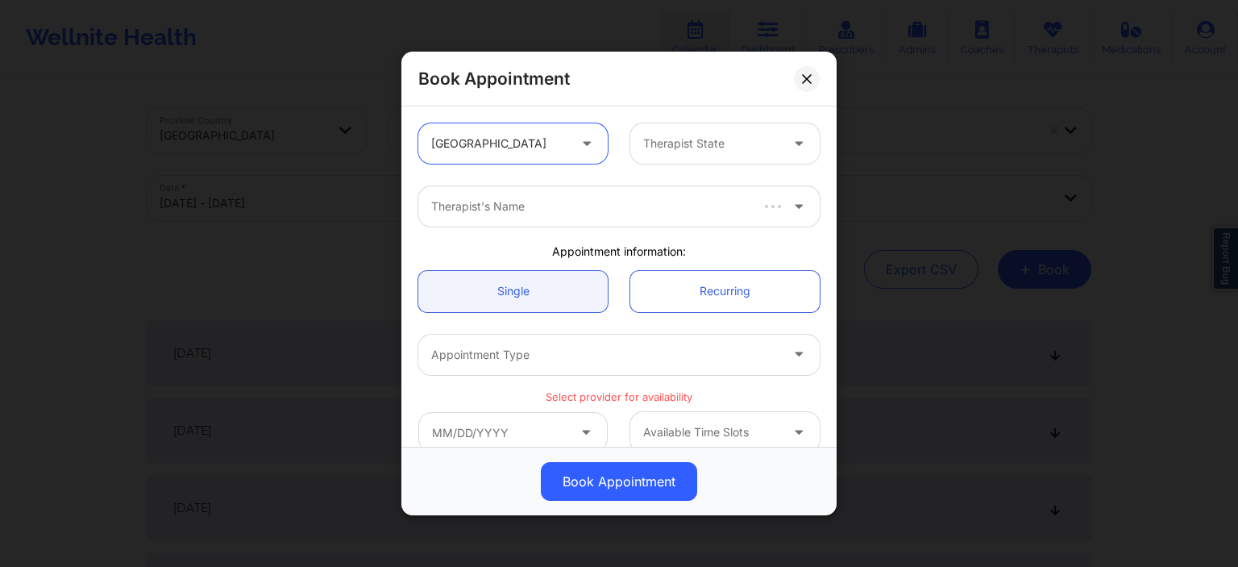
click at [681, 129] on div "Therapist State" at bounding box center [705, 143] width 151 height 40
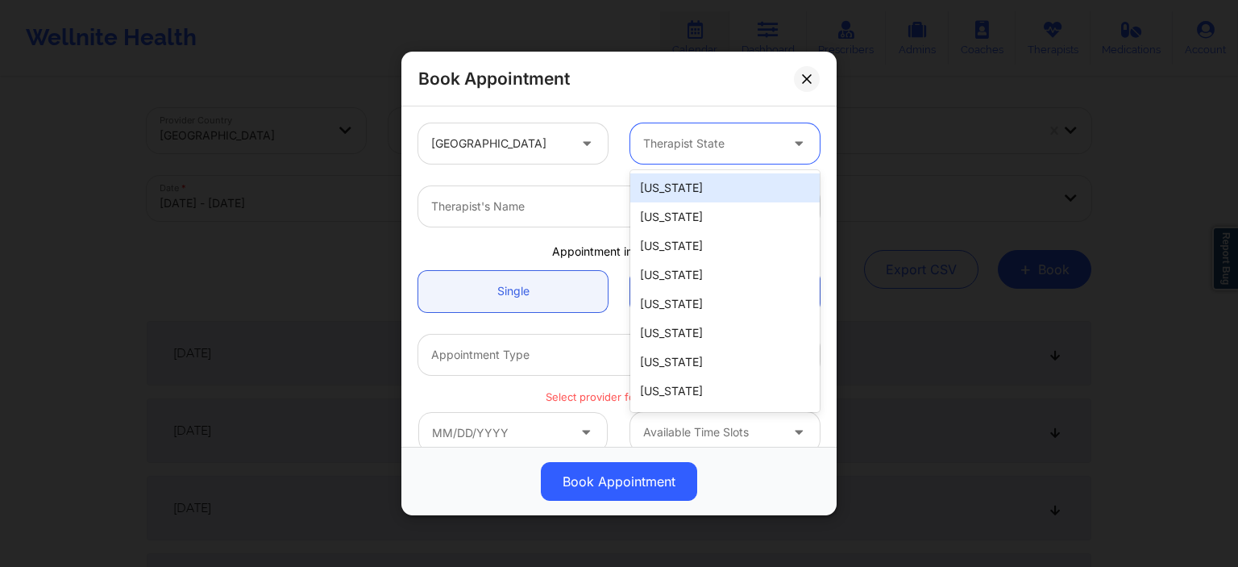
drag, startPoint x: 691, startPoint y: 189, endPoint x: 556, endPoint y: 237, distance: 143.0
click at [689, 189] on div "[US_STATE]" at bounding box center [724, 187] width 189 height 29
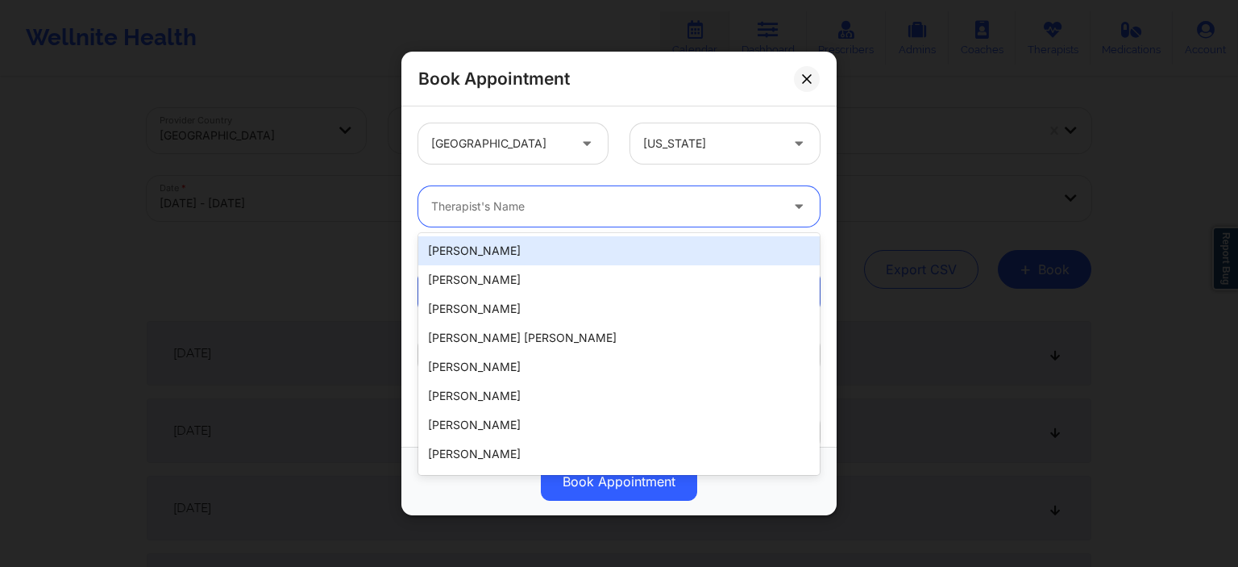
click at [548, 215] on div at bounding box center [605, 206] width 348 height 19
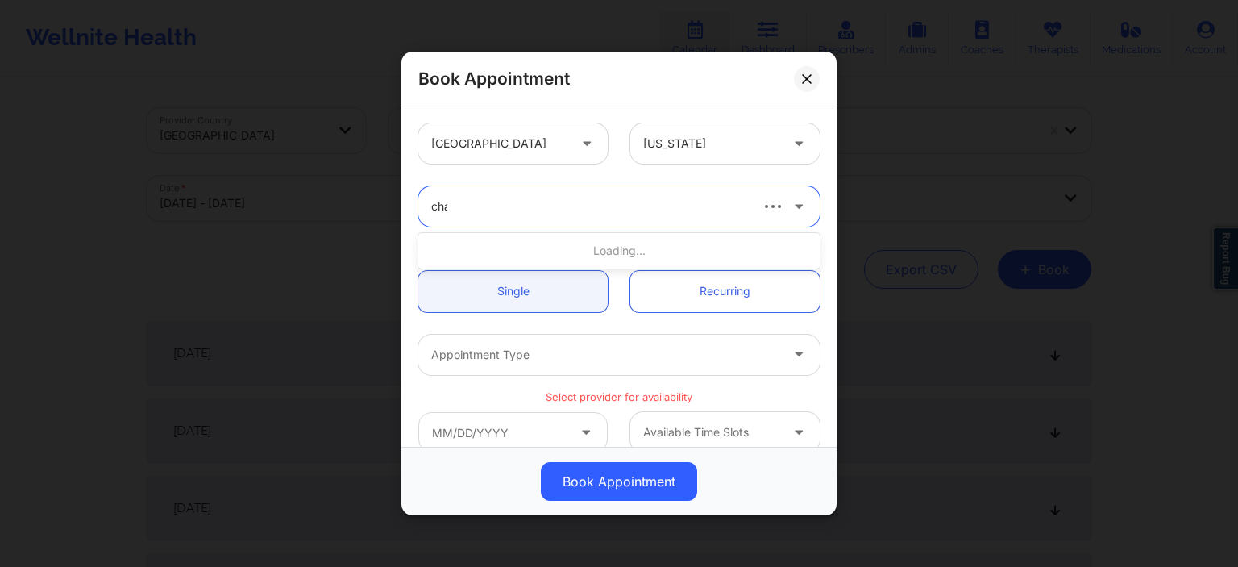
type input "cham"
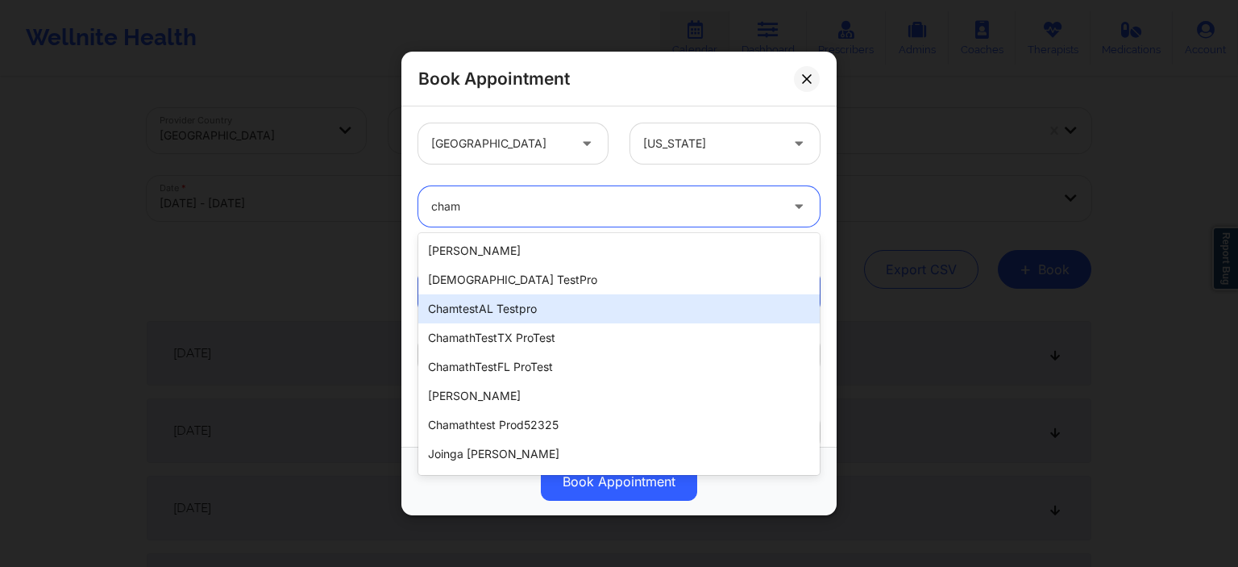
click at [530, 301] on div "chamtestAL testpro" at bounding box center [618, 308] width 401 height 29
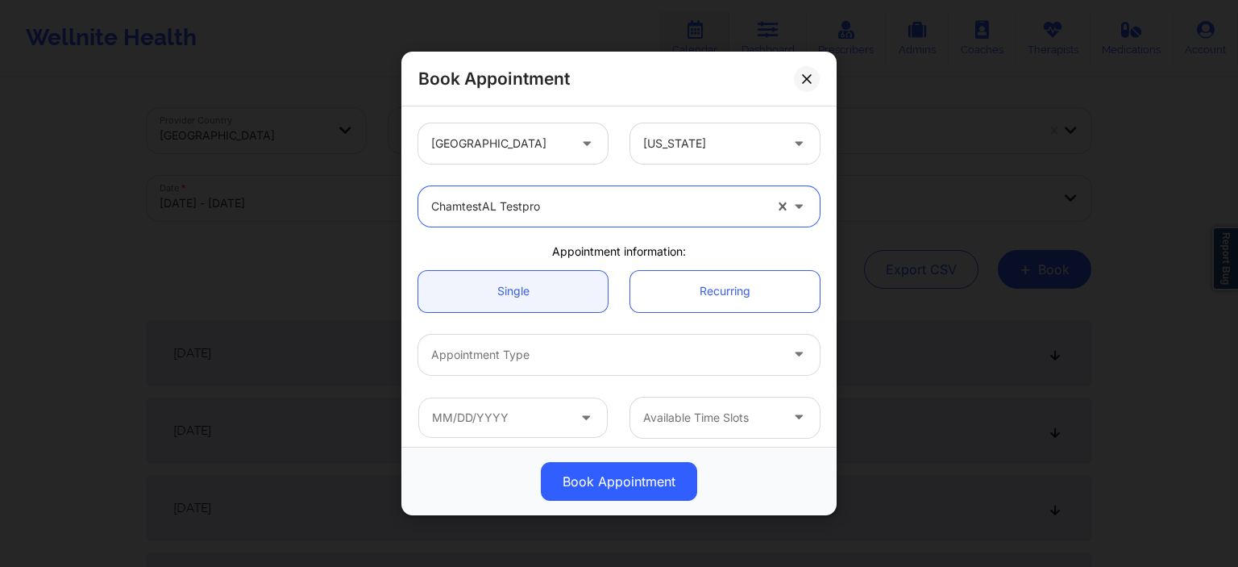
click at [572, 361] on div at bounding box center [605, 354] width 348 height 19
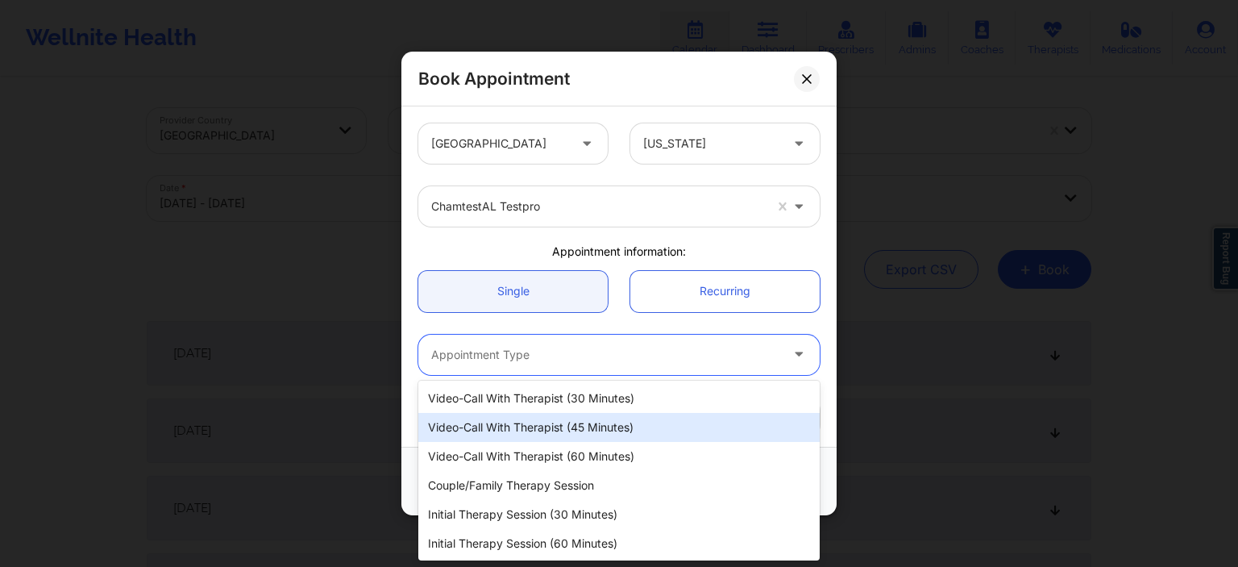
click at [542, 404] on div "Video-Call with Therapist (30 minutes)" at bounding box center [618, 398] width 401 height 29
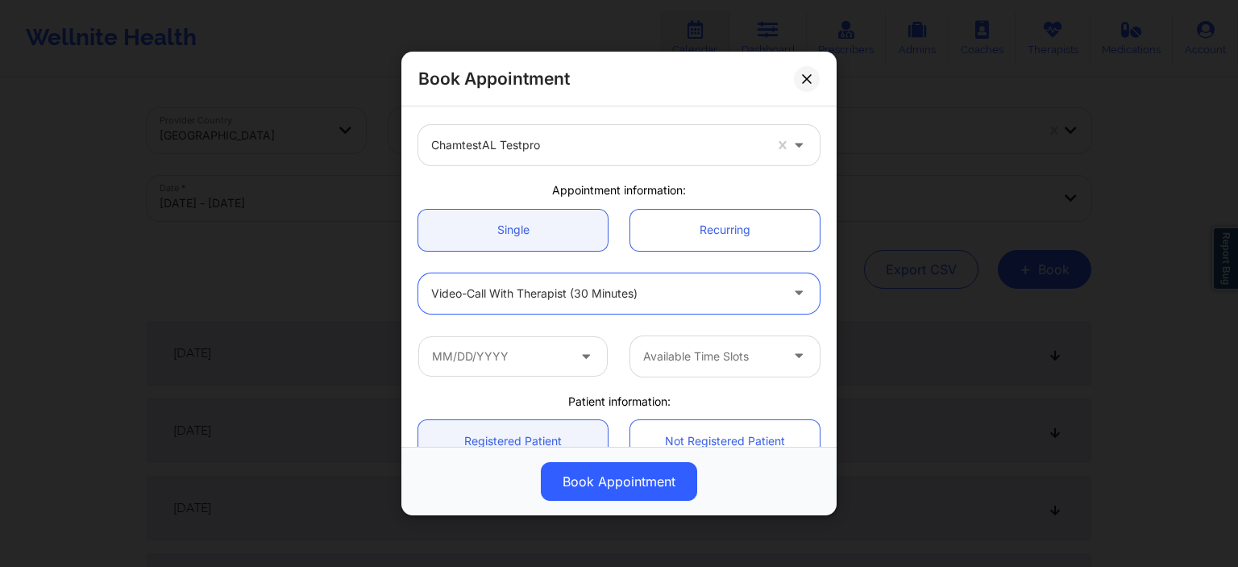
scroll to position [232, 0]
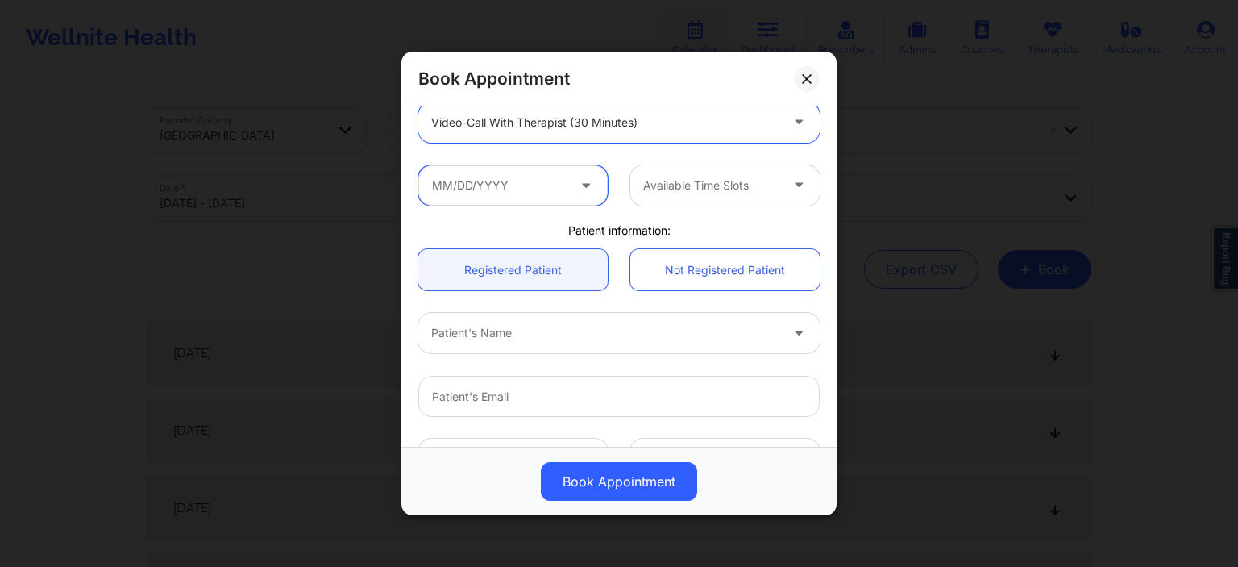
click at [533, 186] on input "text" at bounding box center [512, 184] width 189 height 40
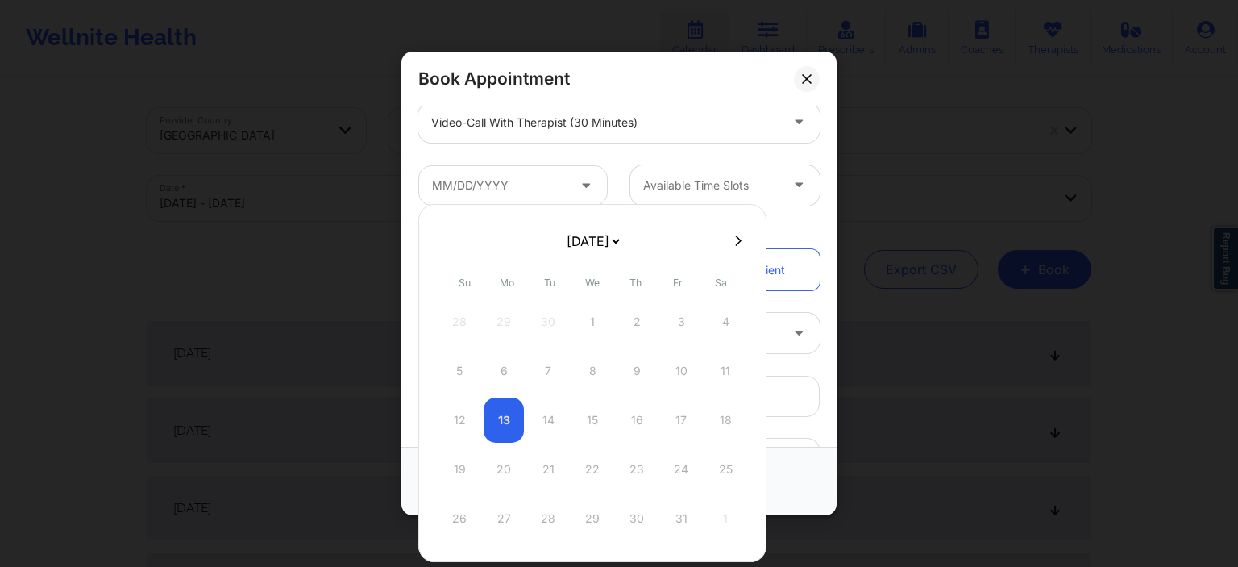
click at [453, 423] on div "12 13 14 15 16 17 18" at bounding box center [592, 419] width 306 height 45
click at [719, 319] on div "28 29 30 1 2 3 4" at bounding box center [592, 321] width 306 height 45
click at [719, 318] on div "28 29 30 1 2 3 4" at bounding box center [592, 321] width 306 height 45
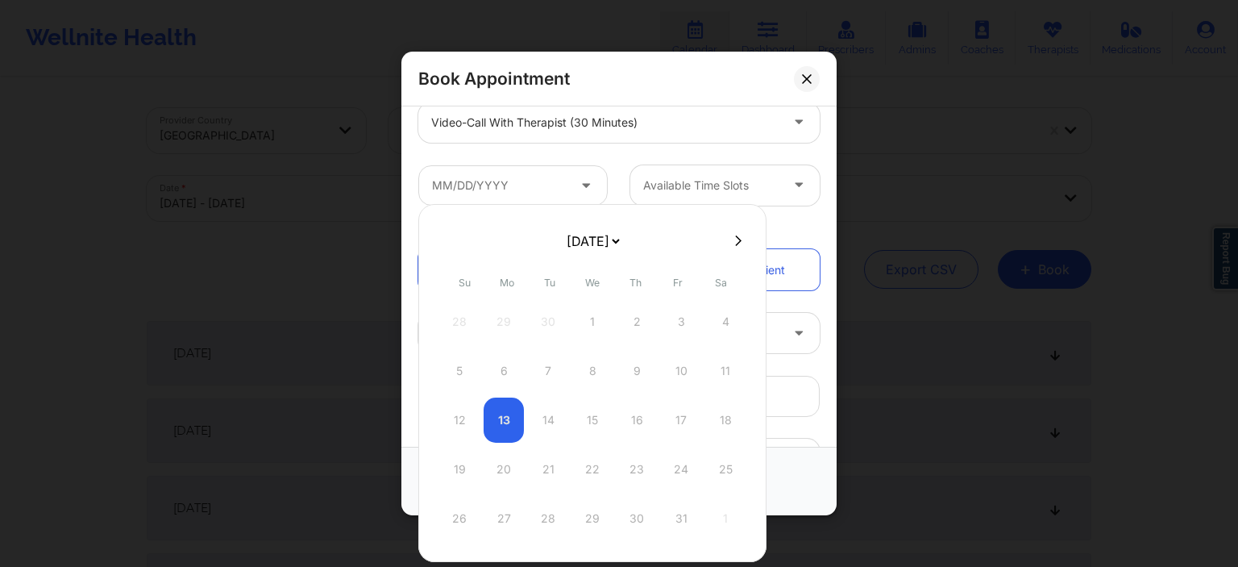
click at [721, 314] on div "28 29 30 1 2 3 4" at bounding box center [592, 321] width 306 height 45
click at [563, 225] on select "[DATE] [DATE] [DATE] [DATE] [DATE] [DATE] [DATE] [DATE] [DATE] [DATE] [DATE] [D…" at bounding box center [592, 241] width 59 height 32
select select "2026-8"
click option "[DATE]" at bounding box center [0, 0] width 0 height 0
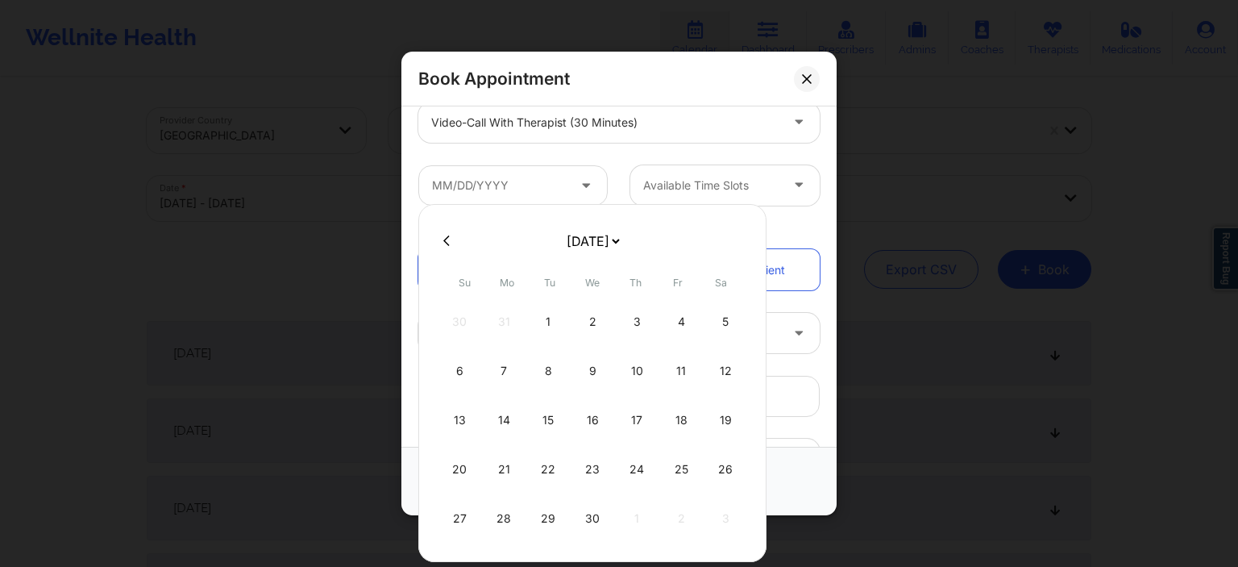
click at [563, 225] on select "[DATE] [DATE] [DATE] [DATE] [DATE] [DATE] [DATE] [DATE] [DATE] [DATE] [DATE] [D…" at bounding box center [592, 241] width 59 height 32
click at [685, 256] on form "[DATE] [DATE] [DATE] [DATE] [DATE] [DATE] [DATE] [DATE] [DATE] [DATE] [DATE] [D…" at bounding box center [593, 241] width 260 height 32
click at [563, 225] on select "[DATE] [DATE] [DATE] [DATE] [DATE] [DATE] [DATE] [DATE] [DATE] [DATE] [DATE] [D…" at bounding box center [592, 241] width 59 height 32
click option "[DATE]" at bounding box center [0, 0] width 0 height 0
click at [563, 225] on select "[DATE] [DATE] [DATE] [DATE] [DATE] [DATE] [DATE] [DATE] [DATE] [DATE] [DATE] [D…" at bounding box center [592, 241] width 59 height 32
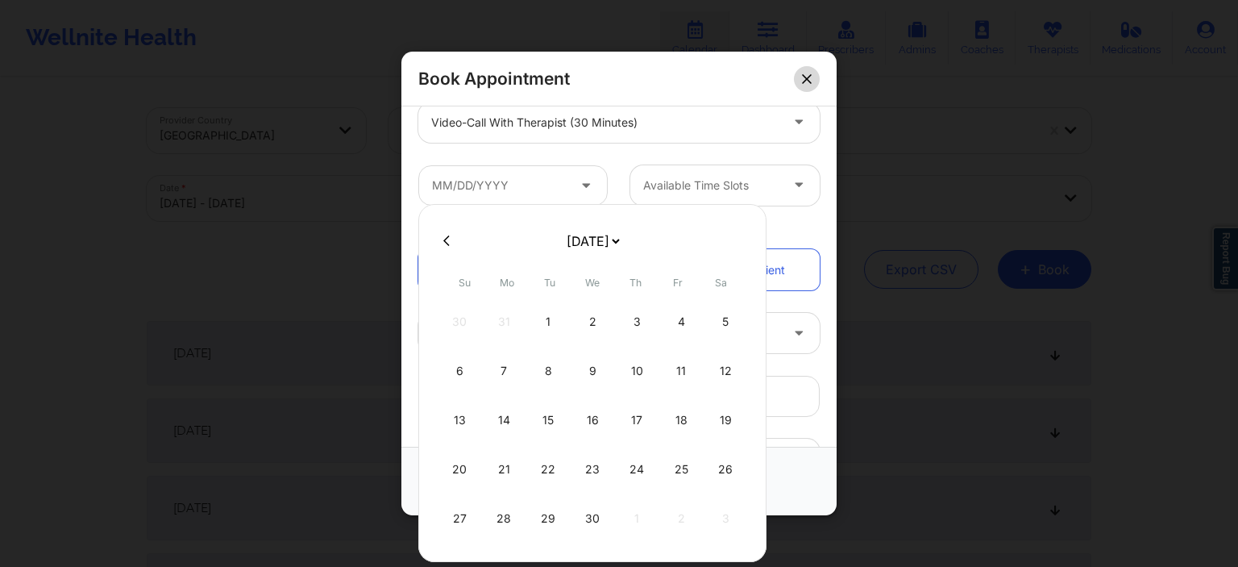
click at [811, 81] on icon at bounding box center [807, 78] width 10 height 10
